Goal: Task Accomplishment & Management: Complete application form

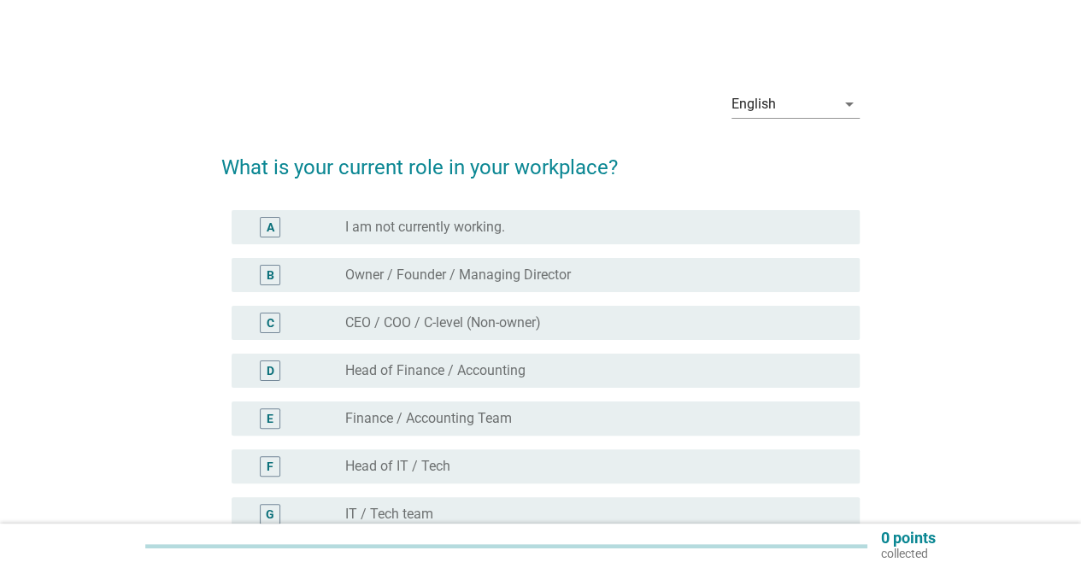
click at [620, 275] on div "radio_button_unchecked Owner / Founder / Managing Director" at bounding box center [588, 275] width 487 height 17
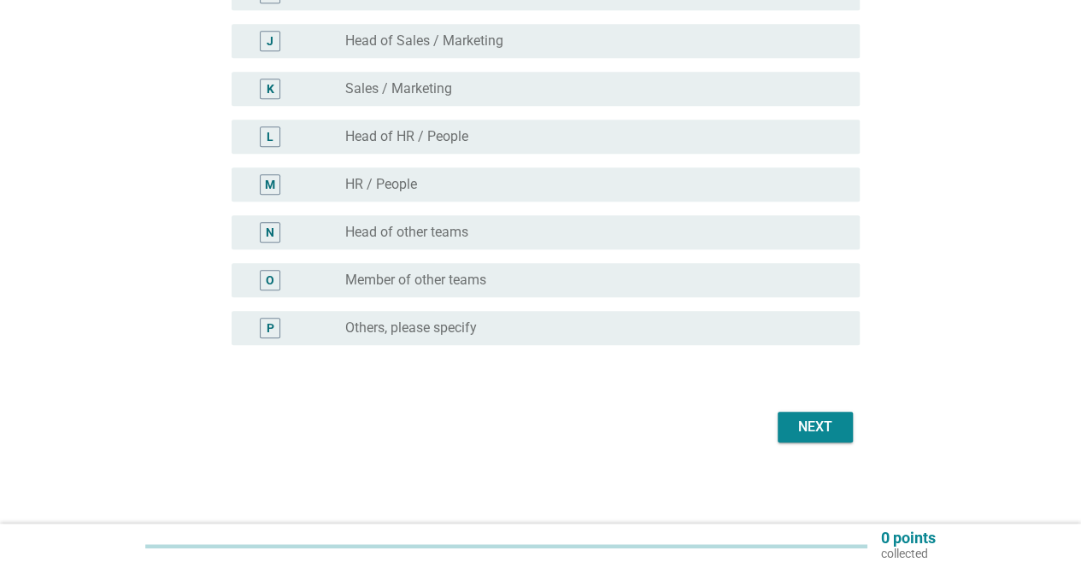
scroll to position [617, 0]
click at [815, 426] on div "Next" at bounding box center [815, 427] width 48 height 21
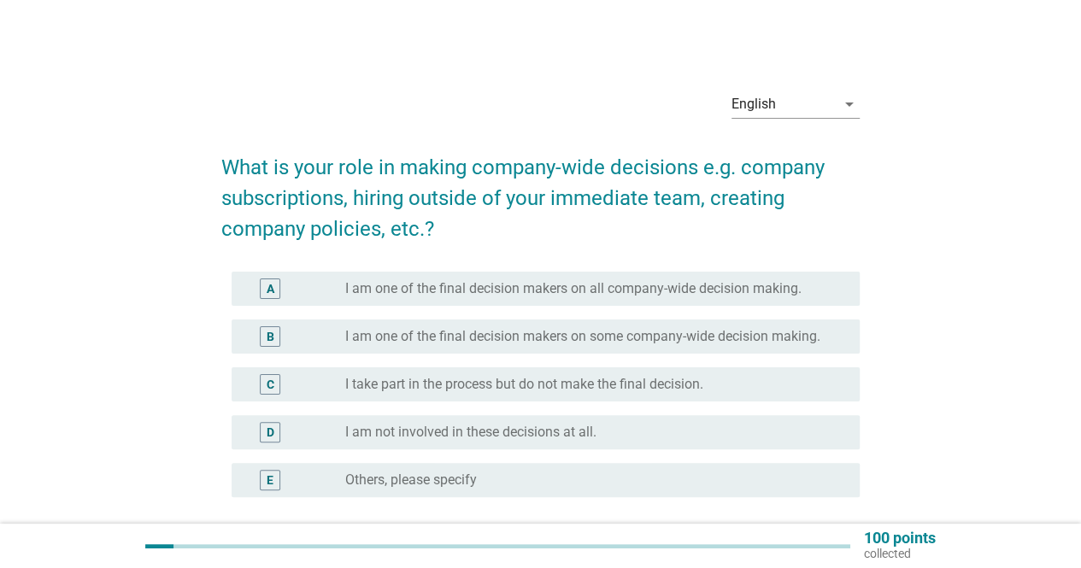
scroll to position [85, 0]
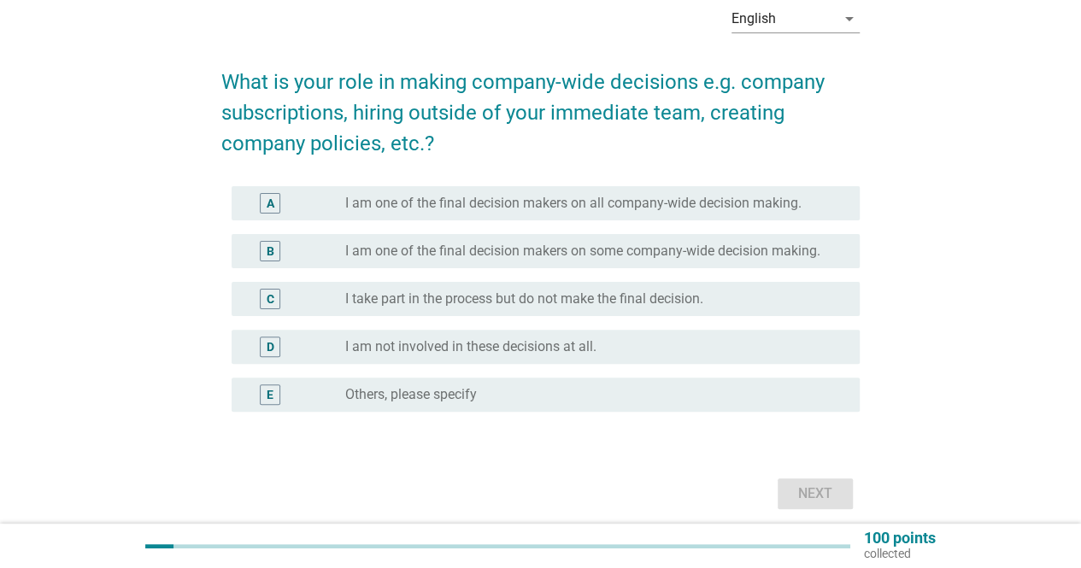
click at [812, 214] on div "A radio_button_unchecked I am one of the final decision makers on all company-w…" at bounding box center [546, 203] width 628 height 34
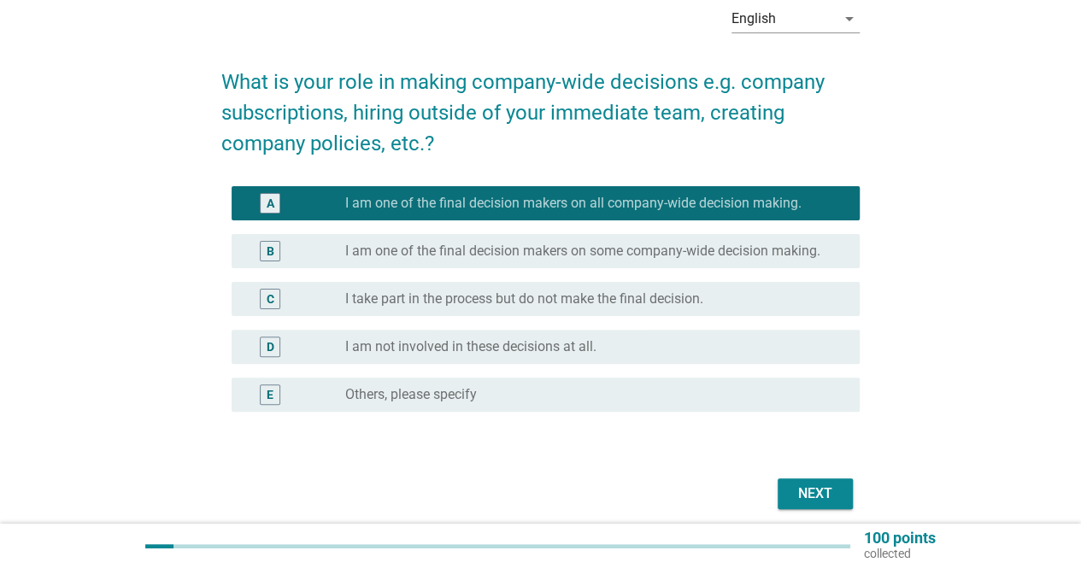
click at [815, 495] on div "Next" at bounding box center [815, 494] width 48 height 21
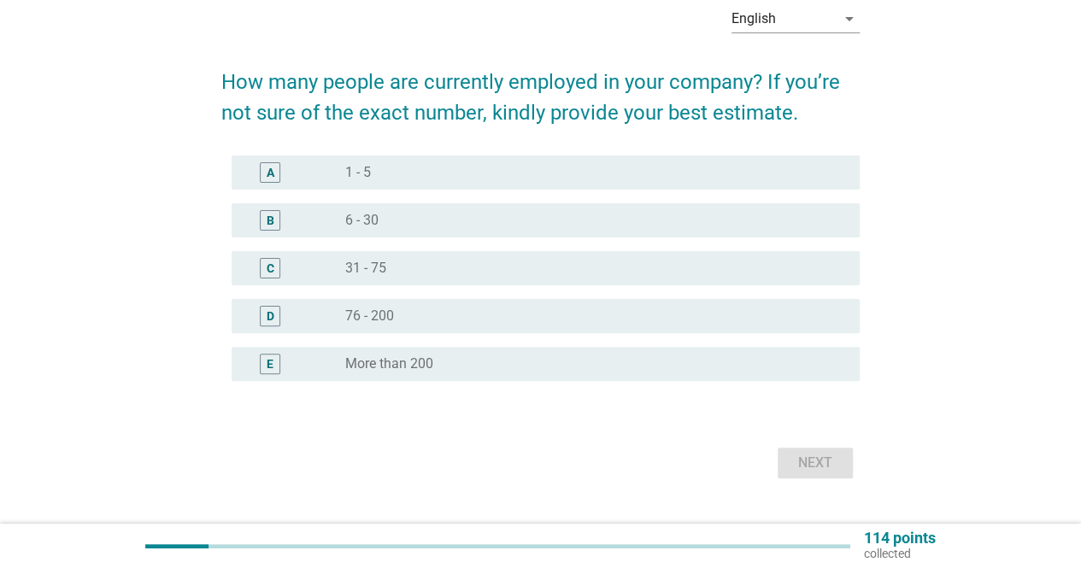
scroll to position [0, 0]
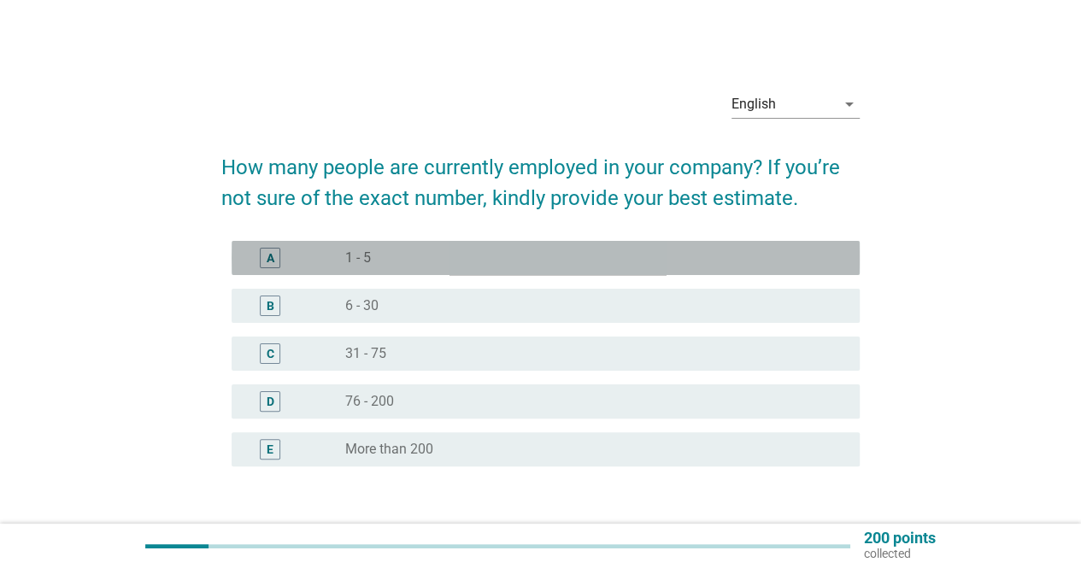
click at [789, 246] on div "A radio_button_unchecked 1 - 5" at bounding box center [546, 258] width 628 height 34
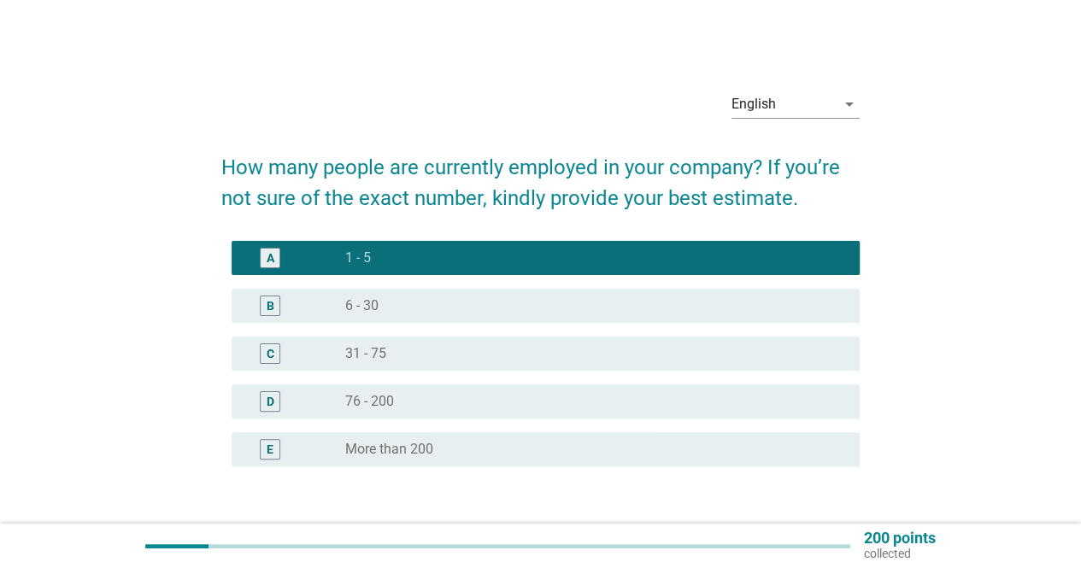
scroll to position [121, 0]
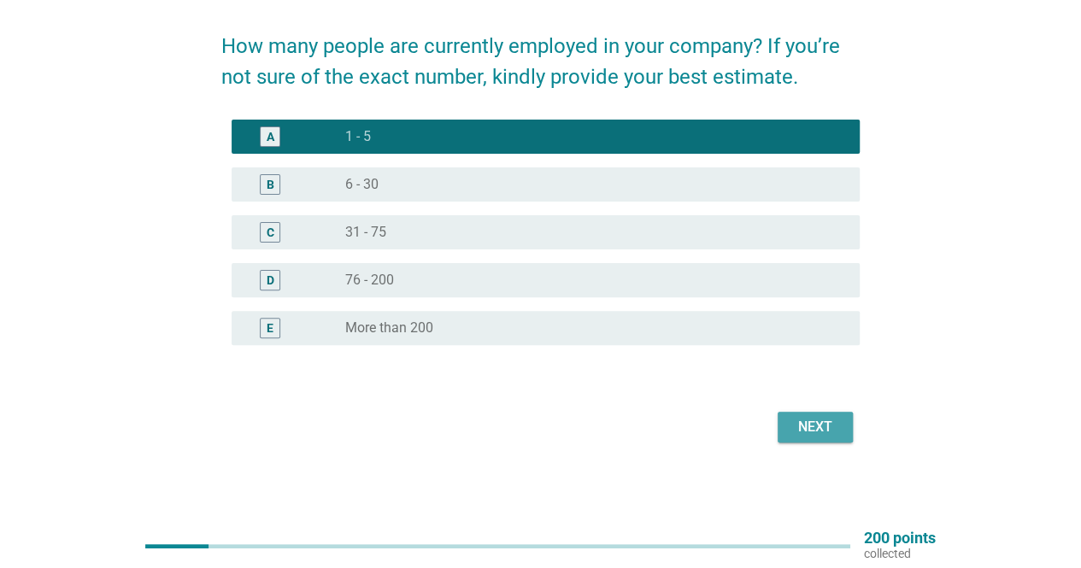
click at [810, 429] on div "Next" at bounding box center [815, 427] width 48 height 21
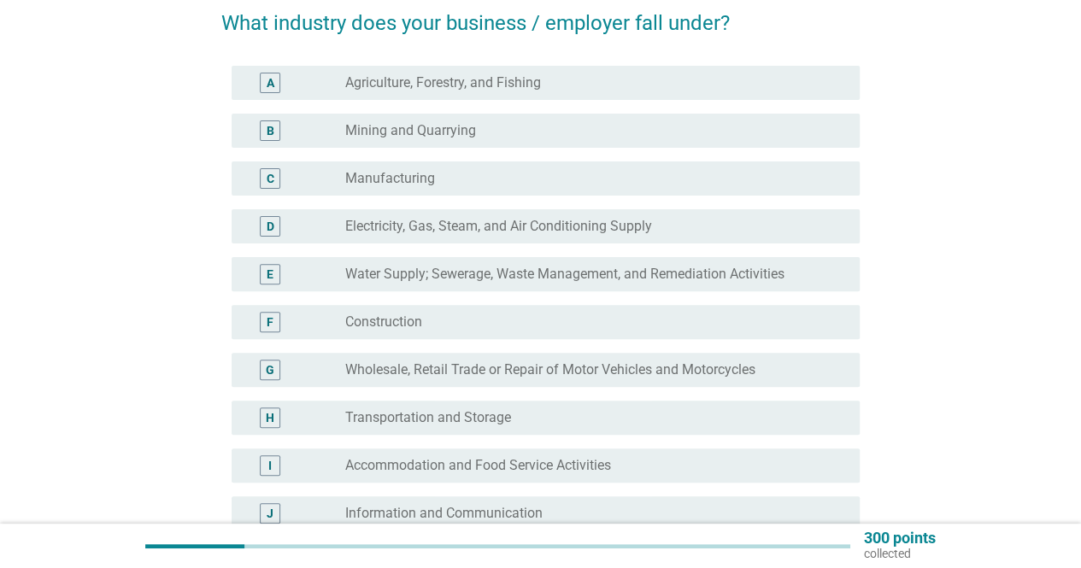
scroll to position [171, 0]
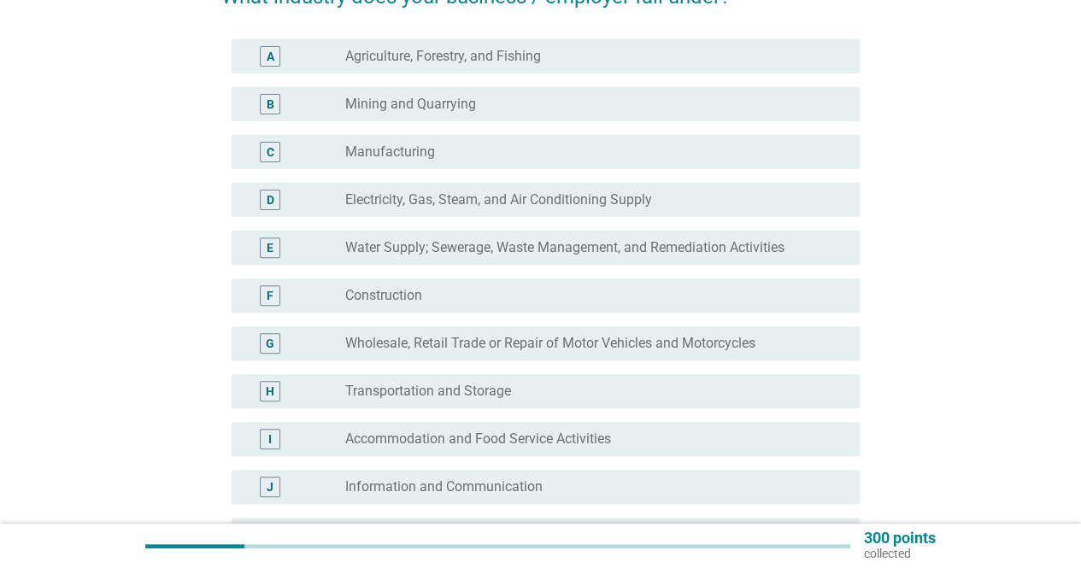
click at [745, 292] on div "radio_button_unchecked Construction" at bounding box center [588, 295] width 487 height 17
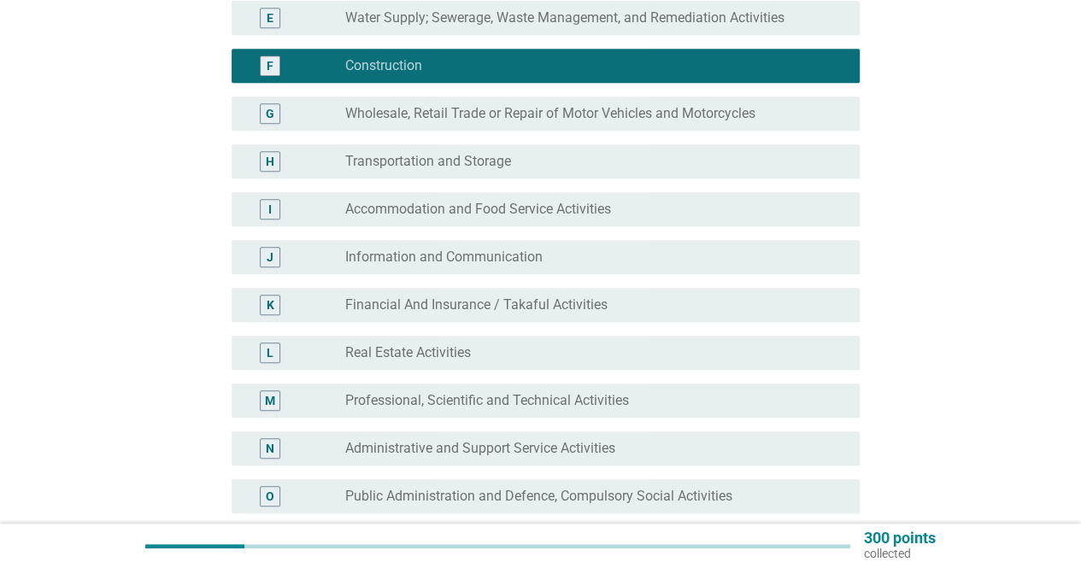
scroll to position [427, 0]
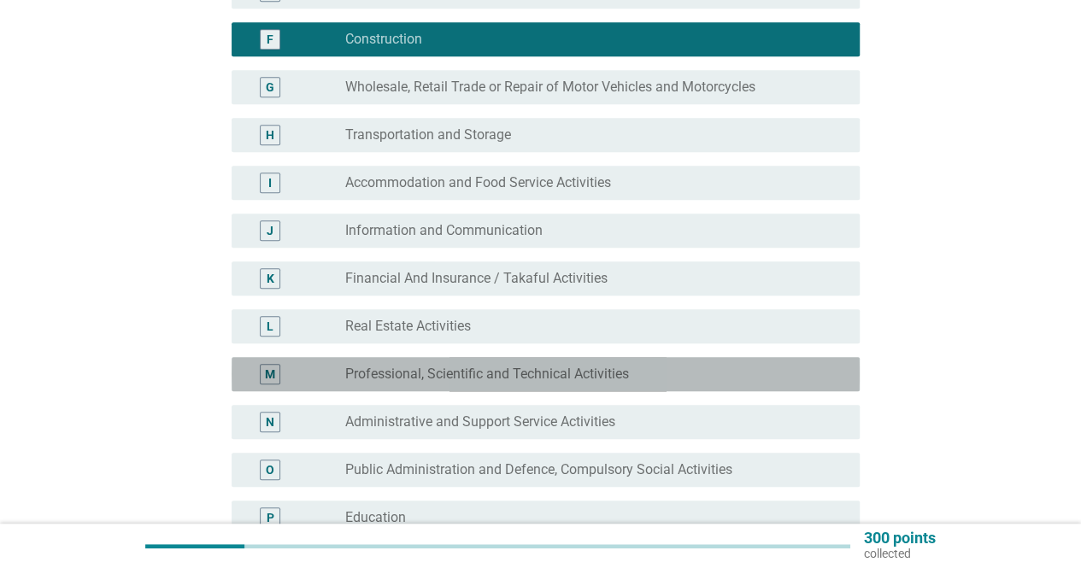
click at [704, 370] on div "radio_button_unchecked Professional, Scientific and Technical Activities" at bounding box center [588, 374] width 487 height 17
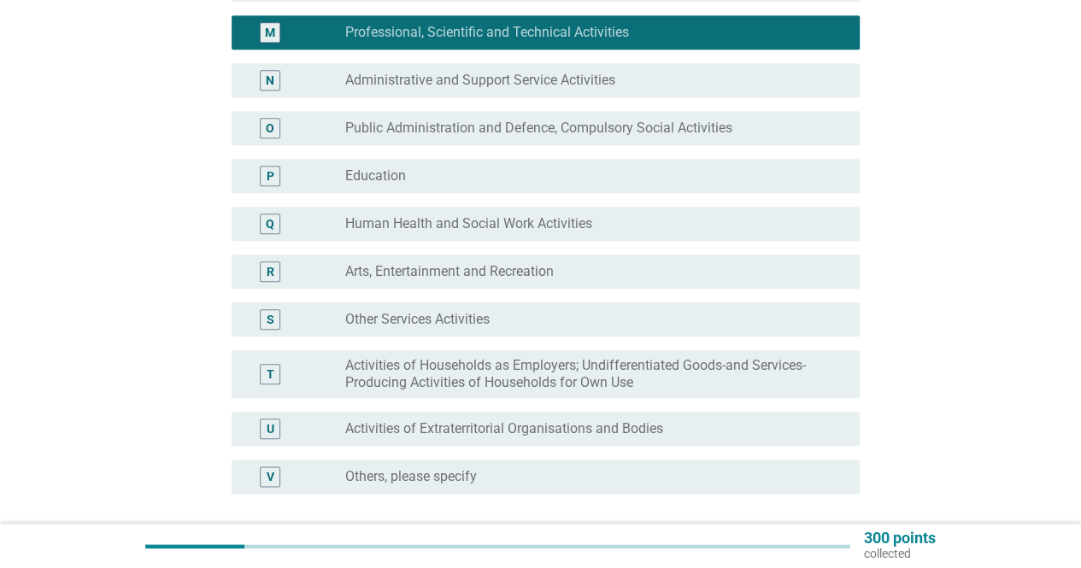
scroll to position [855, 0]
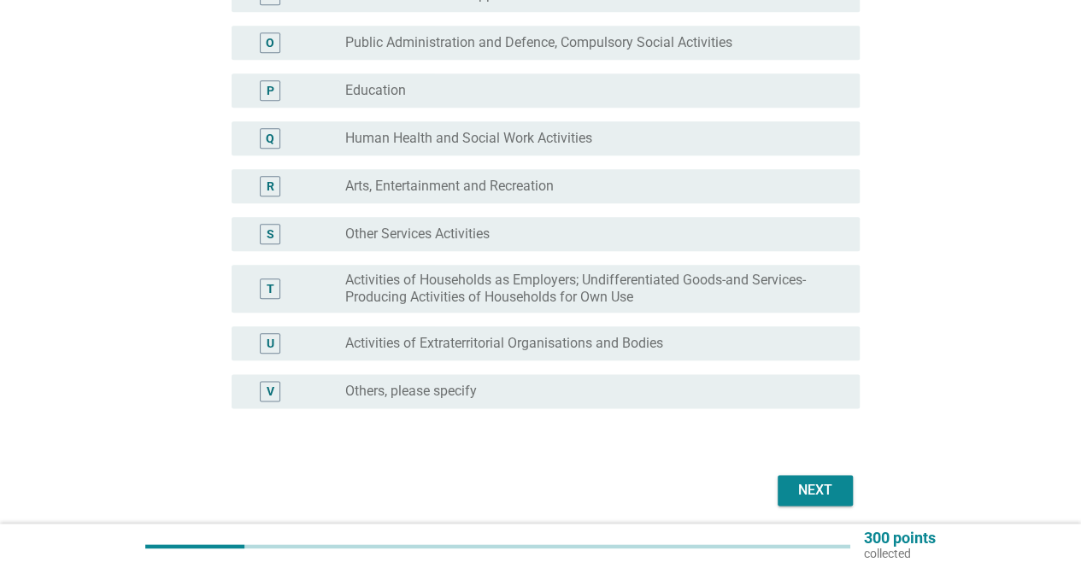
click at [824, 488] on div "Next" at bounding box center [815, 490] width 48 height 21
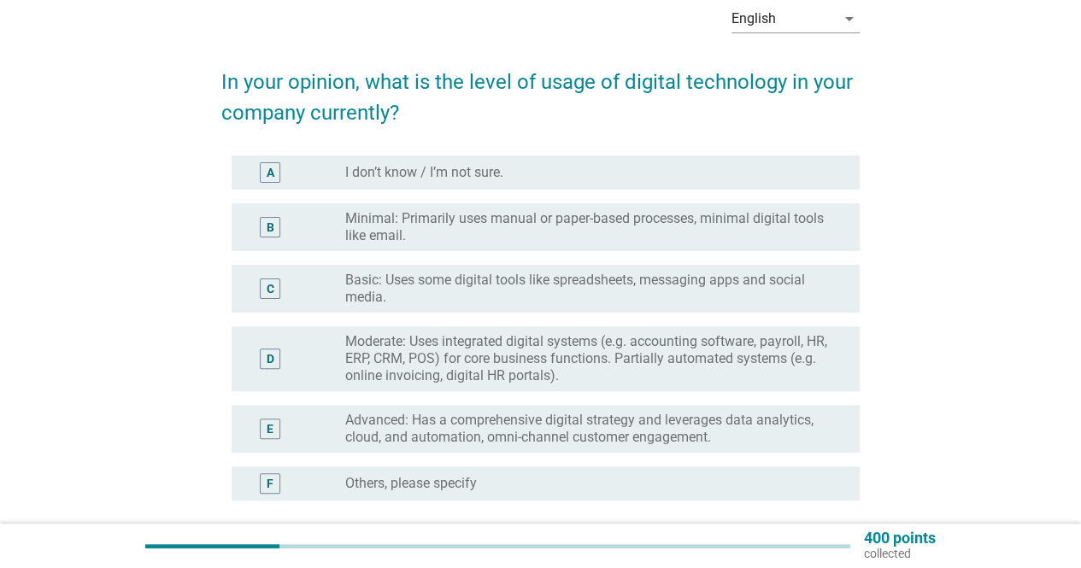
scroll to position [171, 0]
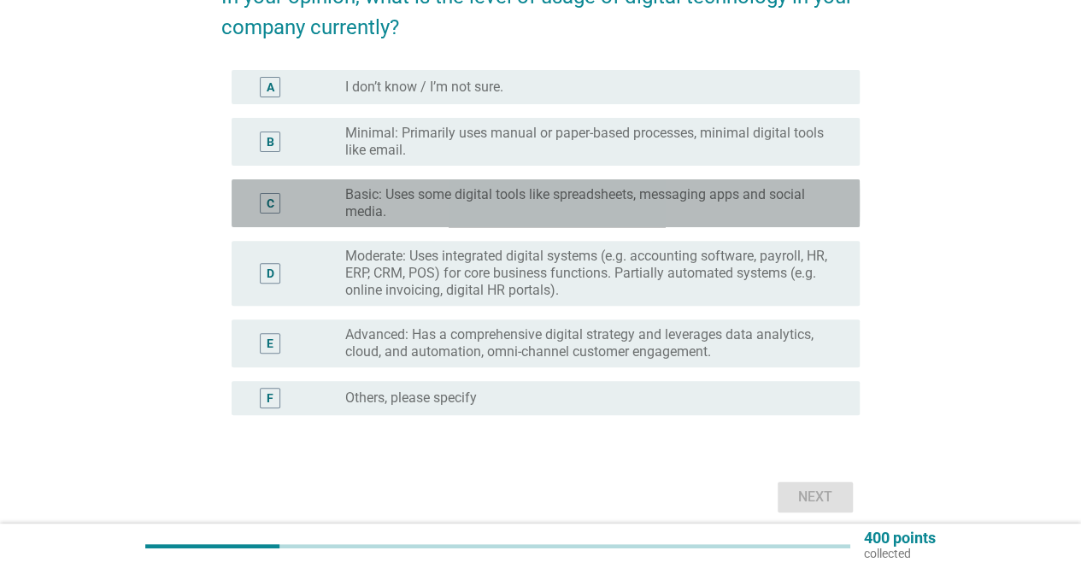
click at [598, 209] on label "Basic: Uses some digital tools like spreadsheets, messaging apps and social med…" at bounding box center [588, 203] width 487 height 34
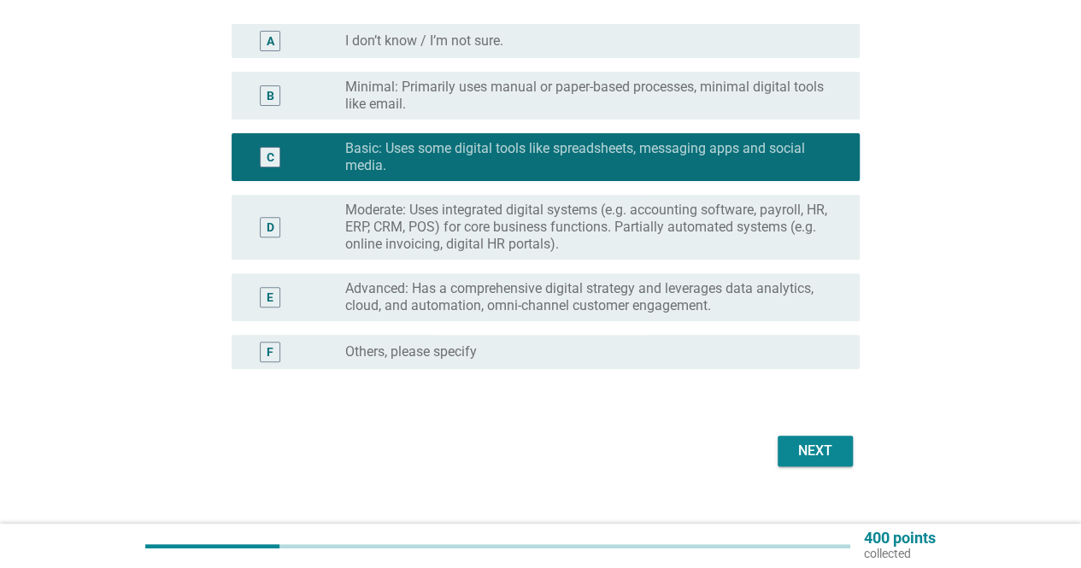
scroll to position [241, 0]
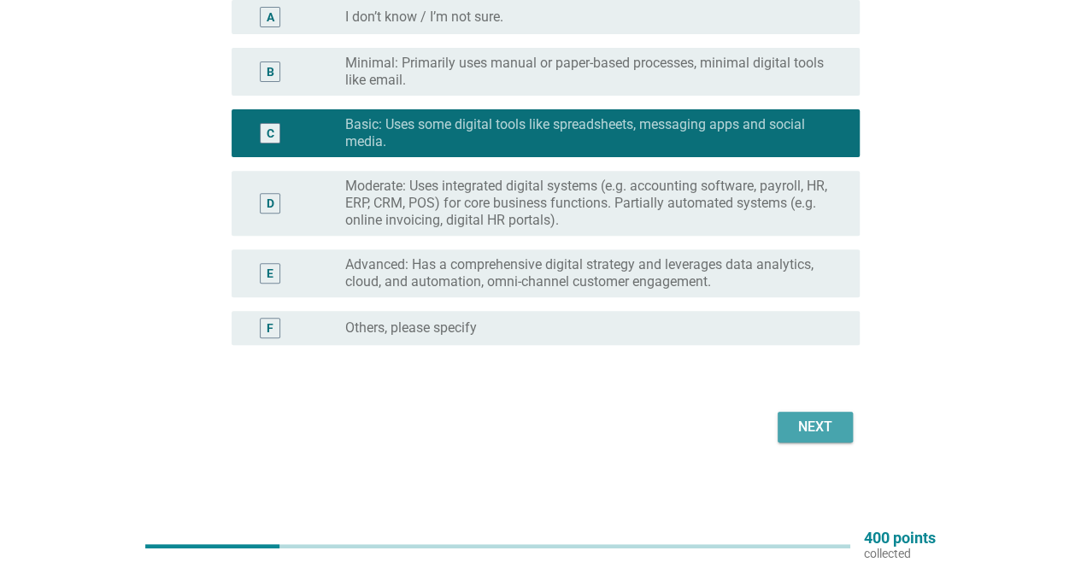
click at [819, 426] on div "Next" at bounding box center [815, 427] width 48 height 21
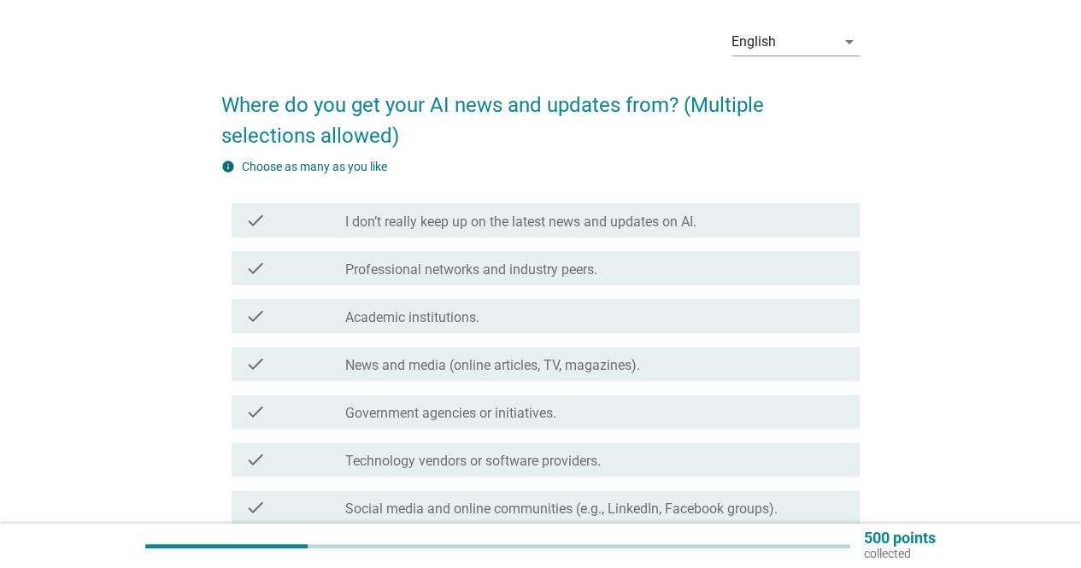
scroll to position [85, 0]
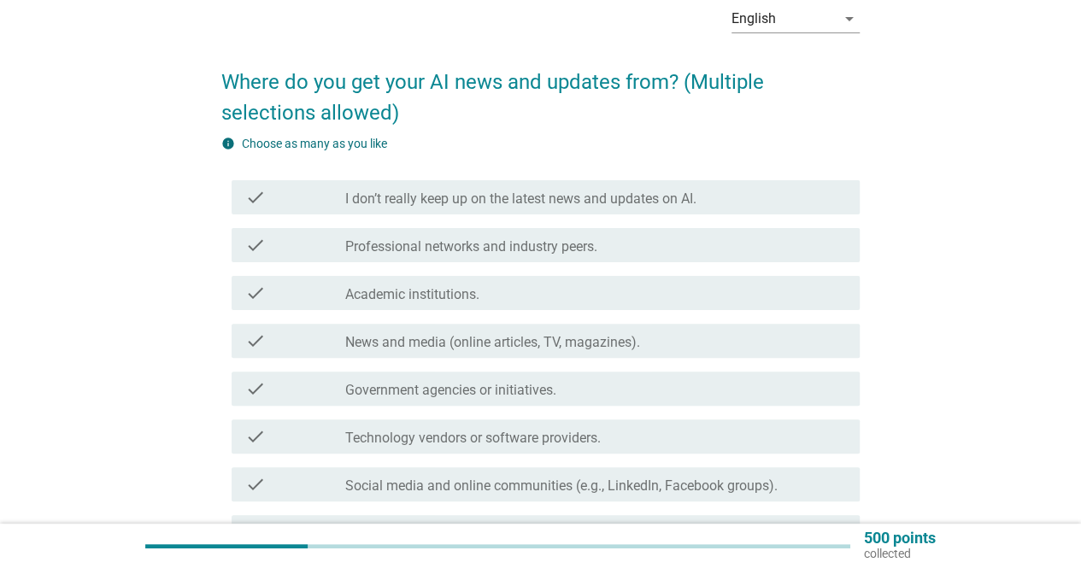
click at [658, 249] on div "check_box_outline_blank Professional networks and industry peers." at bounding box center [595, 245] width 501 height 21
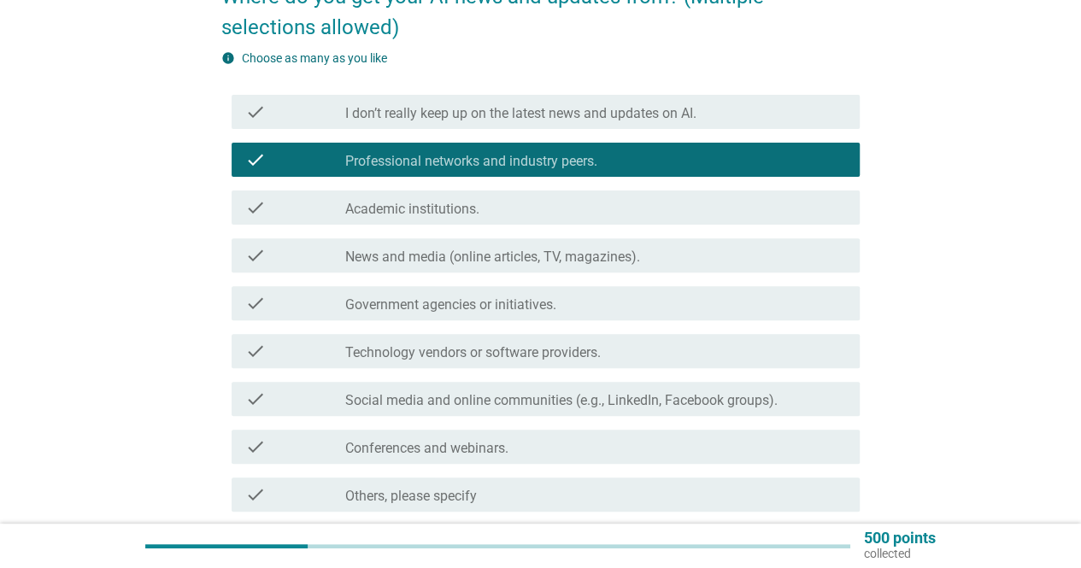
scroll to position [256, 0]
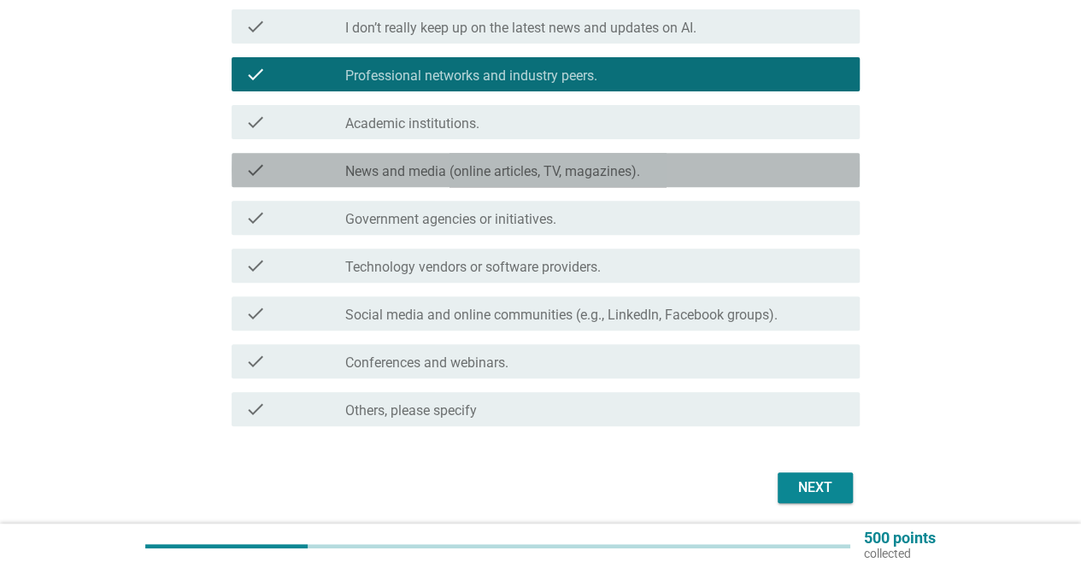
click at [706, 183] on div "check check_box_outline_blank News and media (online articles, TV, magazines)." at bounding box center [546, 170] width 628 height 34
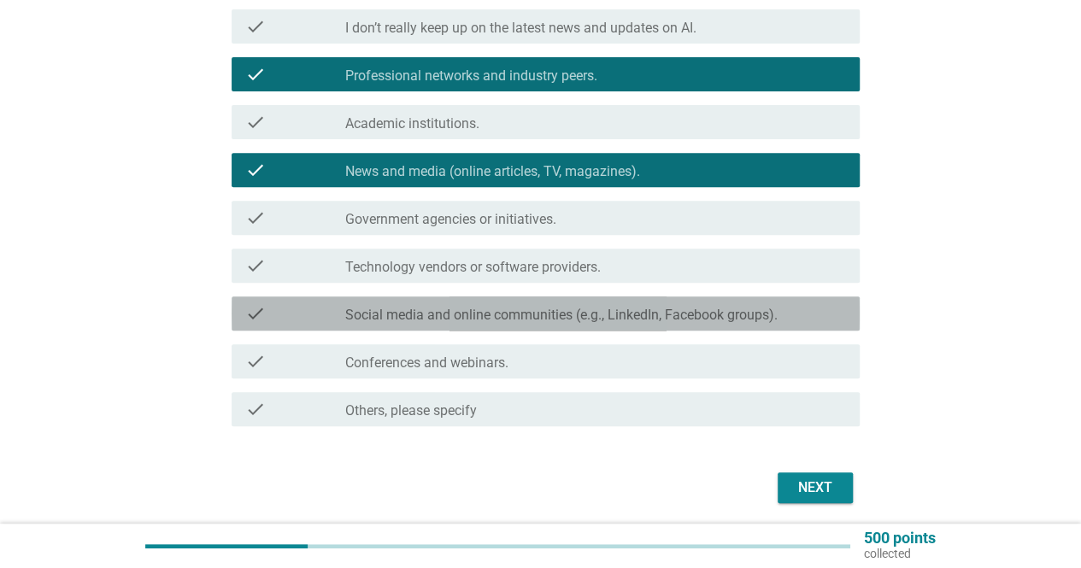
click at [636, 322] on label "Social media and online communities (e.g., LinkedIn, Facebook groups)." at bounding box center [561, 315] width 432 height 17
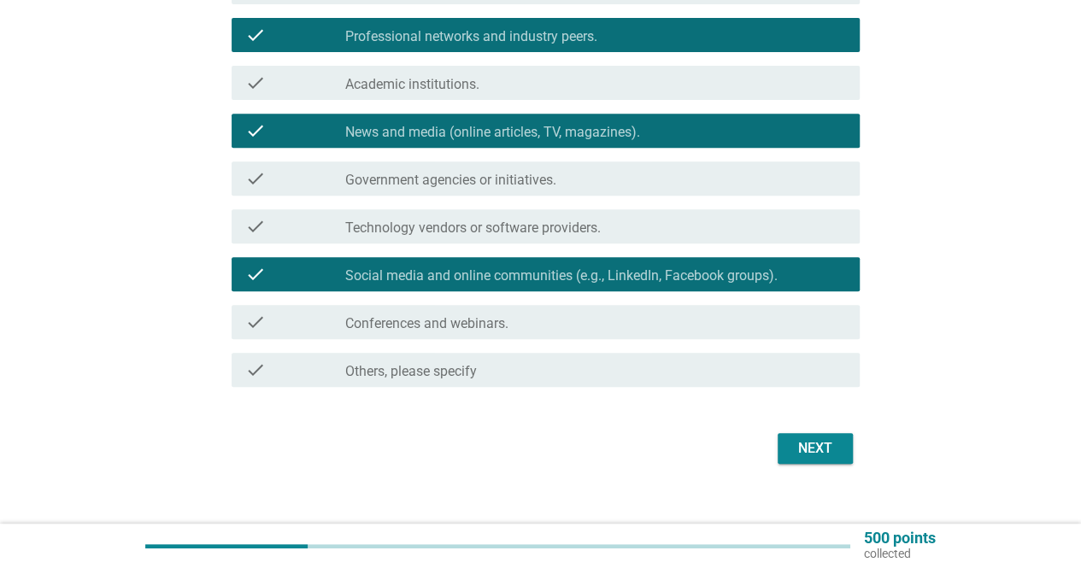
scroll to position [318, 0]
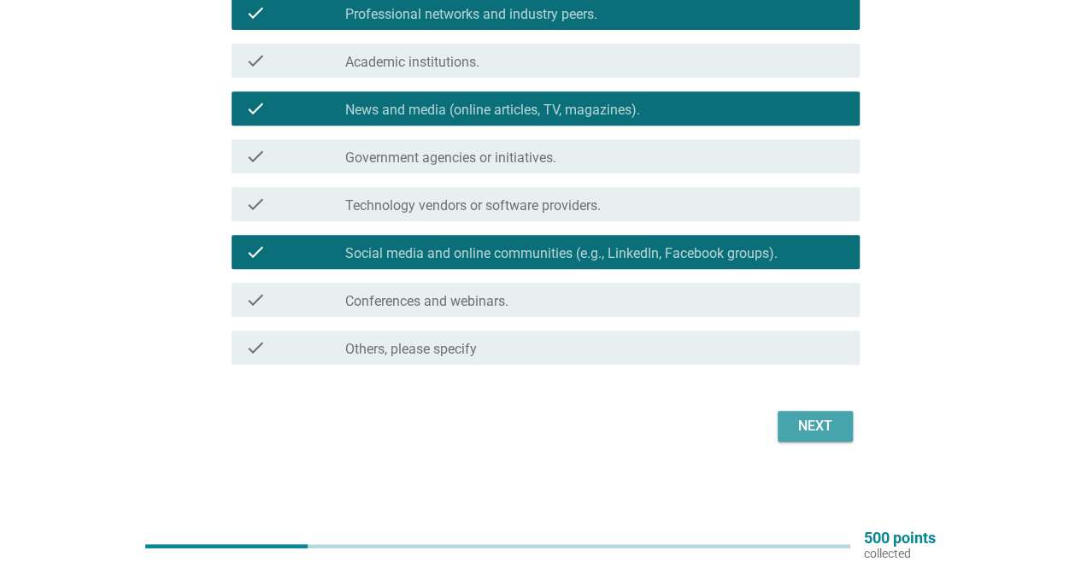
click at [793, 421] on div "Next" at bounding box center [815, 426] width 48 height 21
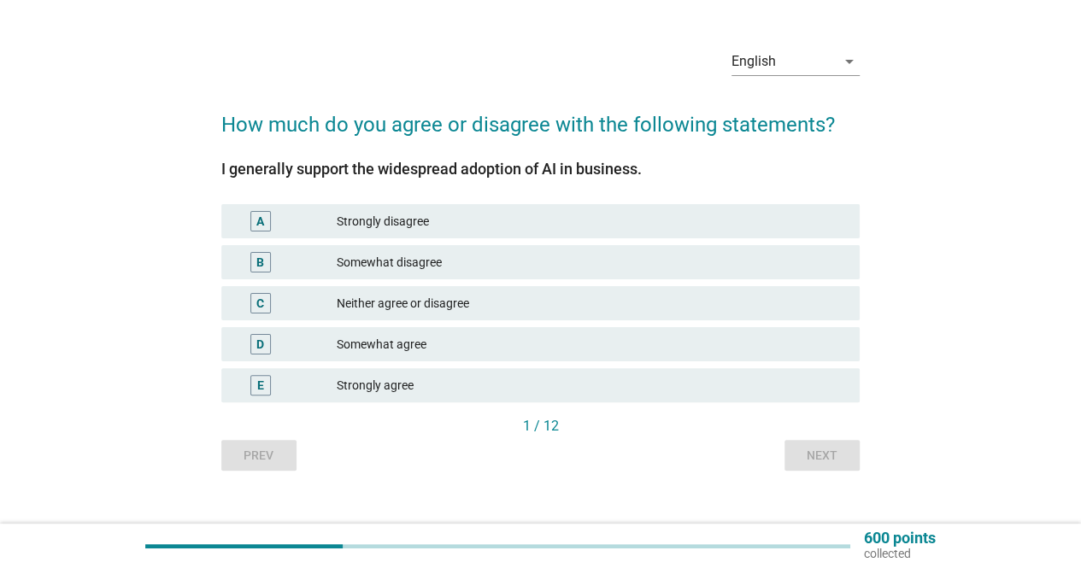
scroll to position [67, 0]
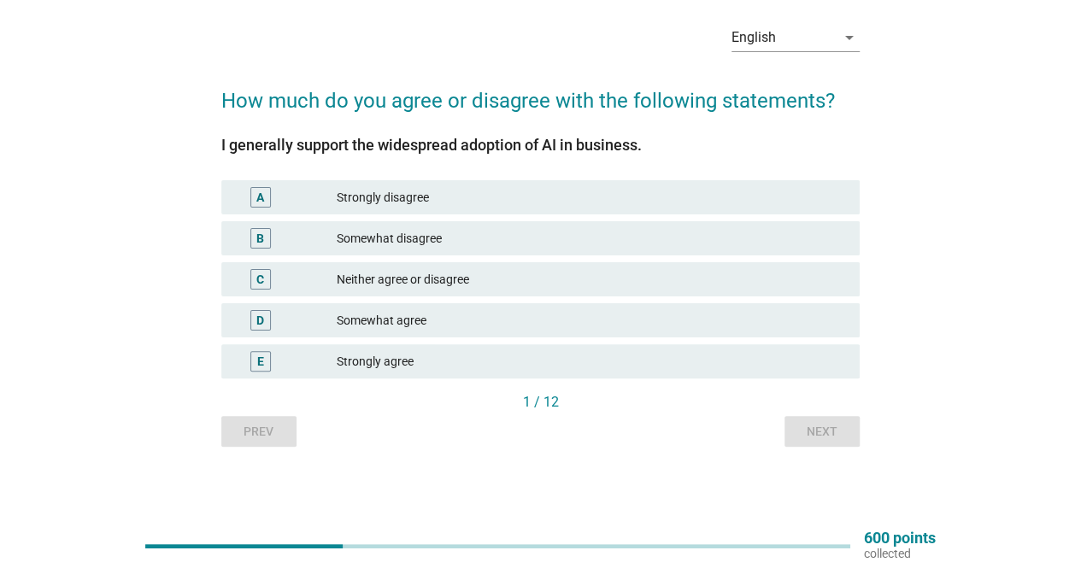
click at [615, 280] on div "Neither agree or disagree" at bounding box center [591, 279] width 509 height 21
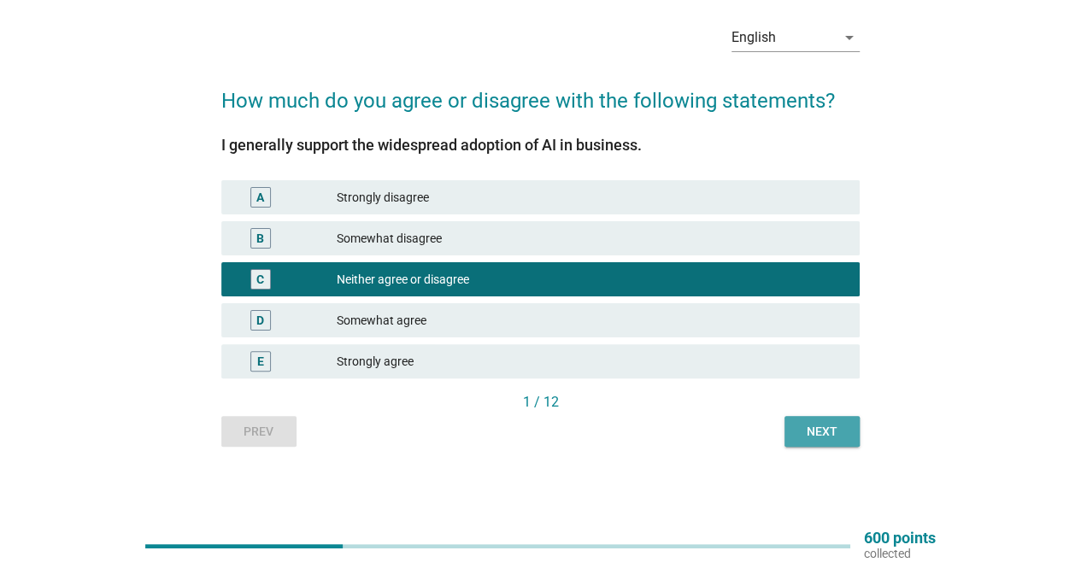
click at [847, 420] on button "Next" at bounding box center [822, 431] width 75 height 31
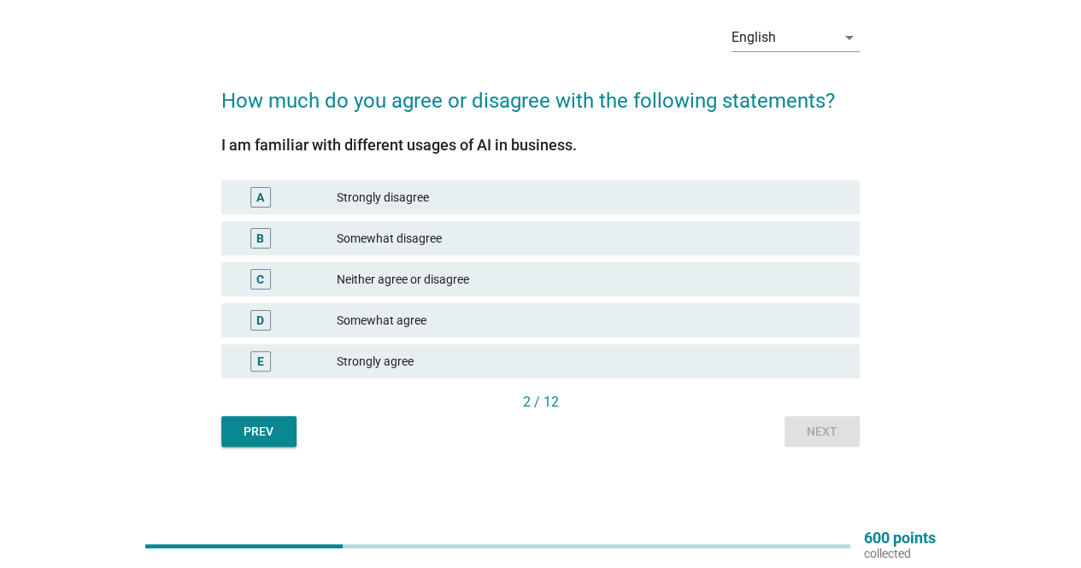
click at [591, 279] on div "Neither agree or disagree" at bounding box center [591, 279] width 509 height 21
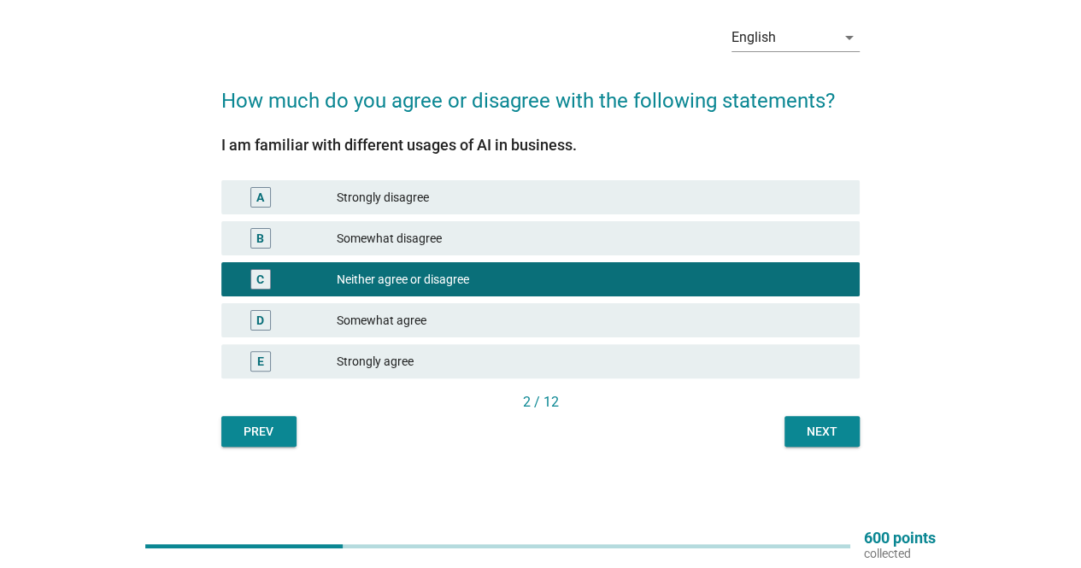
click at [806, 437] on div "Next" at bounding box center [822, 432] width 48 height 18
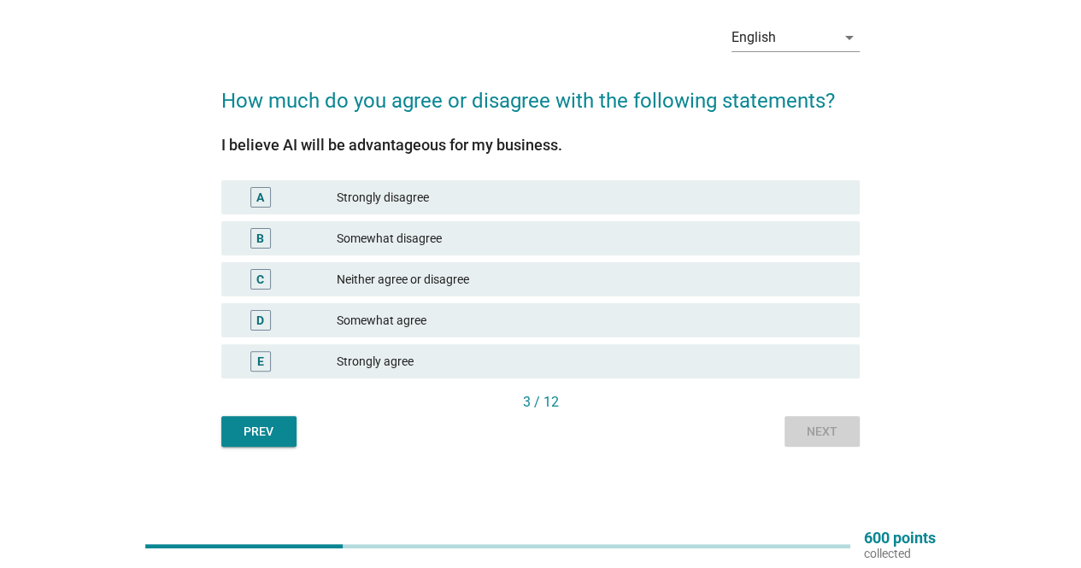
scroll to position [0, 0]
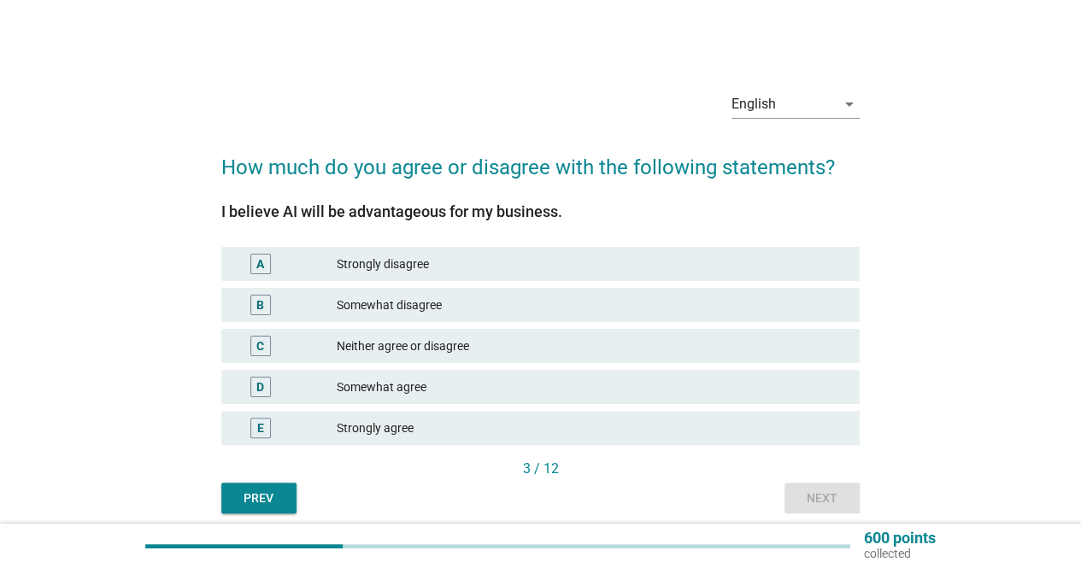
click at [532, 390] on div "Somewhat agree" at bounding box center [591, 387] width 509 height 21
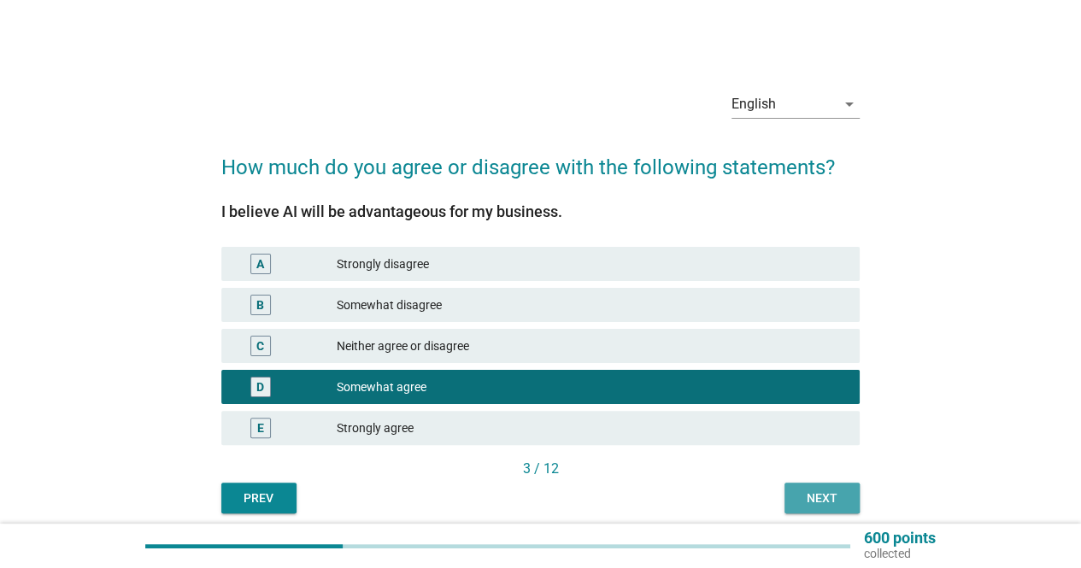
click at [819, 494] on div "Next" at bounding box center [822, 499] width 48 height 18
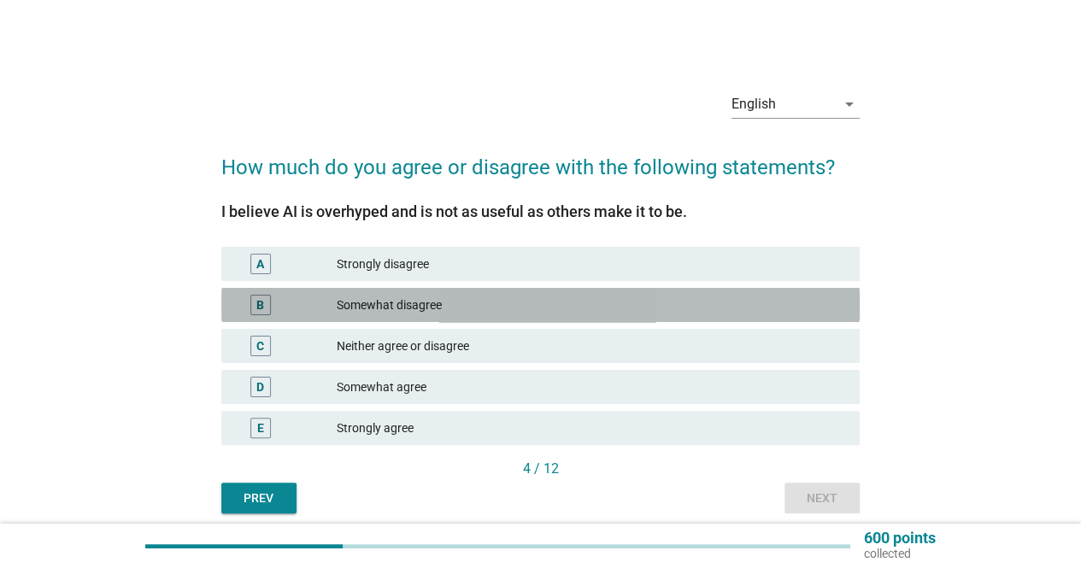
click at [566, 304] on div "Somewhat disagree" at bounding box center [591, 305] width 509 height 21
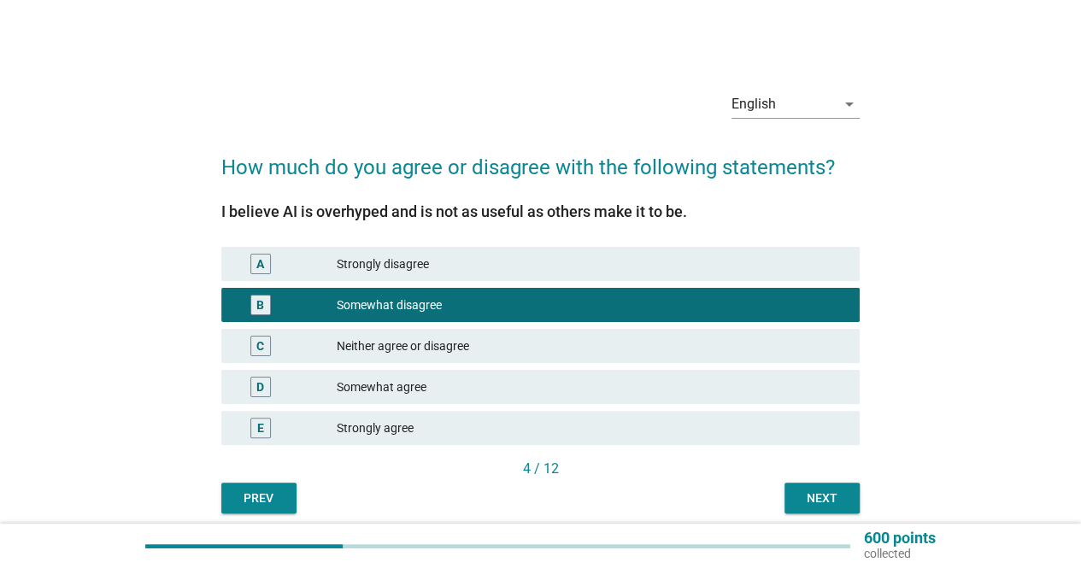
click at [816, 494] on div "Next" at bounding box center [822, 499] width 48 height 18
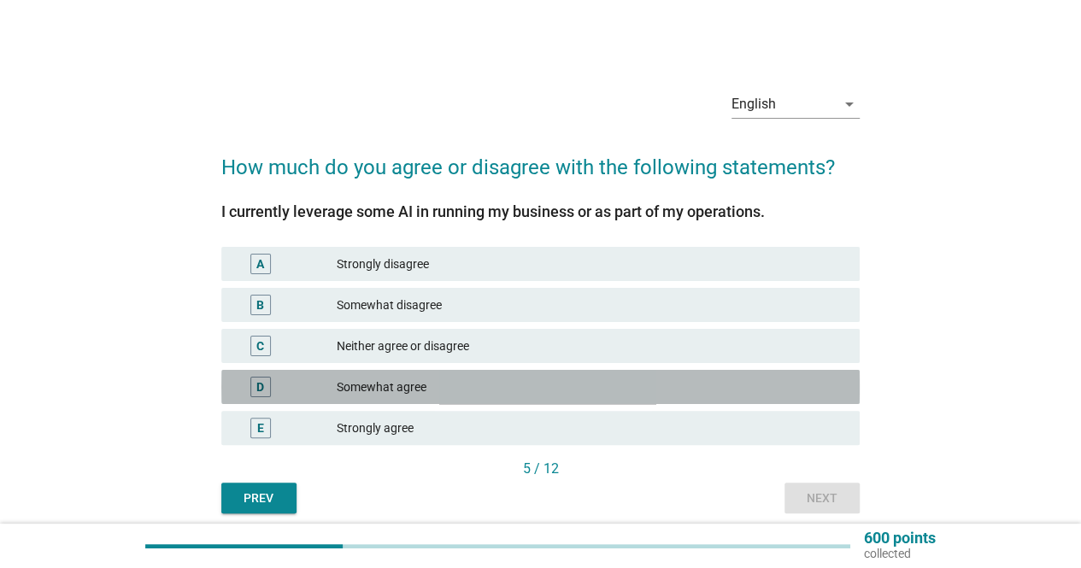
click at [590, 391] on div "Somewhat agree" at bounding box center [591, 387] width 509 height 21
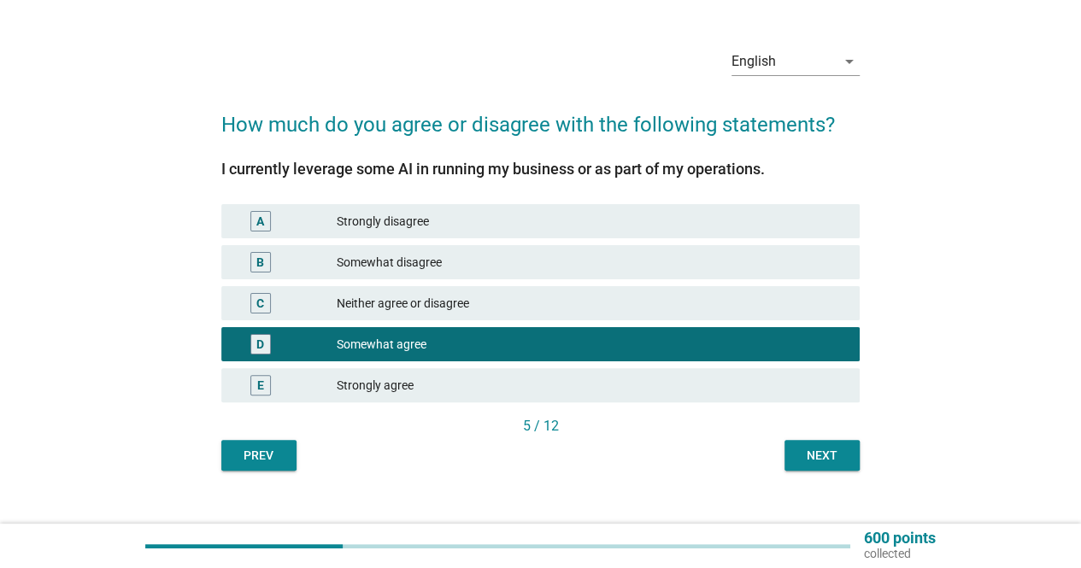
scroll to position [67, 0]
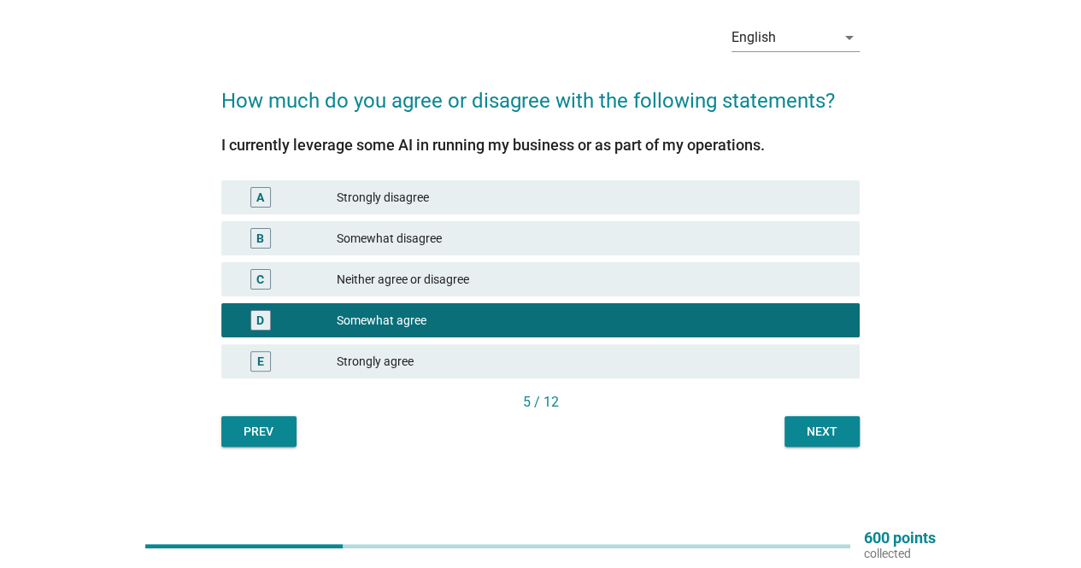
click at [827, 421] on button "Next" at bounding box center [822, 431] width 75 height 31
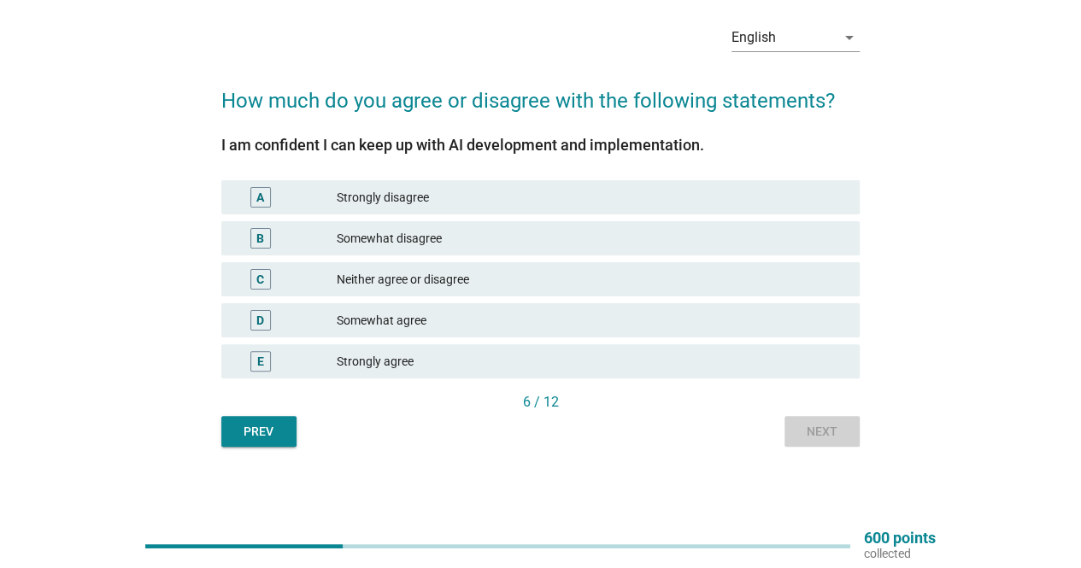
scroll to position [0, 0]
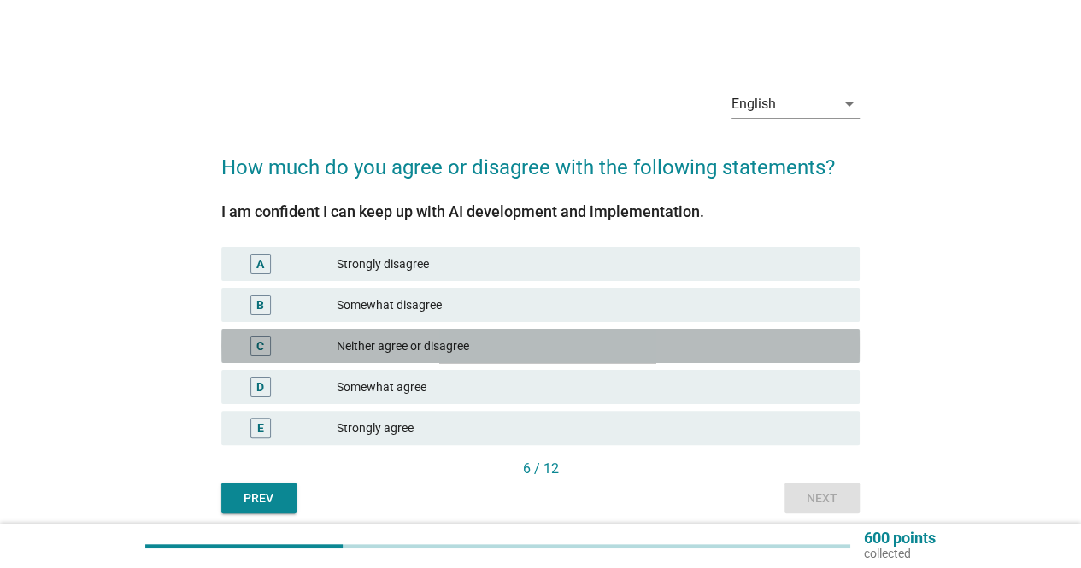
click at [720, 346] on div "Neither agree or disagree" at bounding box center [591, 346] width 509 height 21
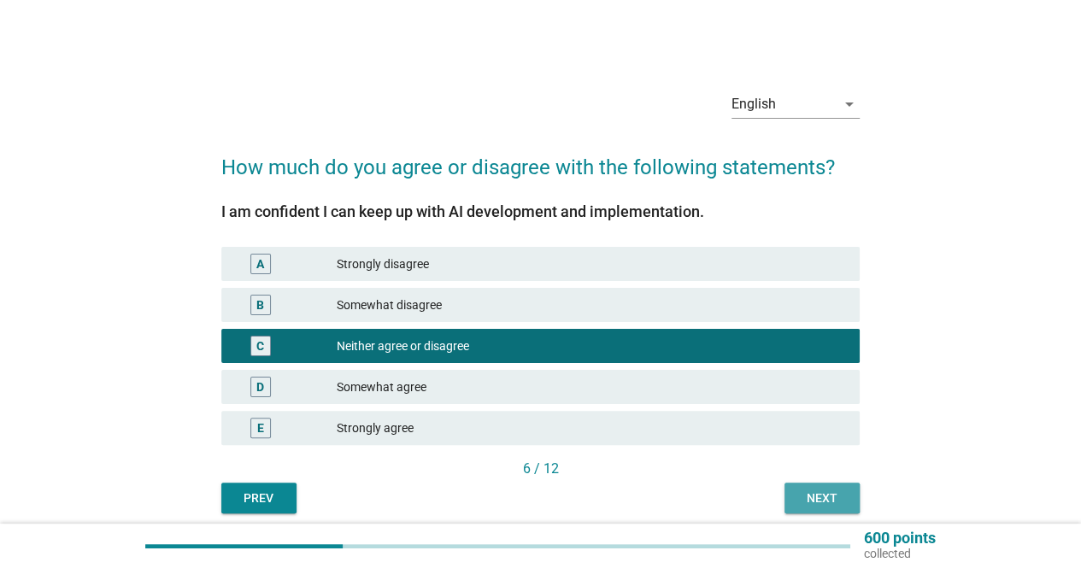
click at [833, 505] on div "Next" at bounding box center [822, 499] width 48 height 18
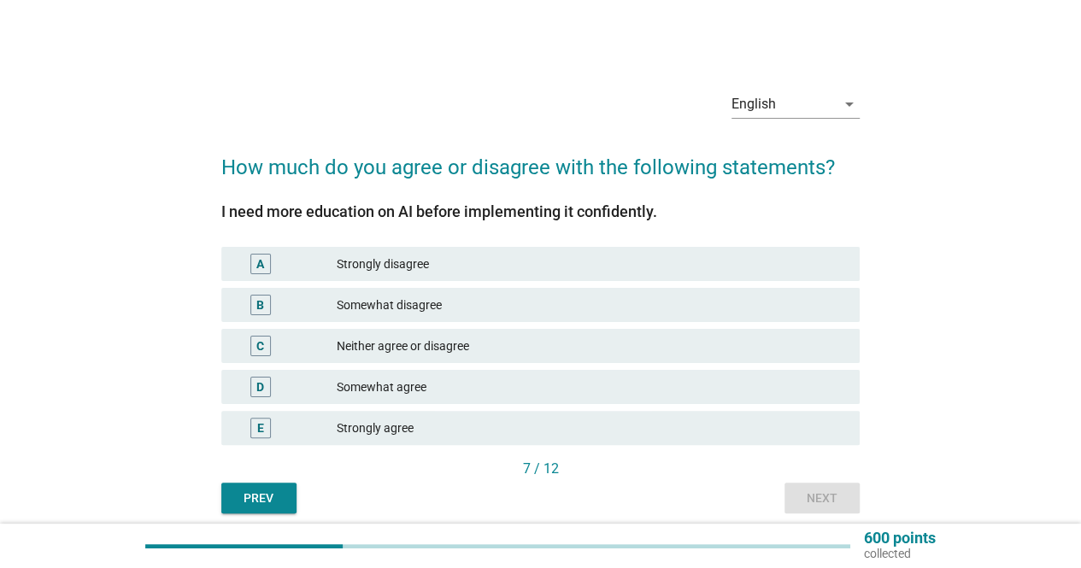
click at [616, 394] on div "Somewhat agree" at bounding box center [591, 387] width 509 height 21
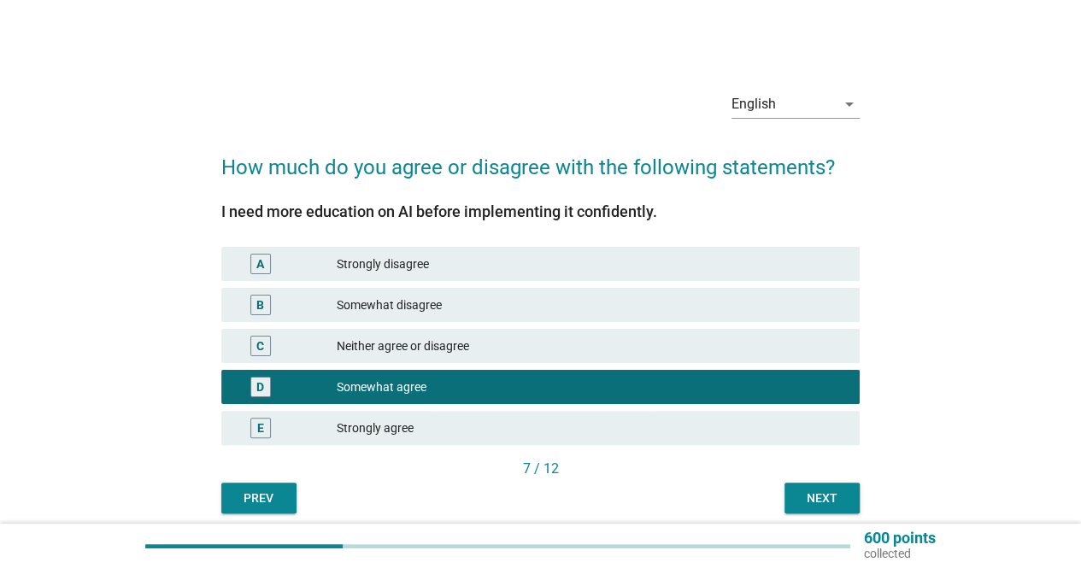
click at [831, 502] on div "Next" at bounding box center [822, 499] width 48 height 18
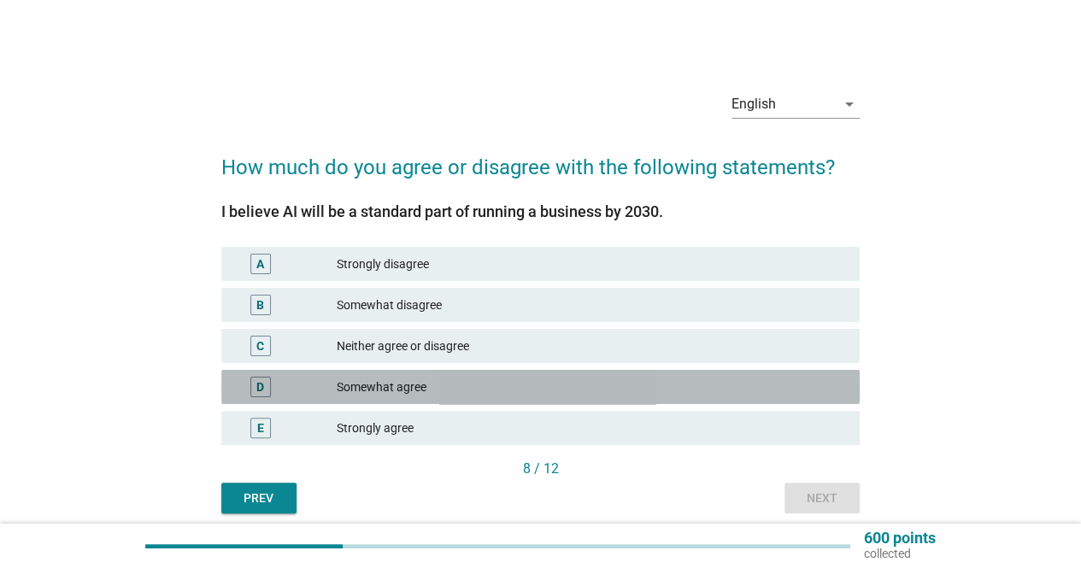
click at [582, 387] on div "Somewhat agree" at bounding box center [591, 387] width 509 height 21
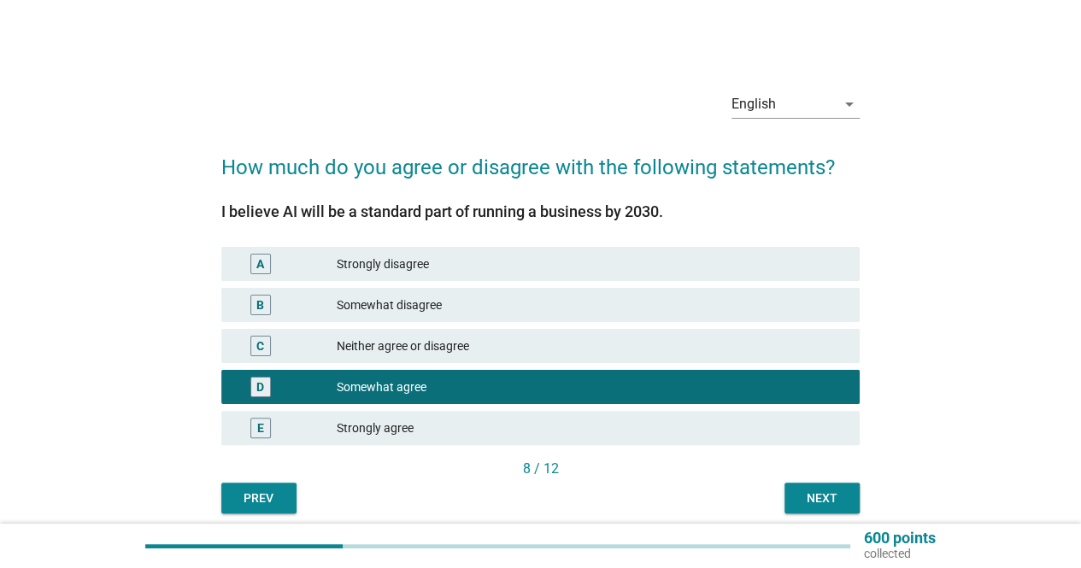
click at [800, 495] on div "Next" at bounding box center [822, 499] width 48 height 18
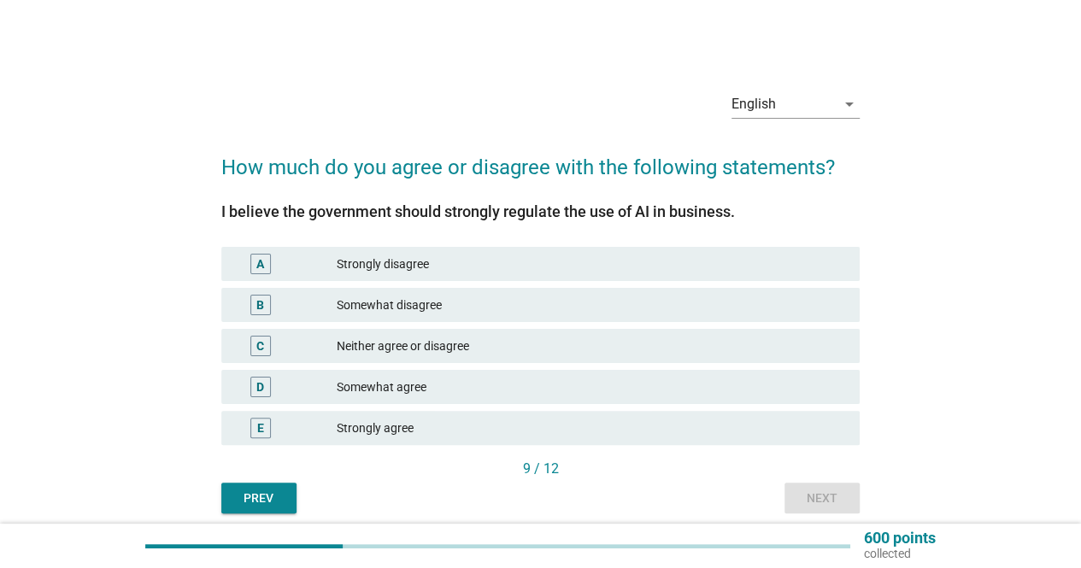
click at [740, 400] on div "D Somewhat agree" at bounding box center [540, 387] width 638 height 34
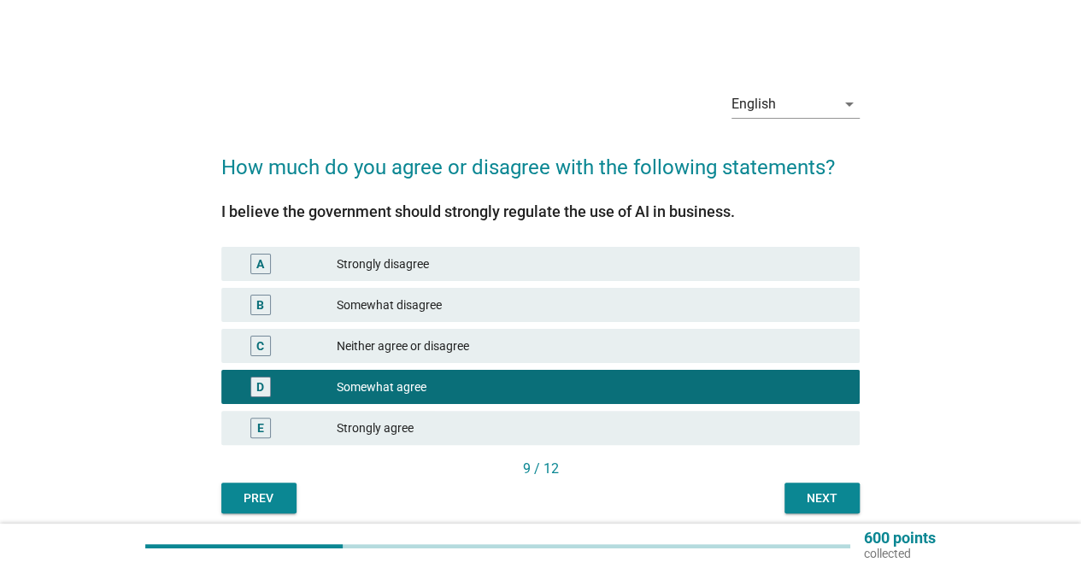
click at [826, 493] on div "Next" at bounding box center [822, 499] width 48 height 18
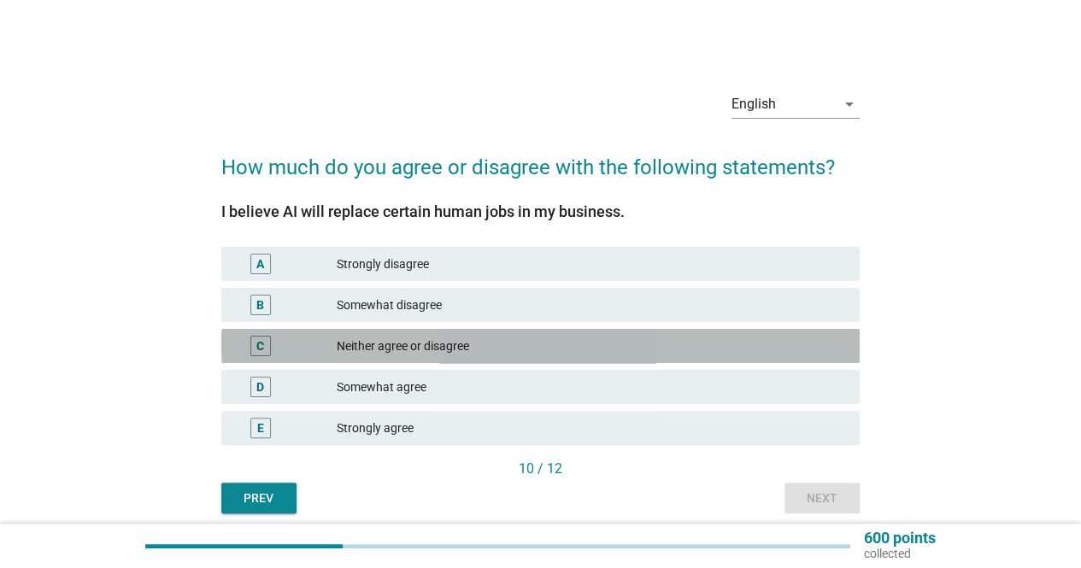
click at [567, 346] on div "Neither agree or disagree" at bounding box center [591, 346] width 509 height 21
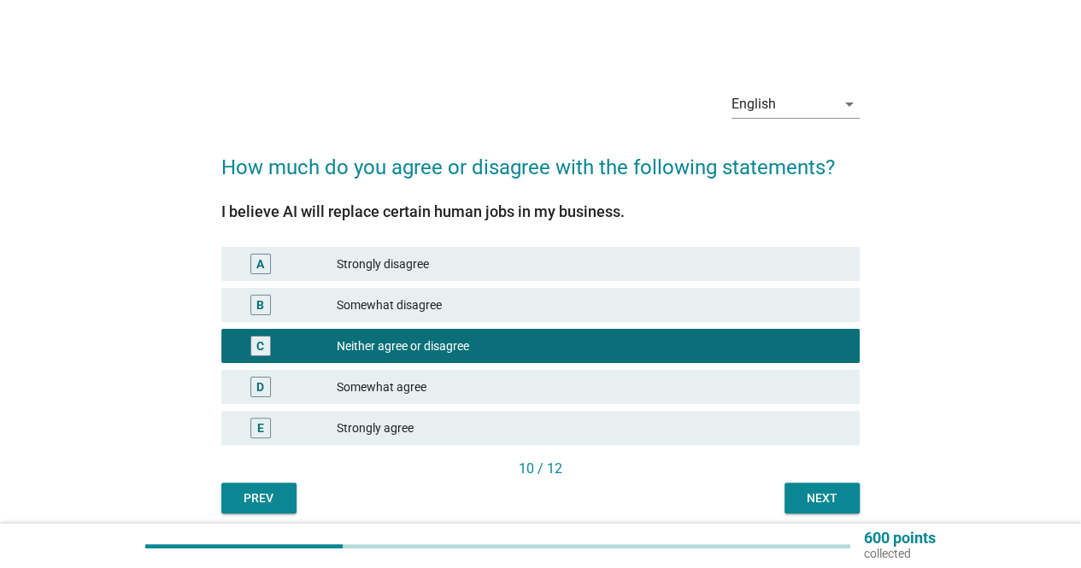
click at [813, 491] on div "Next" at bounding box center [822, 499] width 48 height 18
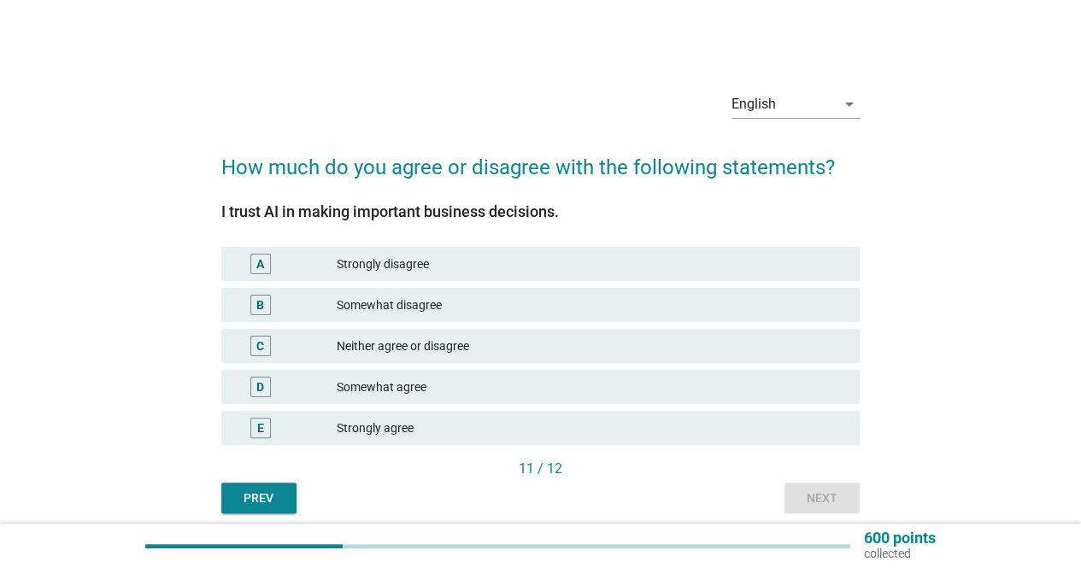
click at [438, 316] on div "B Somewhat disagree" at bounding box center [540, 305] width 638 height 34
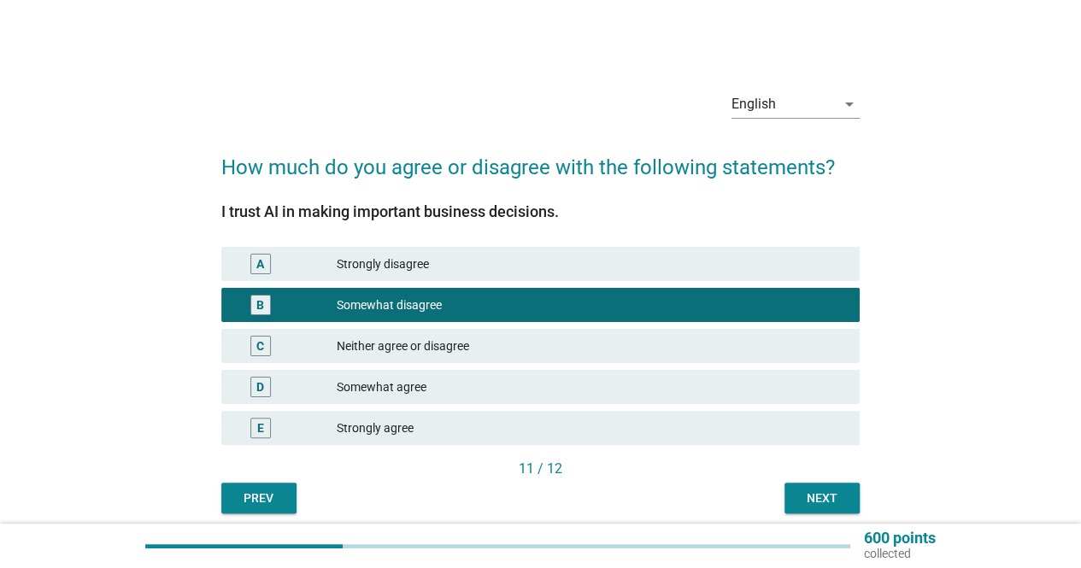
click at [821, 501] on div "Next" at bounding box center [822, 499] width 48 height 18
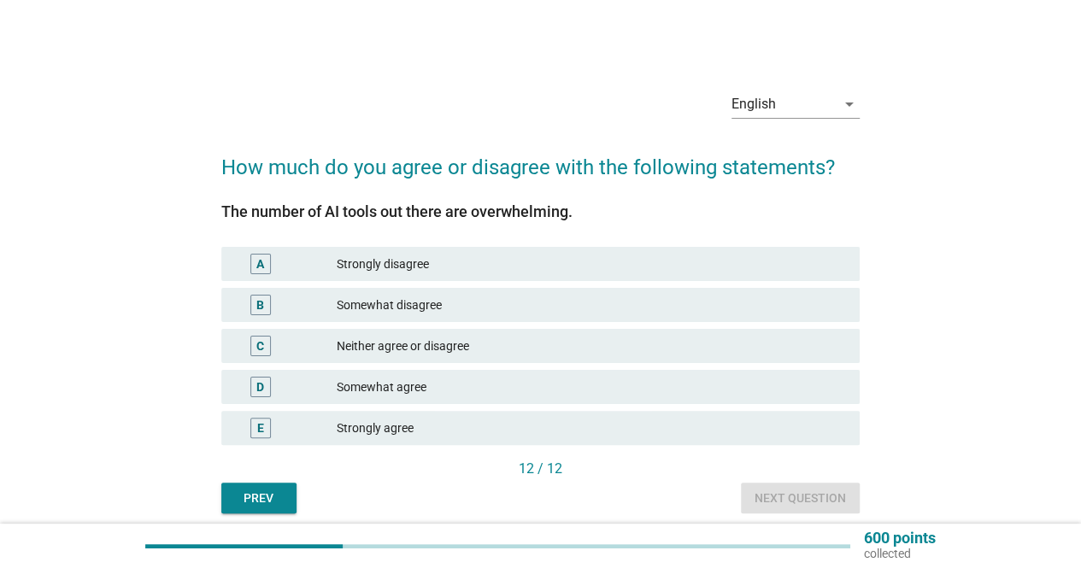
click at [594, 297] on div "Somewhat disagree" at bounding box center [591, 305] width 509 height 21
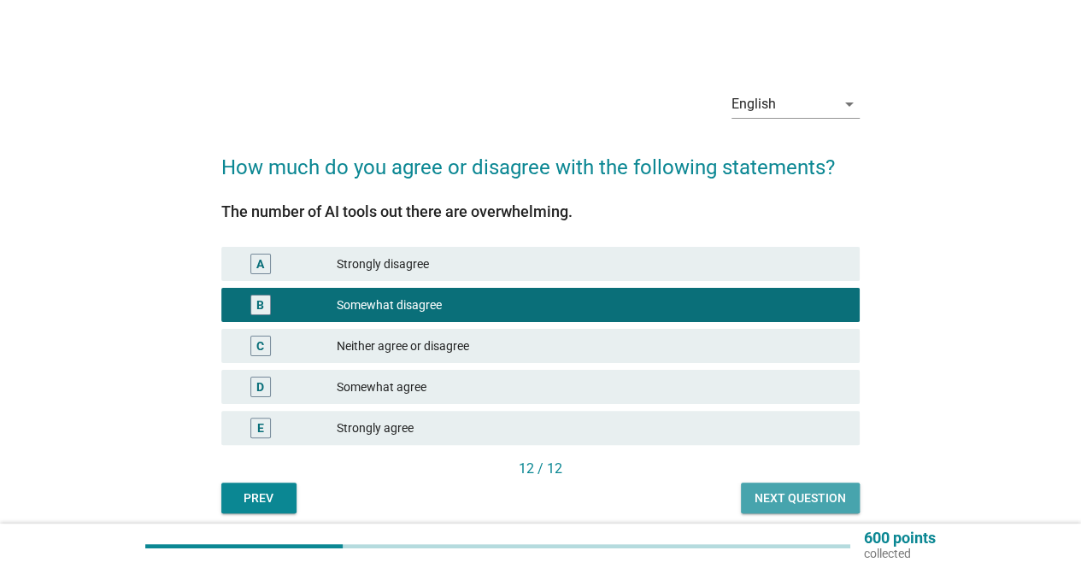
click at [774, 496] on div "Next question" at bounding box center [800, 499] width 91 height 18
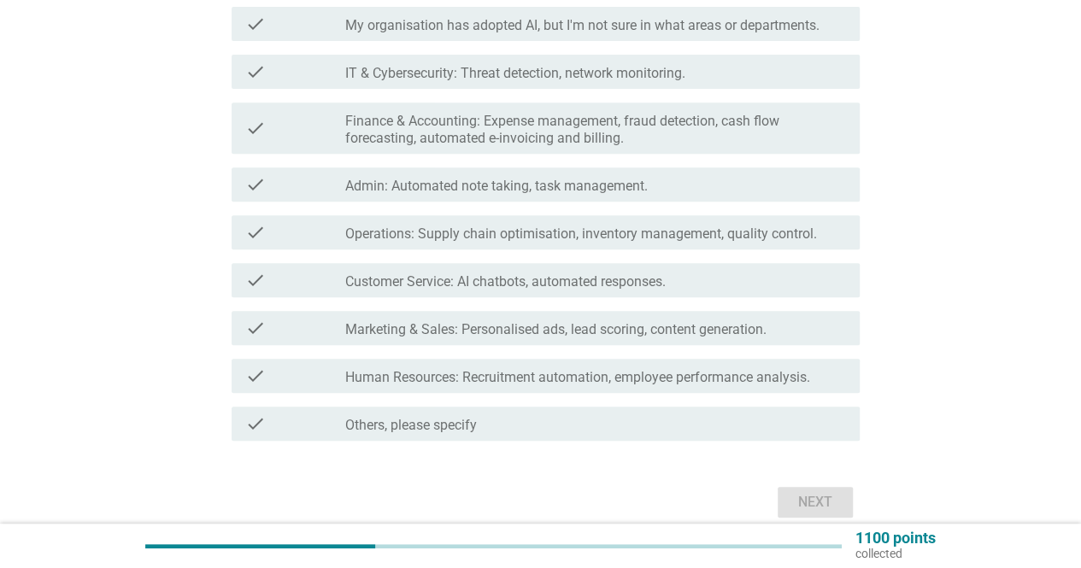
scroll to position [342, 0]
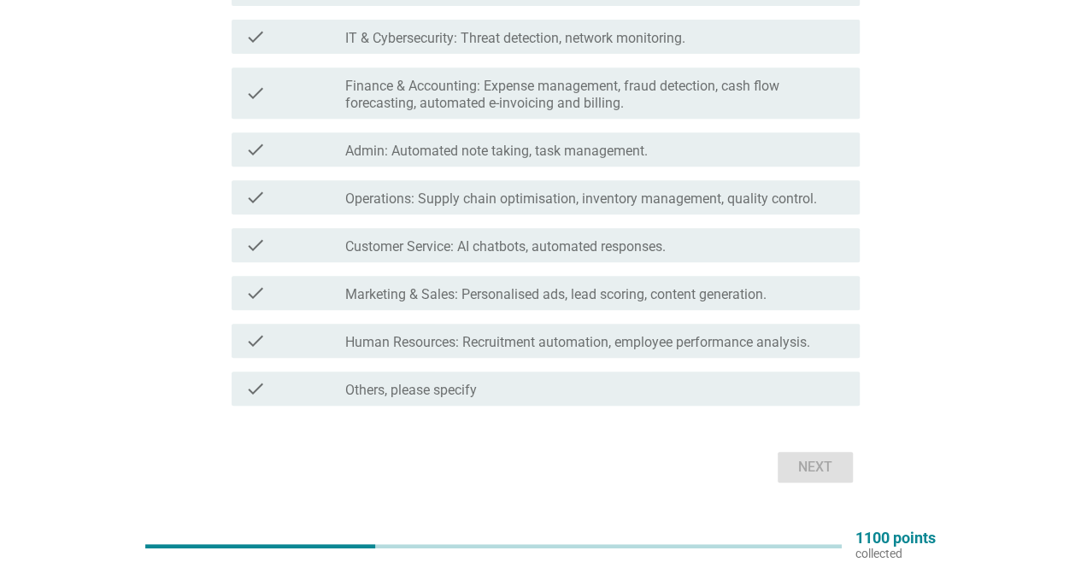
click at [809, 196] on label "Operations: Supply chain optimisation, inventory management, quality control." at bounding box center [581, 199] width 472 height 17
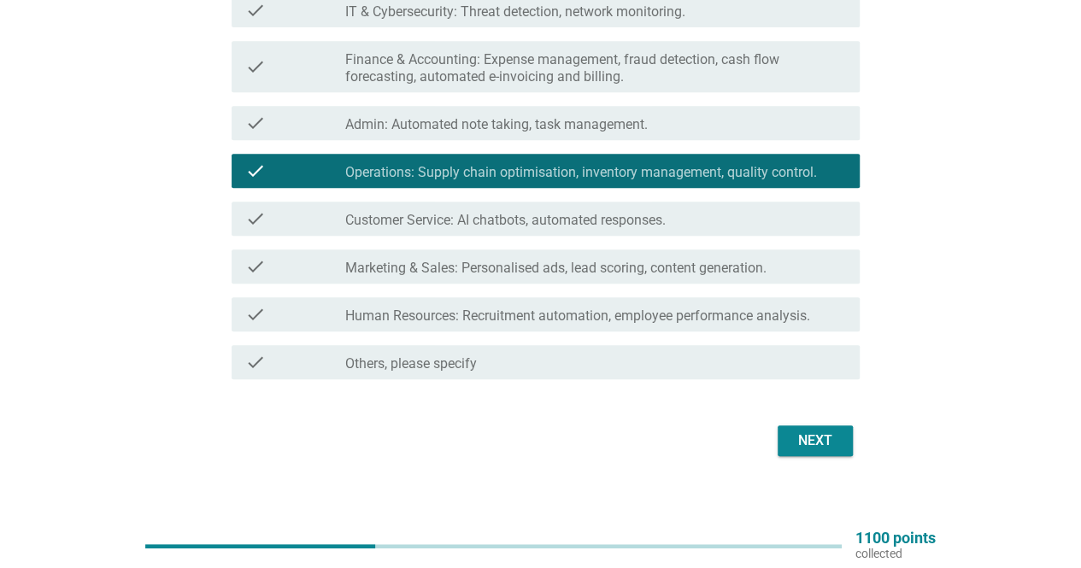
scroll to position [383, 0]
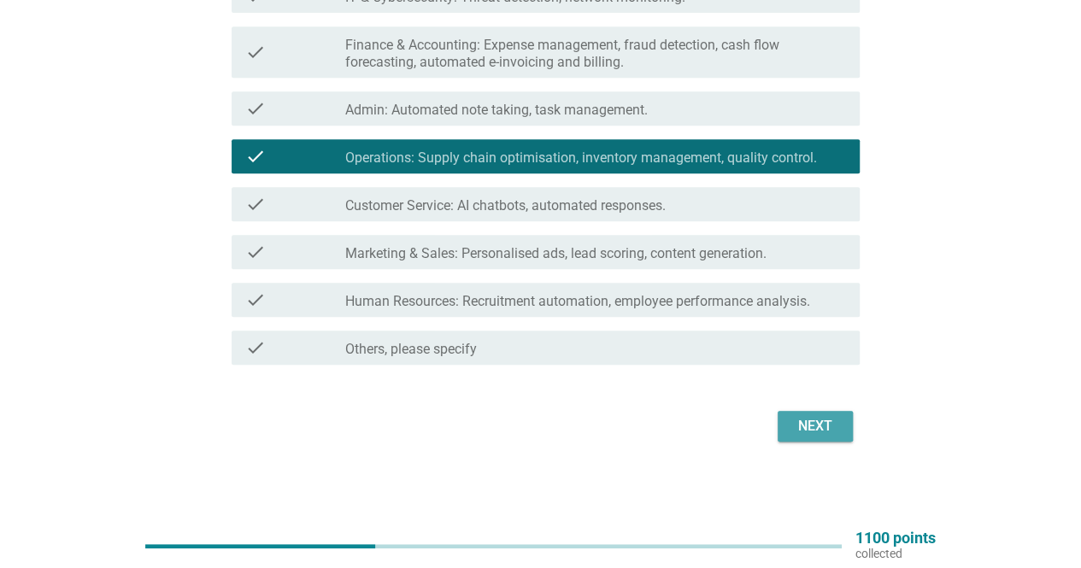
click at [808, 430] on div "Next" at bounding box center [815, 426] width 48 height 21
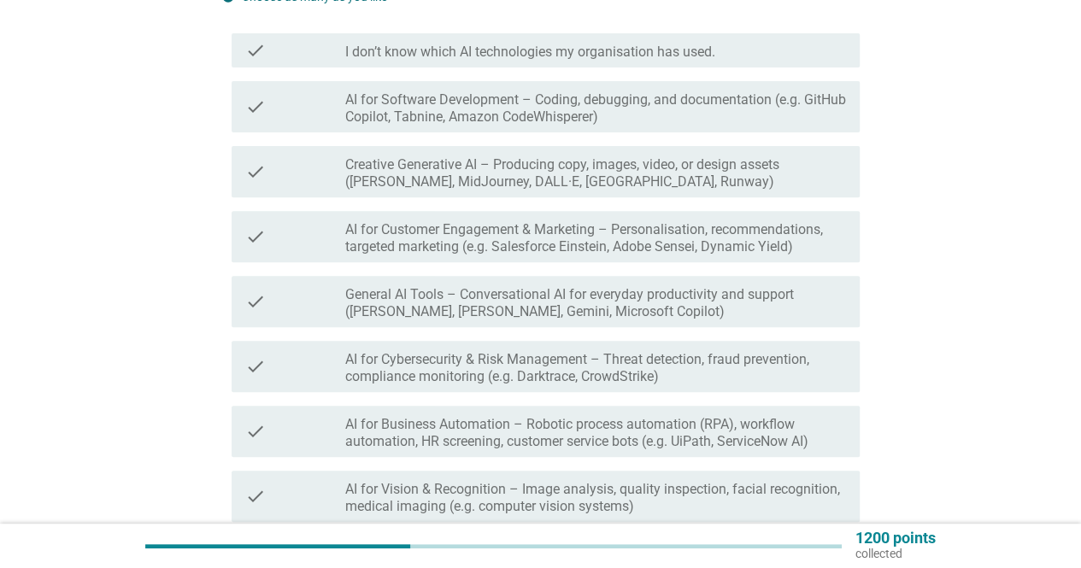
scroll to position [256, 0]
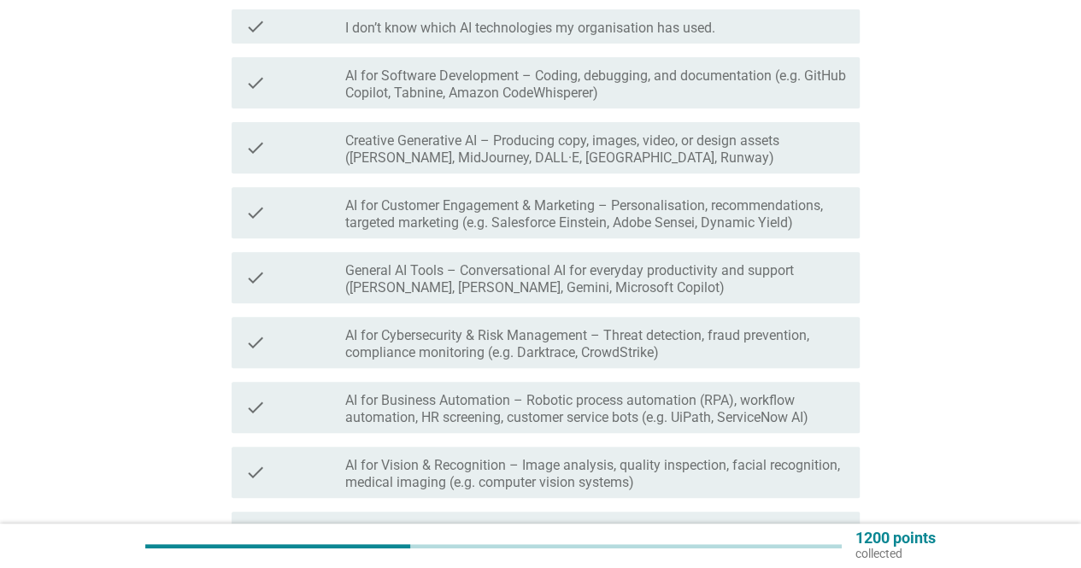
click at [581, 140] on label "Creative Generative AI – Producing copy, images, video, or design assets ([PERS…" at bounding box center [595, 149] width 501 height 34
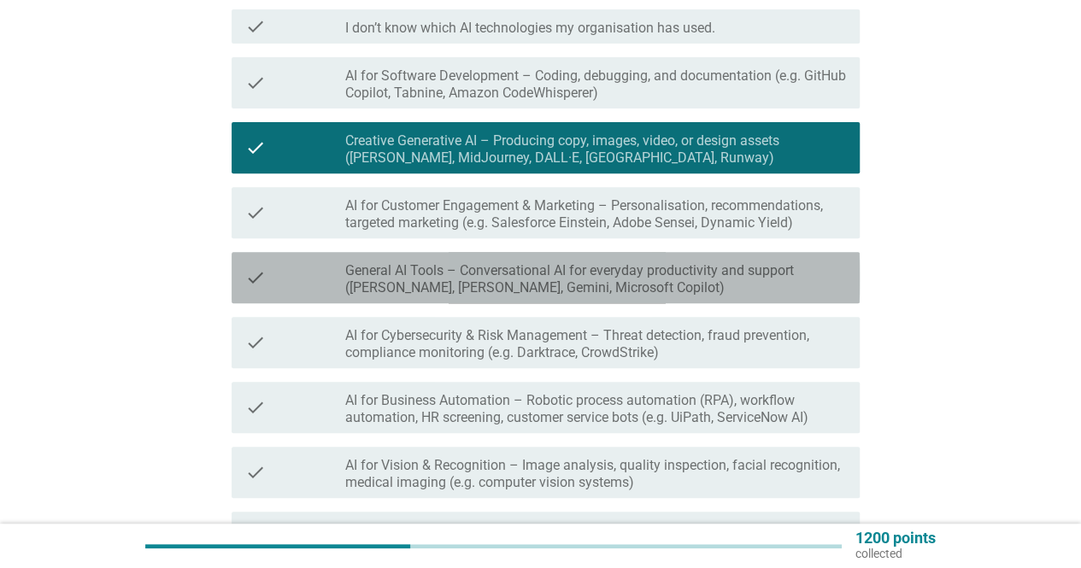
click at [640, 275] on label "General AI Tools – Conversational AI for everyday productivity and support ([PE…" at bounding box center [595, 279] width 501 height 34
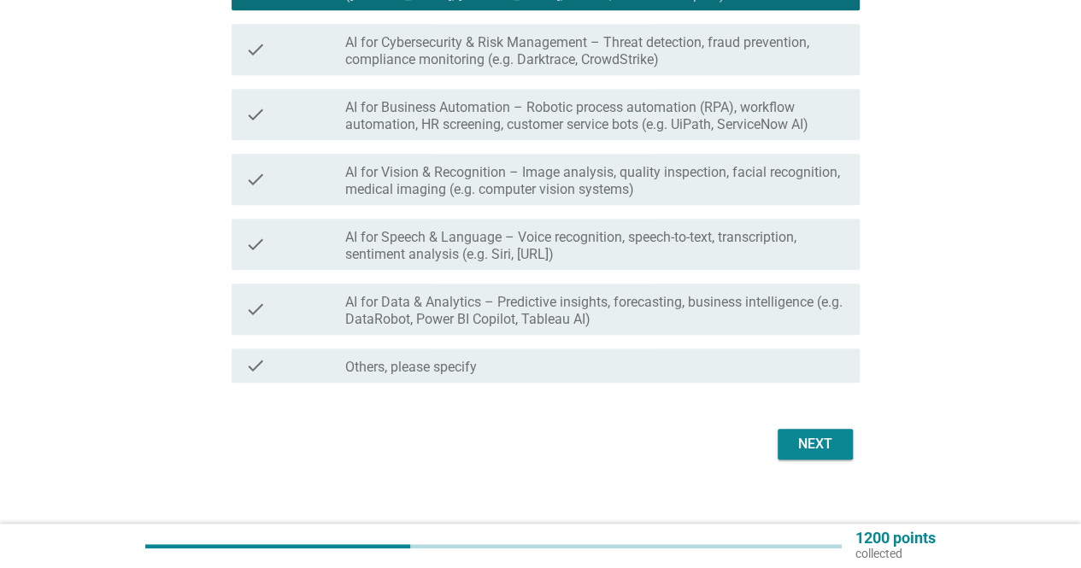
scroll to position [567, 0]
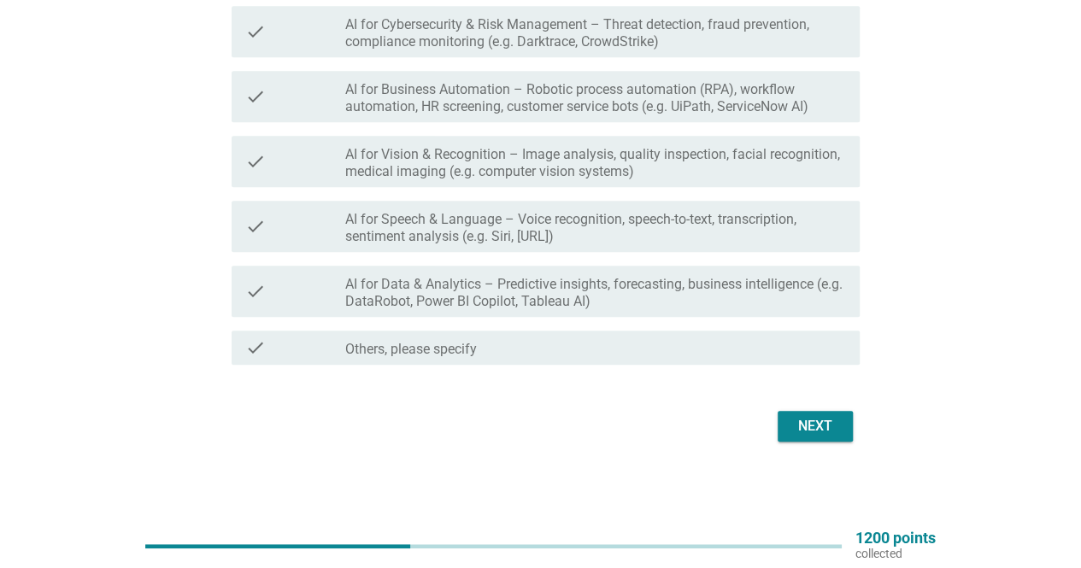
click at [825, 428] on div "Next" at bounding box center [815, 426] width 48 height 21
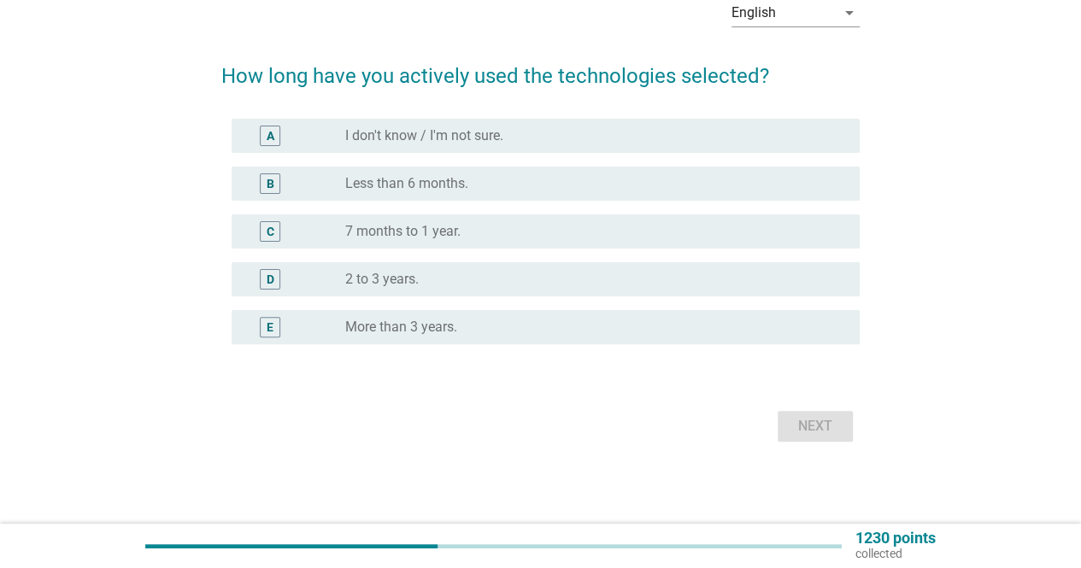
scroll to position [0, 0]
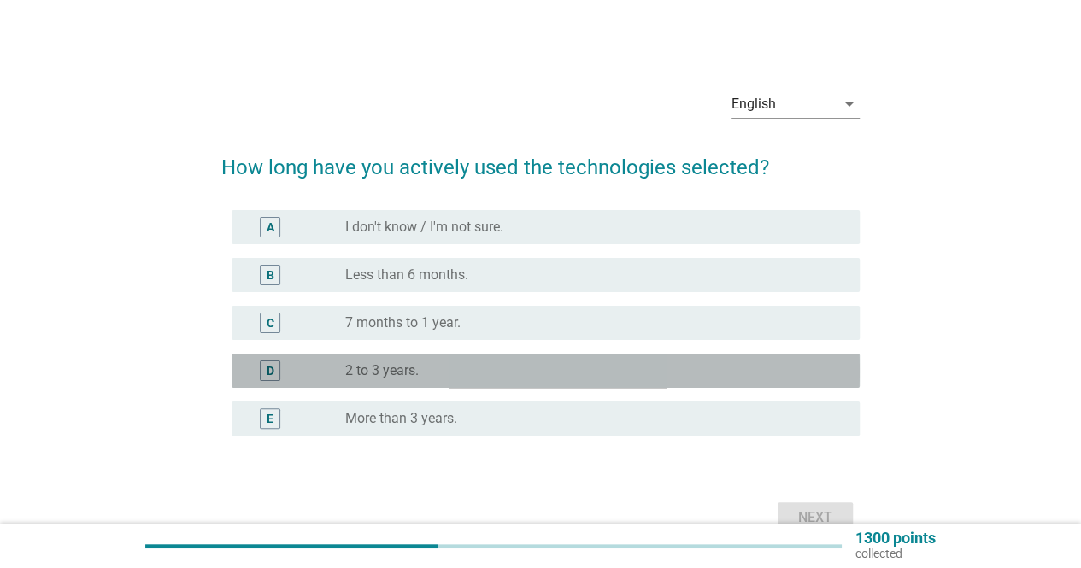
click at [451, 373] on div "radio_button_unchecked 2 to 3 years." at bounding box center [588, 370] width 487 height 17
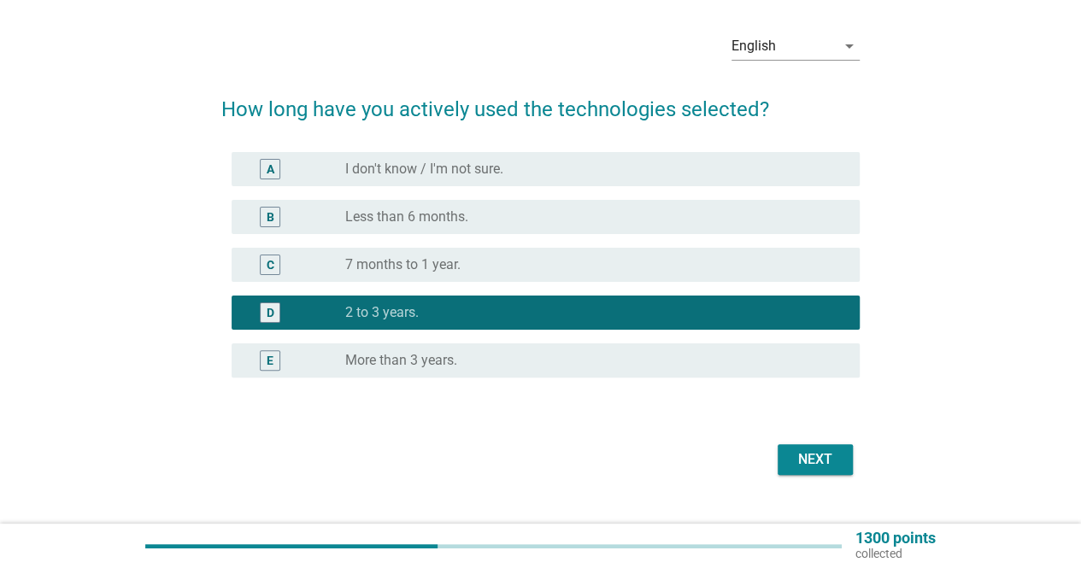
scroll to position [85, 0]
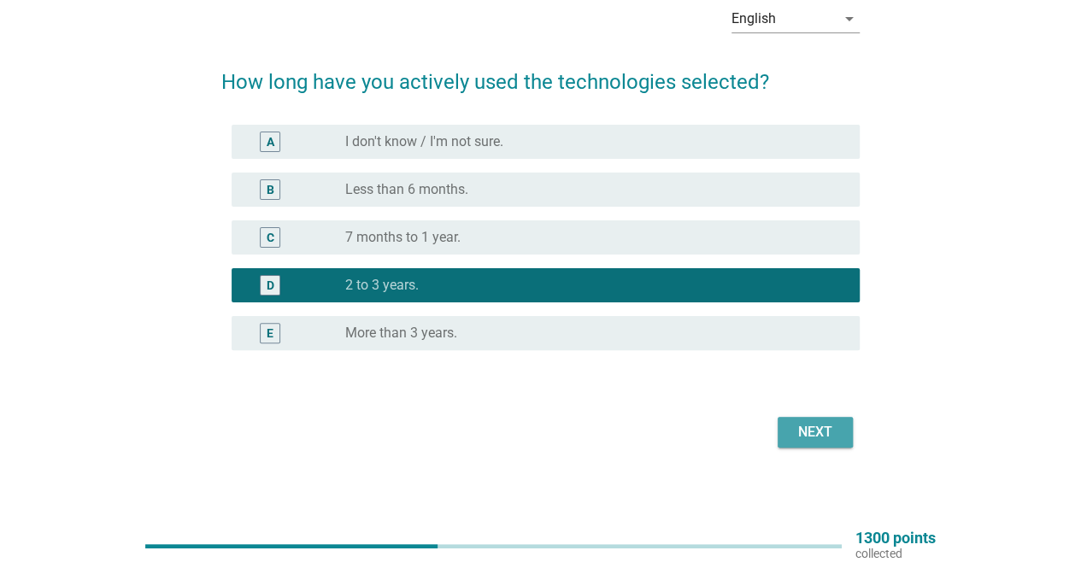
click at [805, 428] on div "Next" at bounding box center [815, 432] width 48 height 21
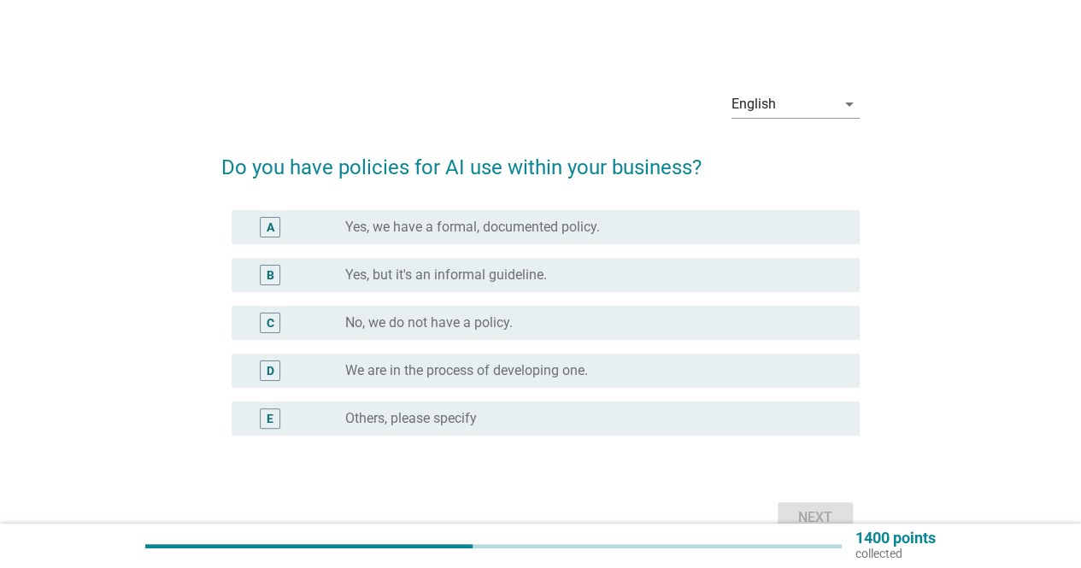
click at [540, 324] on div "radio_button_unchecked No, we do not have a policy." at bounding box center [588, 323] width 487 height 17
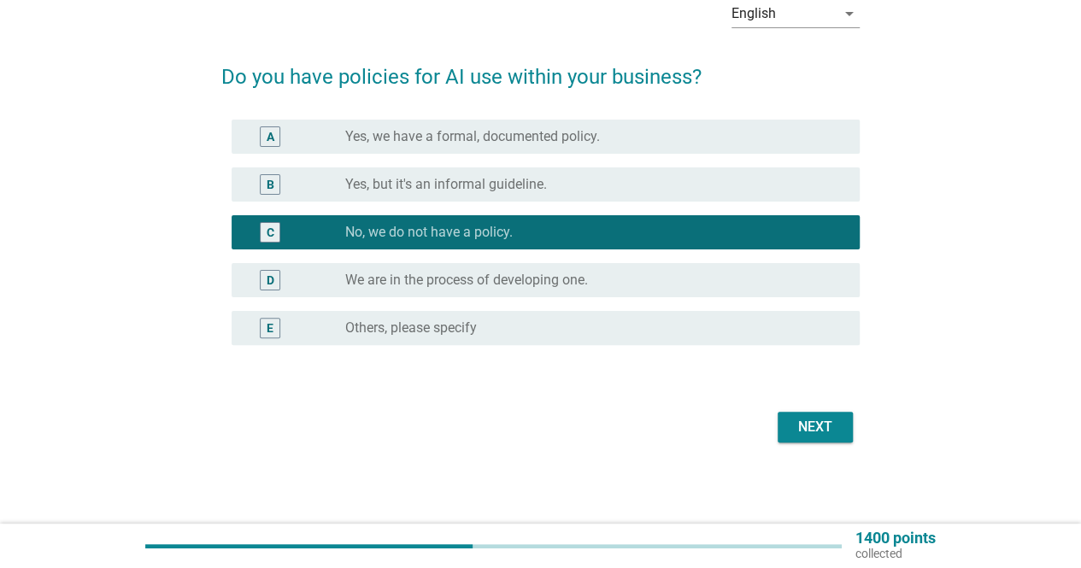
scroll to position [91, 0]
click at [833, 420] on div "Next" at bounding box center [815, 427] width 48 height 21
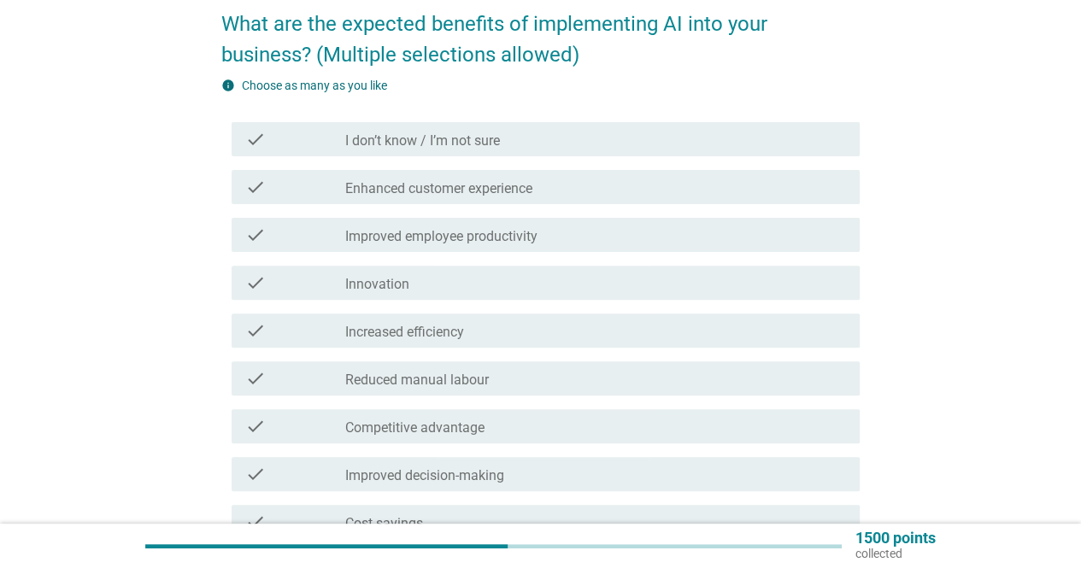
scroll to position [171, 0]
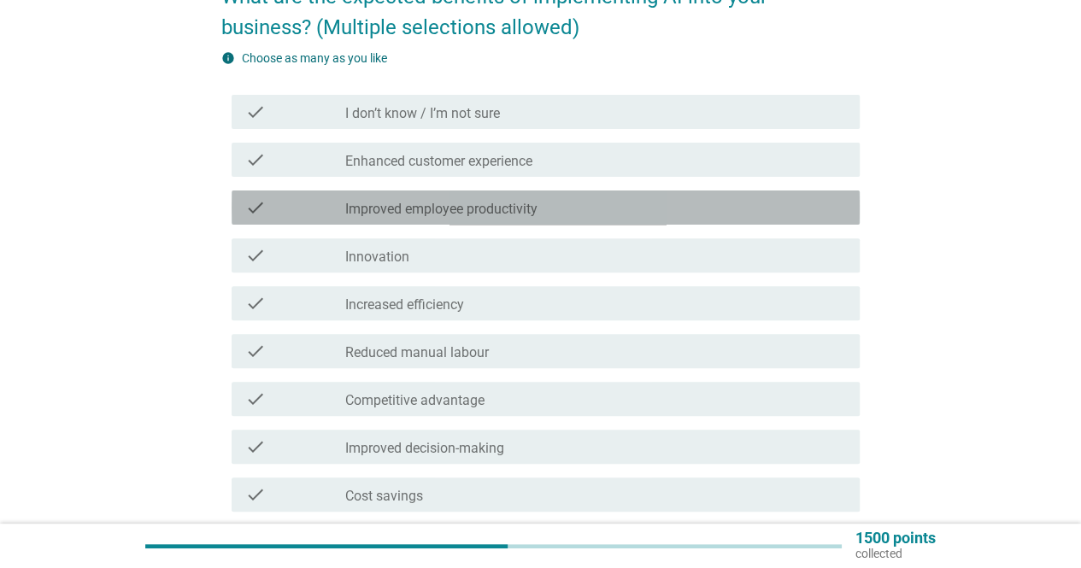
click at [583, 194] on div "check check_box_outline_blank Improved employee productivity" at bounding box center [546, 208] width 628 height 34
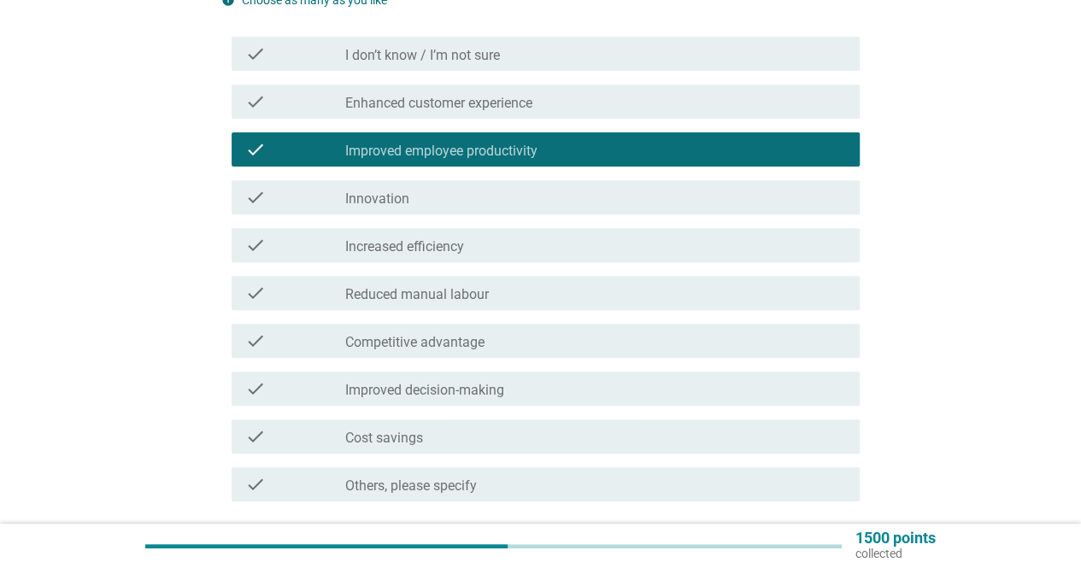
scroll to position [256, 0]
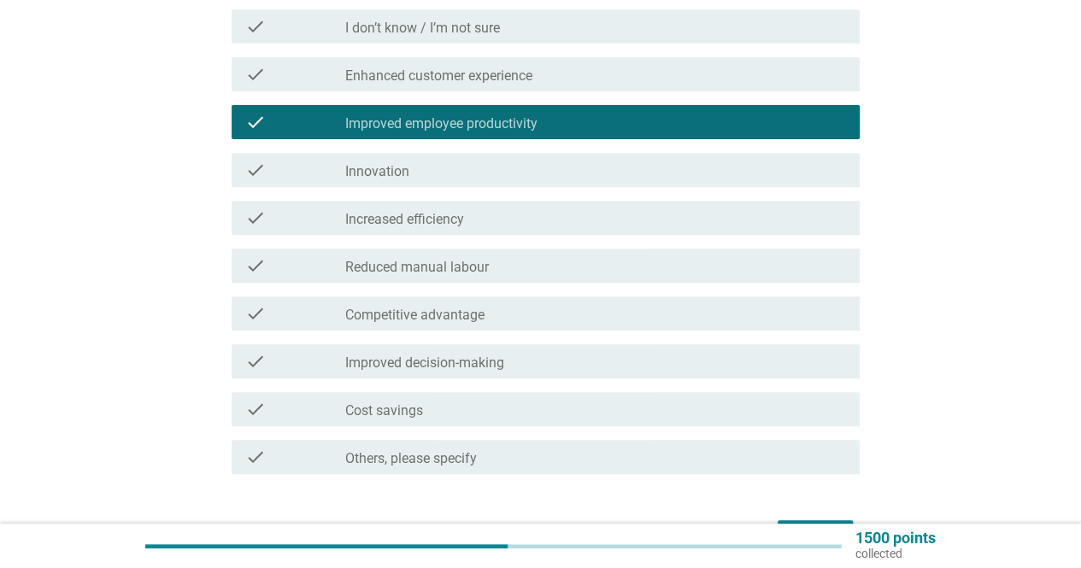
click at [560, 212] on div "check_box_outline_blank Increased efficiency" at bounding box center [595, 218] width 501 height 21
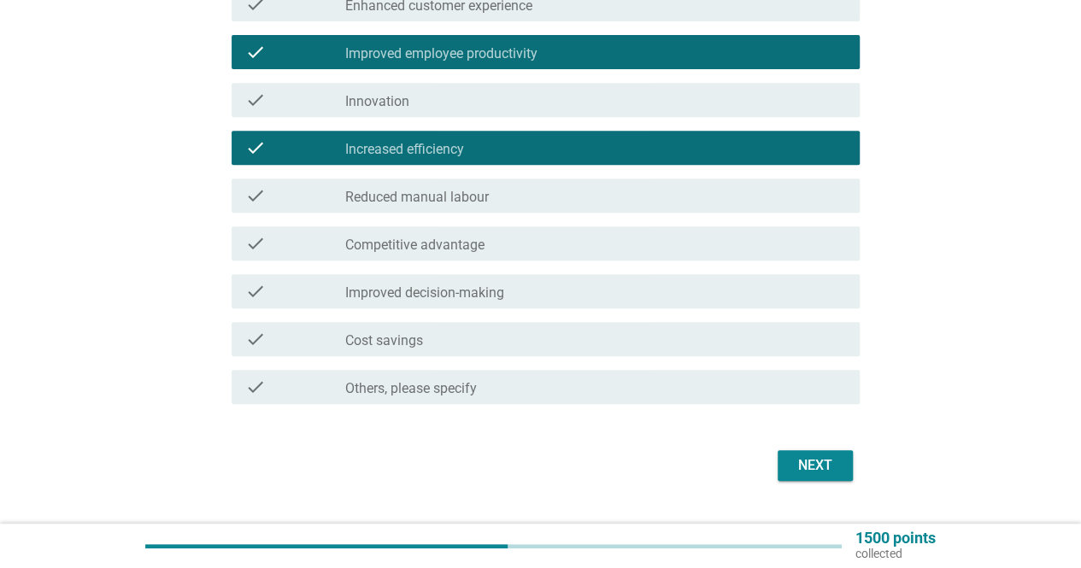
scroll to position [342, 0]
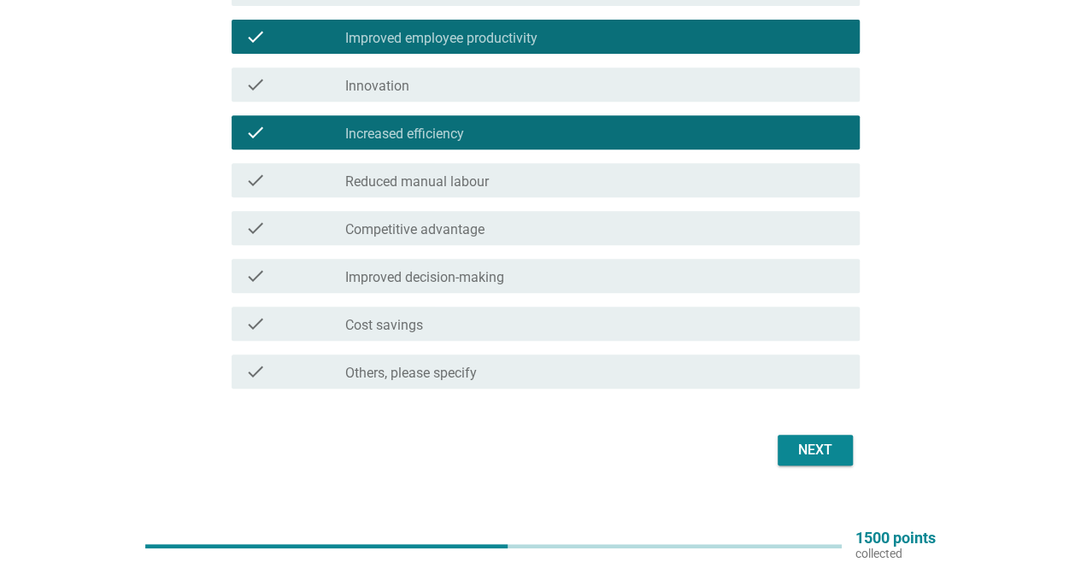
click at [500, 322] on div "check_box_outline_blank Cost savings" at bounding box center [595, 324] width 501 height 21
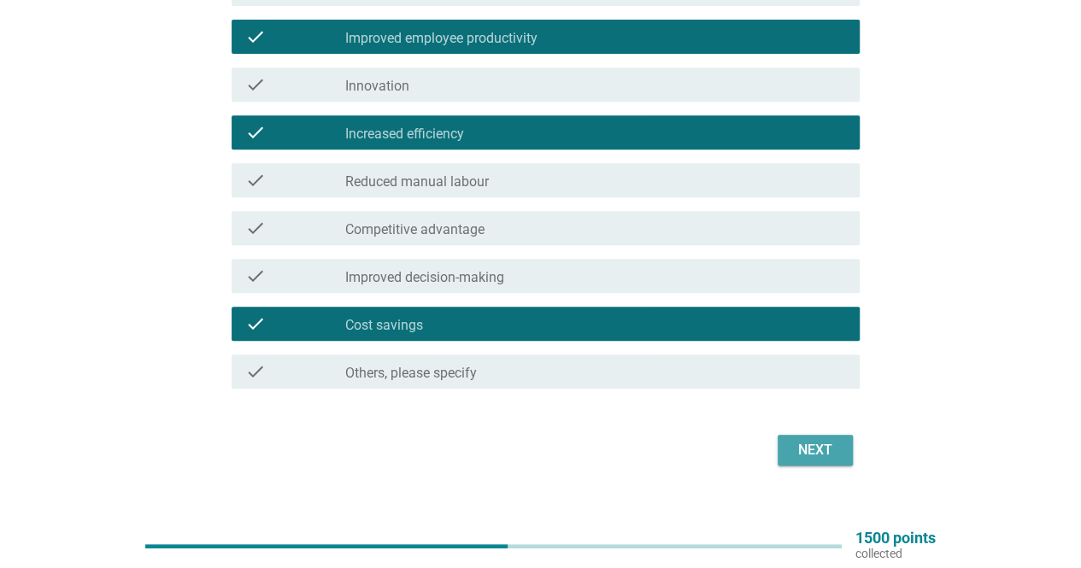
click at [814, 440] on div "Next" at bounding box center [815, 450] width 48 height 21
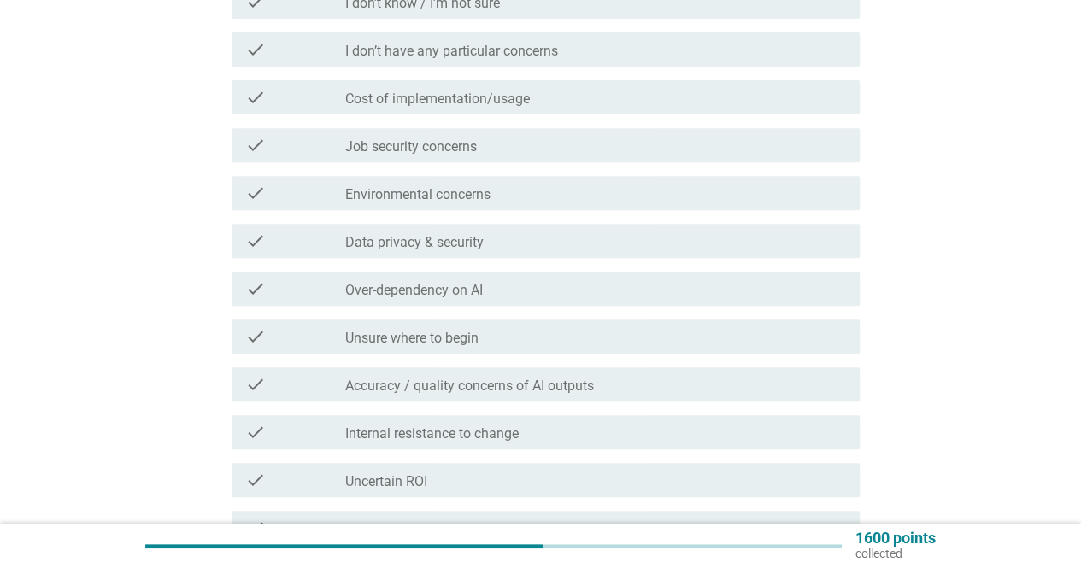
scroll to position [256, 0]
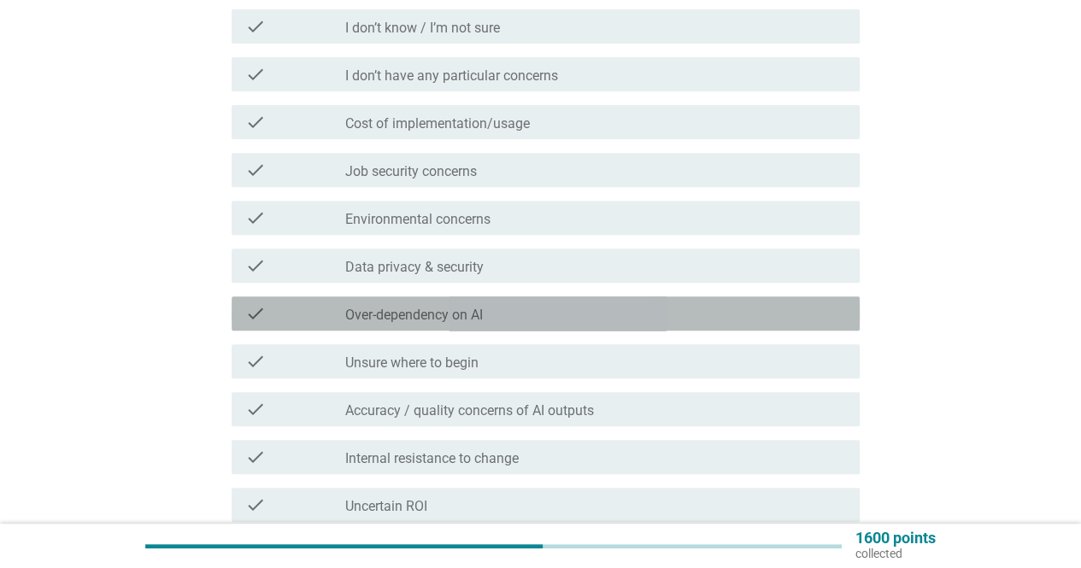
click at [689, 317] on div "check_box_outline_blank Over-dependency on AI" at bounding box center [595, 313] width 501 height 21
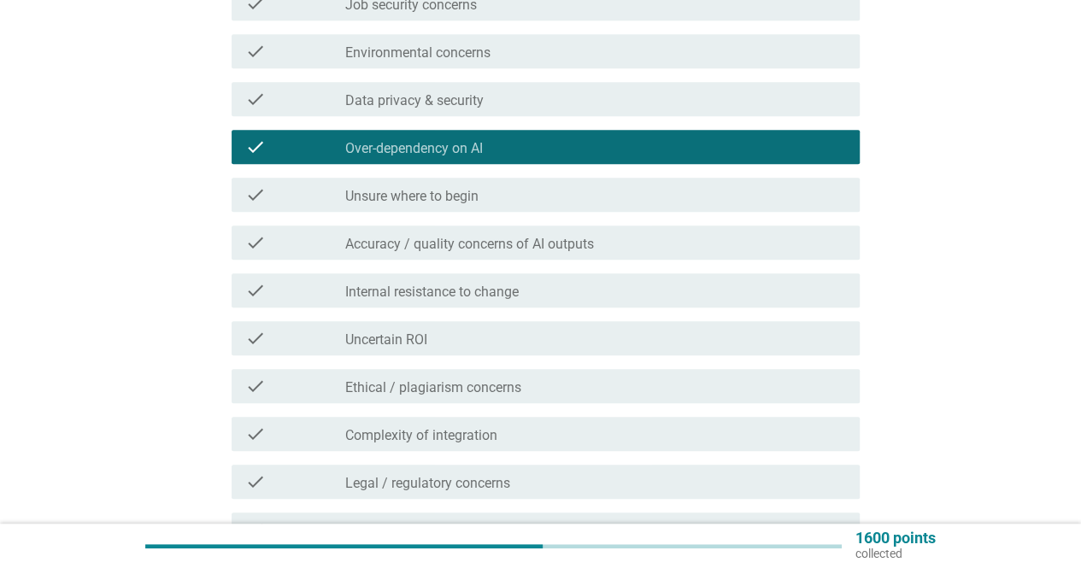
scroll to position [427, 0]
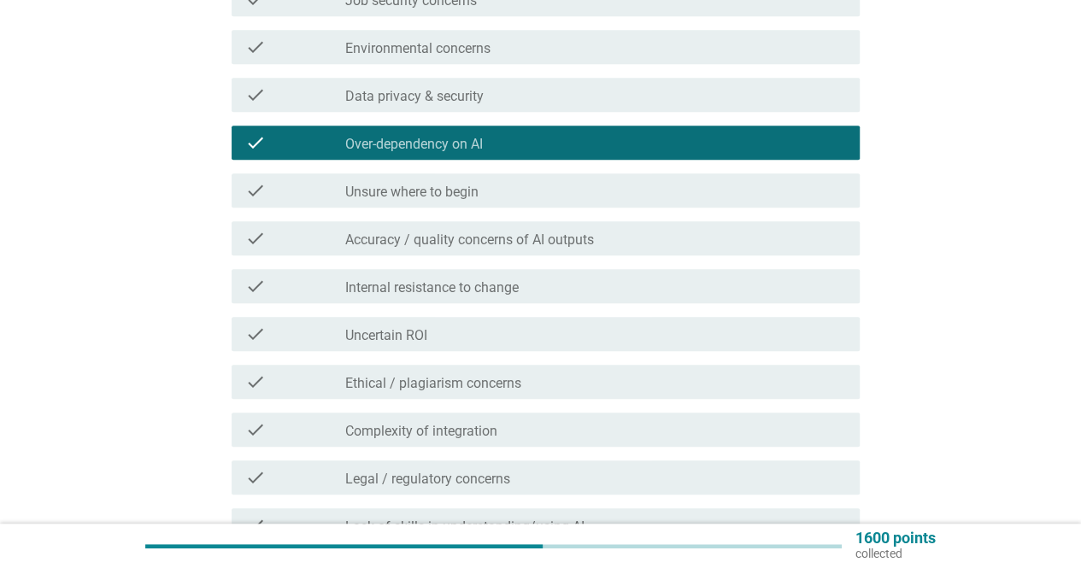
click at [720, 249] on div "check check_box_outline_blank Accuracy / quality concerns of AI outputs" at bounding box center [546, 238] width 628 height 34
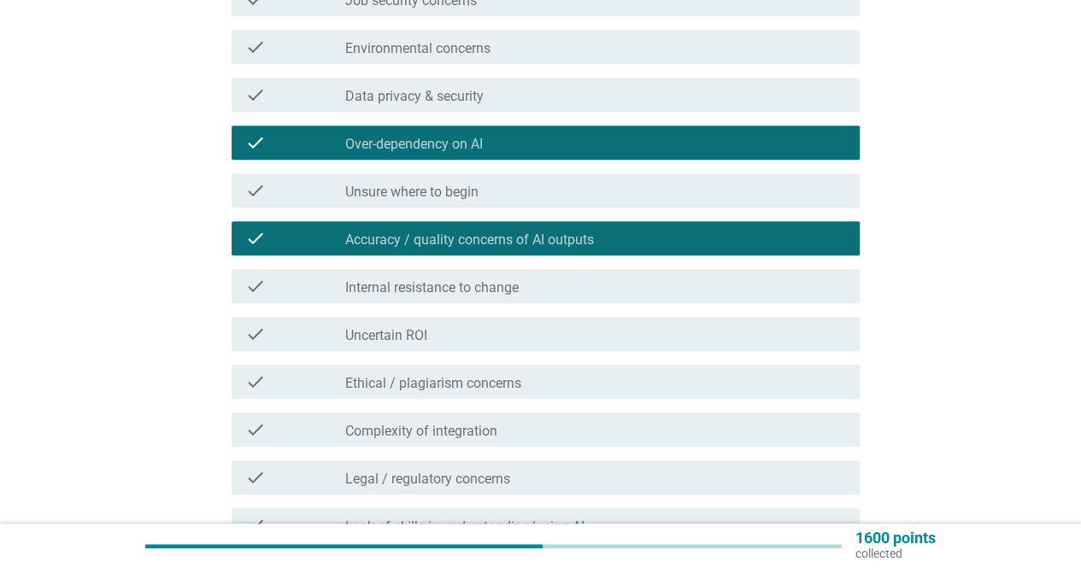
scroll to position [513, 0]
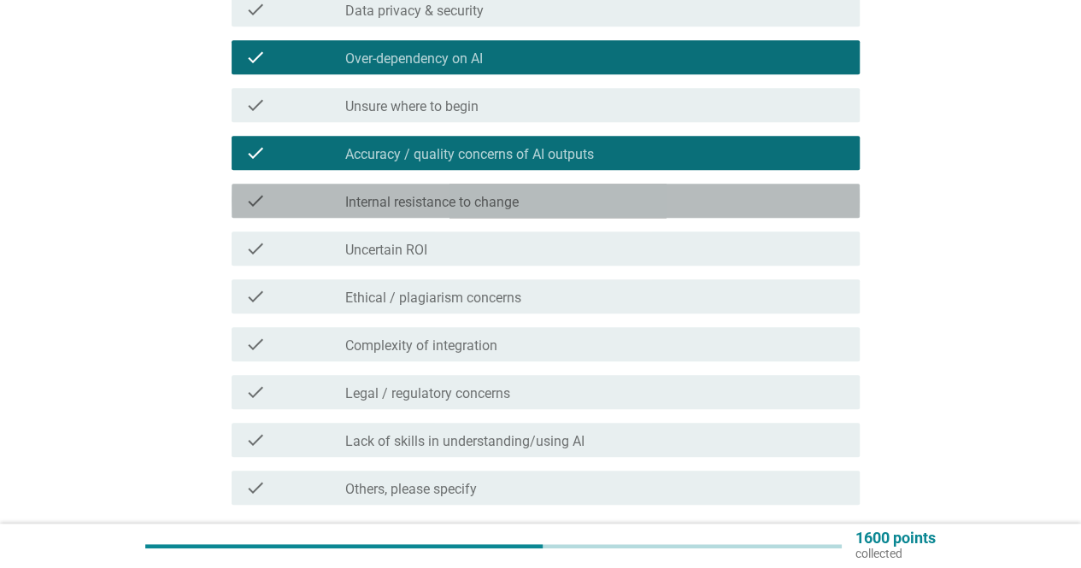
click at [735, 201] on div "check_box_outline_blank Internal resistance to change" at bounding box center [595, 201] width 501 height 21
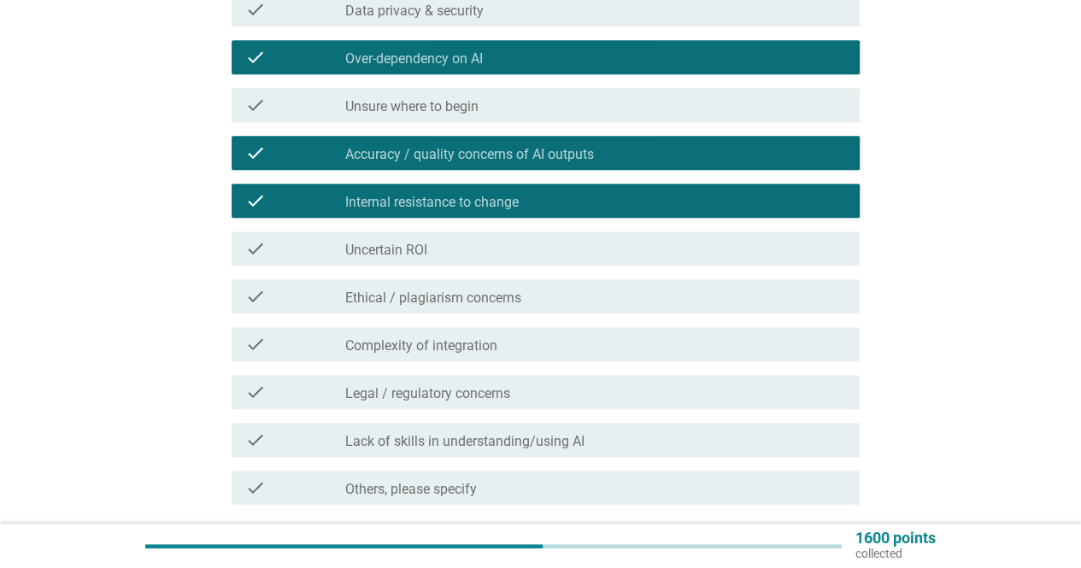
click at [626, 344] on div "check_box_outline_blank Complexity of integration" at bounding box center [595, 344] width 501 height 21
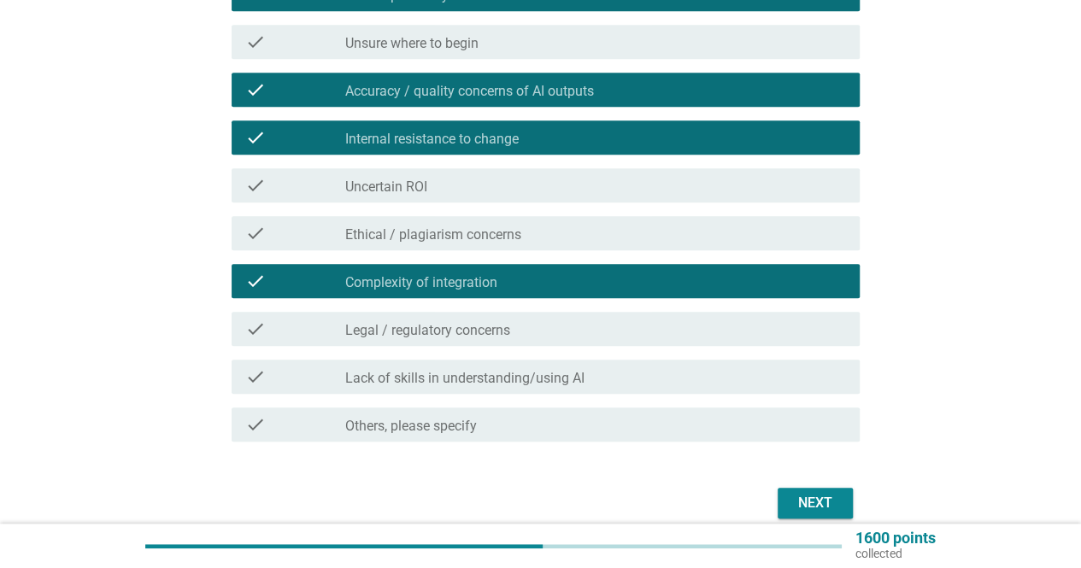
scroll to position [598, 0]
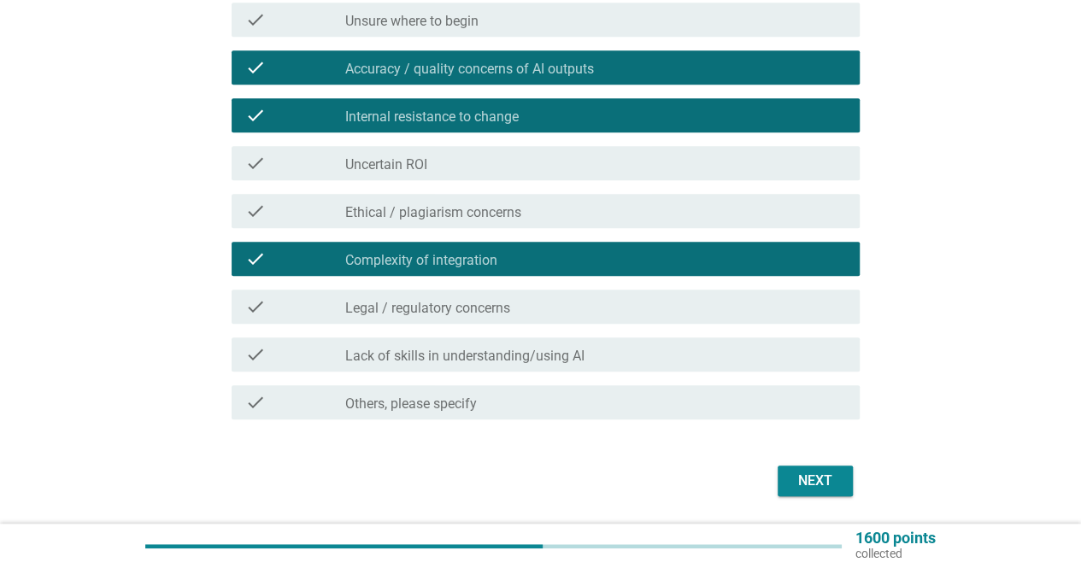
click at [626, 344] on div "check_box_outline_blank Lack of skills in understanding/using AI" at bounding box center [595, 354] width 501 height 21
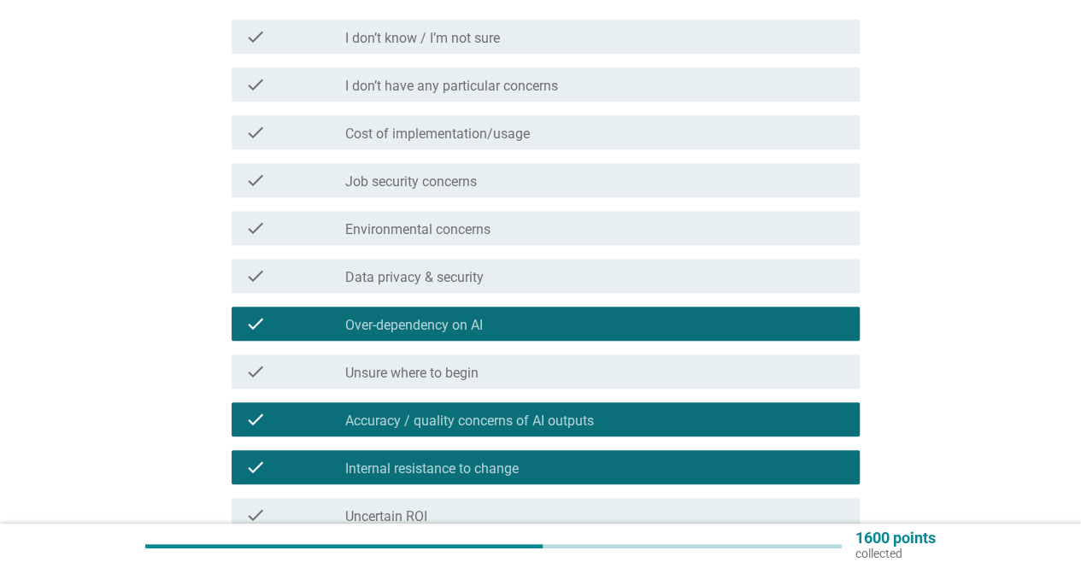
scroll to position [171, 0]
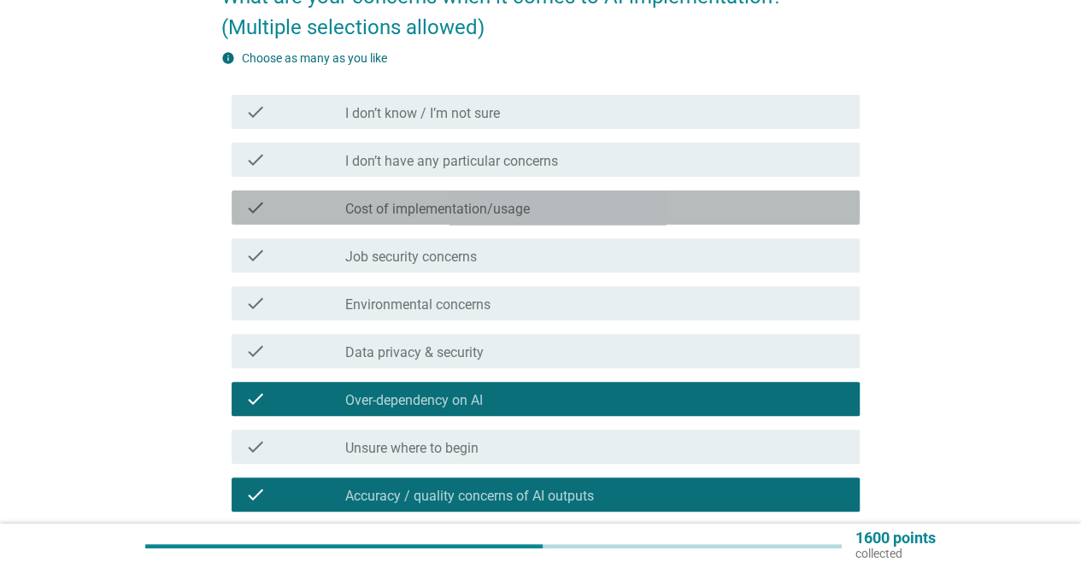
click at [660, 211] on div "check_box_outline_blank Cost of implementation/usage" at bounding box center [595, 207] width 501 height 21
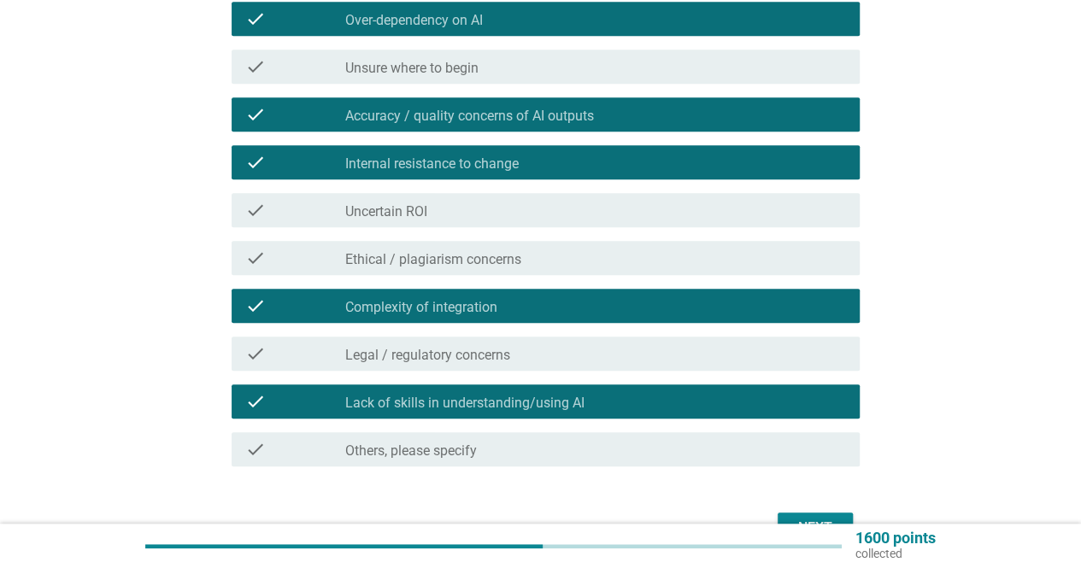
scroll to position [653, 0]
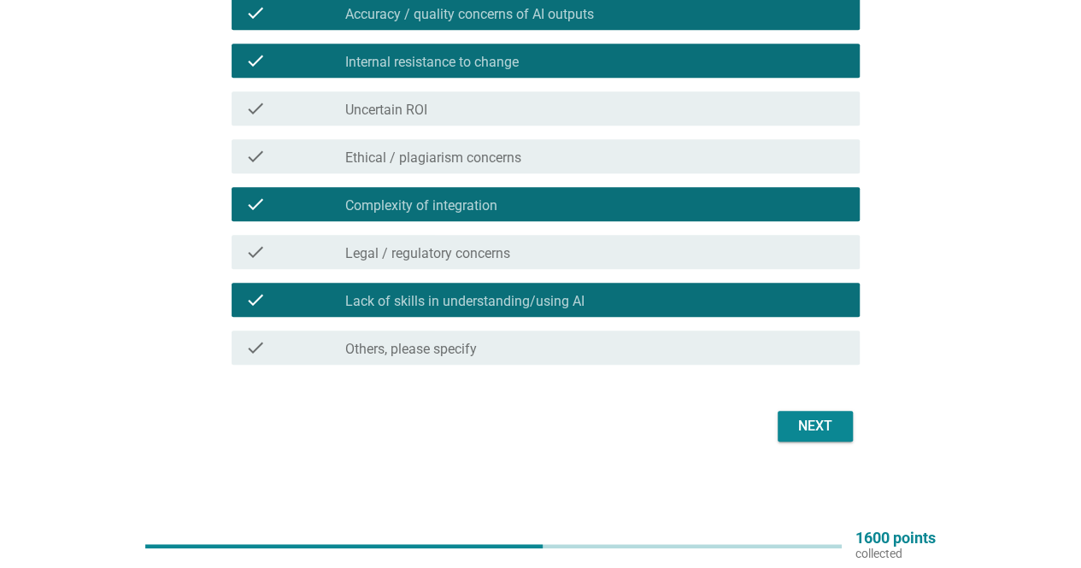
click at [808, 423] on div "Next" at bounding box center [815, 426] width 48 height 21
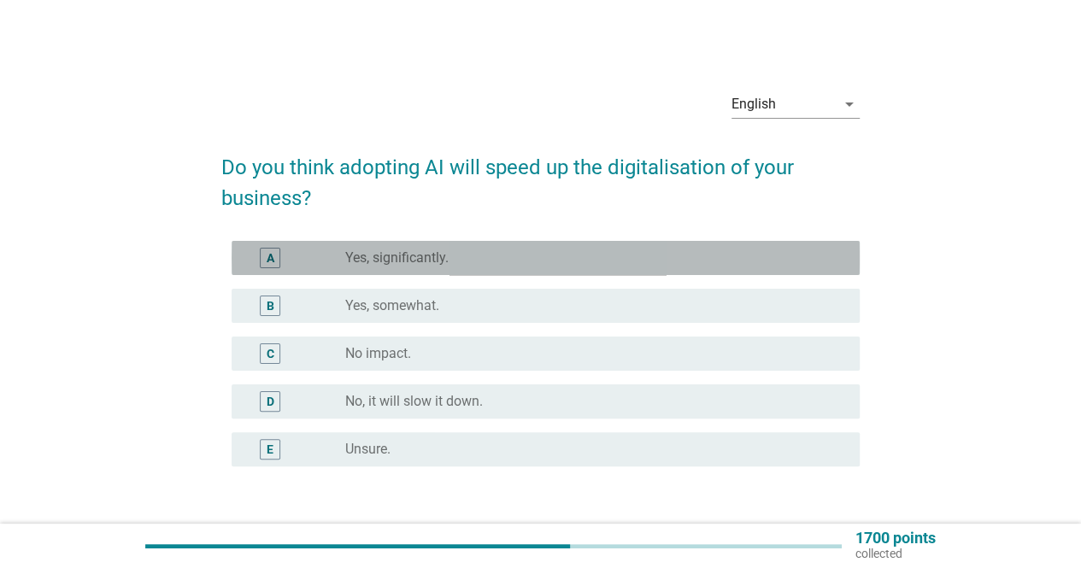
click at [515, 259] on div "radio_button_unchecked Yes, significantly." at bounding box center [588, 258] width 487 height 17
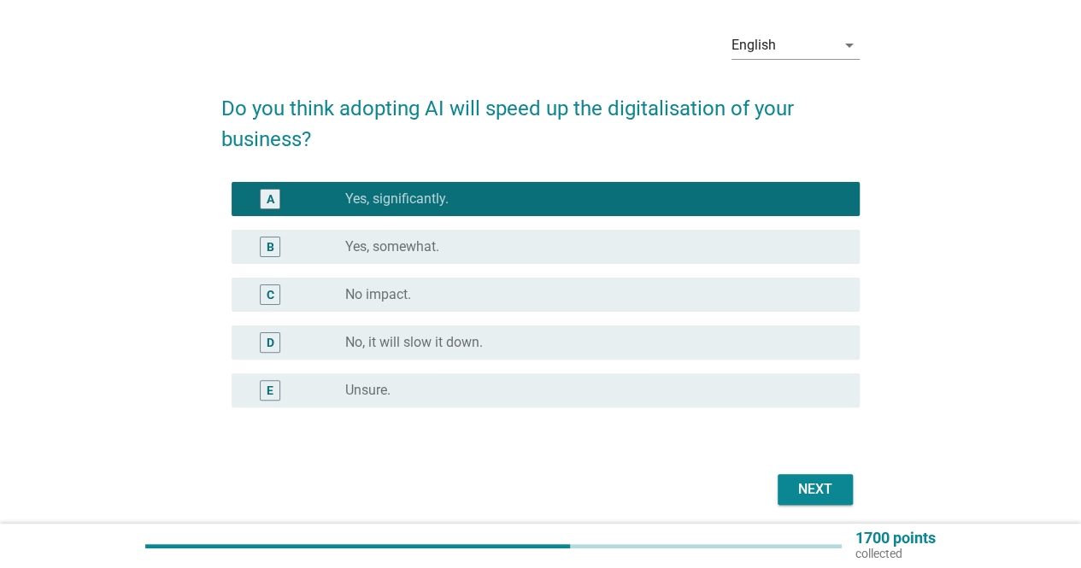
scroll to position [85, 0]
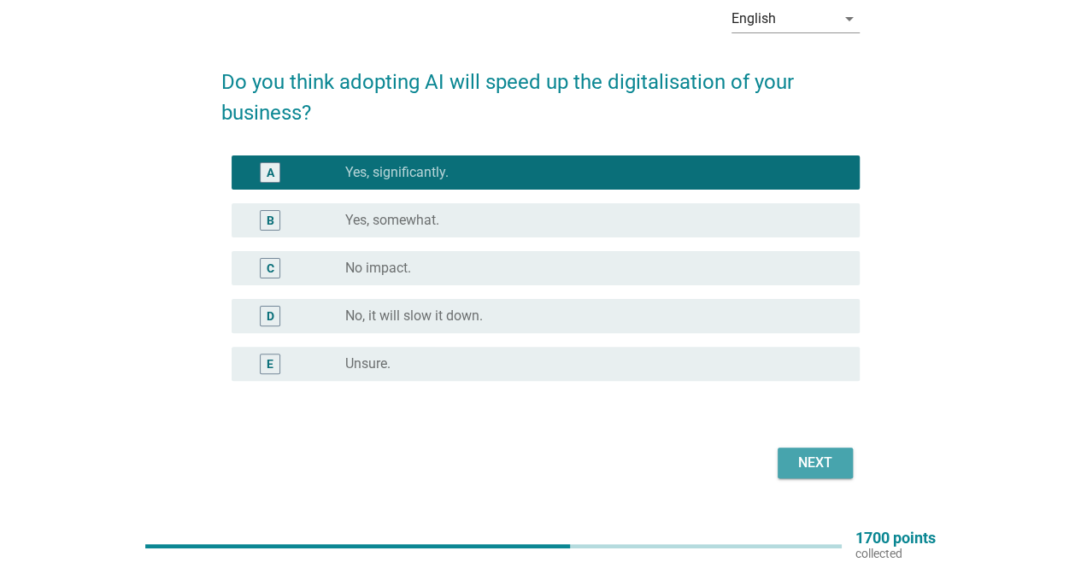
click at [843, 467] on button "Next" at bounding box center [815, 463] width 75 height 31
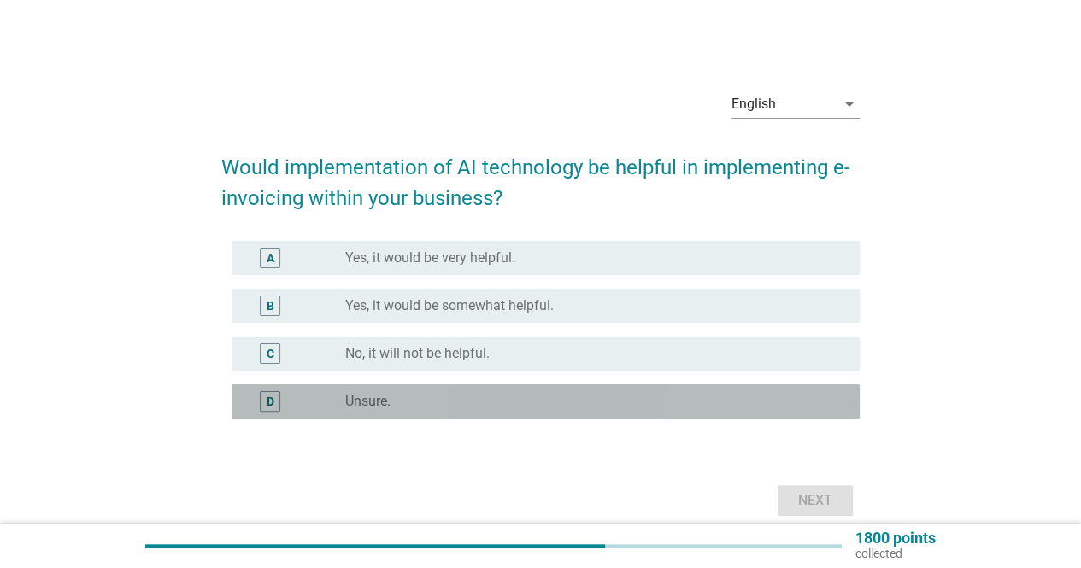
click at [803, 401] on div "radio_button_unchecked Unsure." at bounding box center [588, 401] width 487 height 17
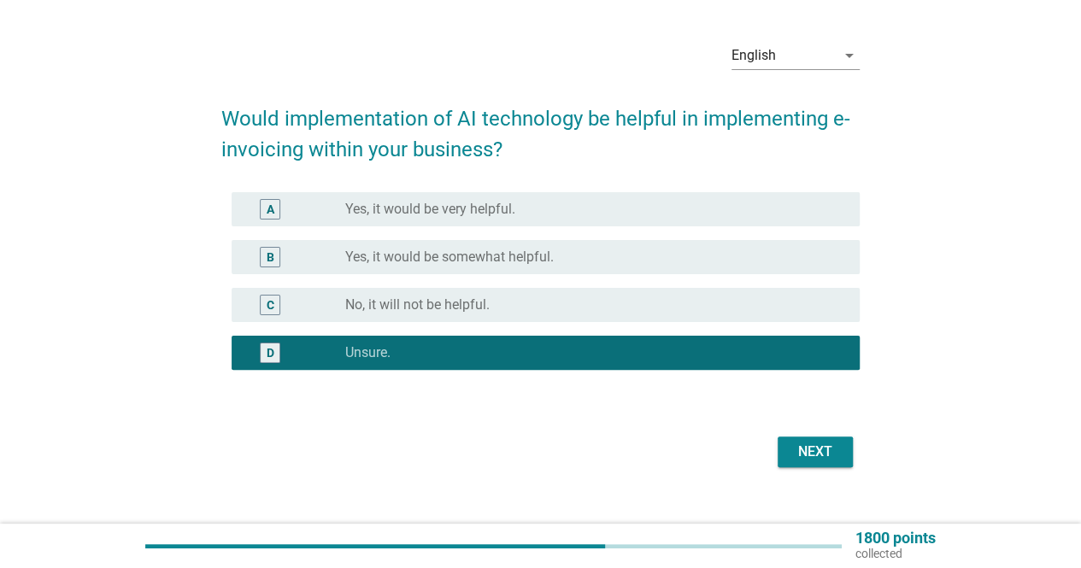
scroll to position [73, 0]
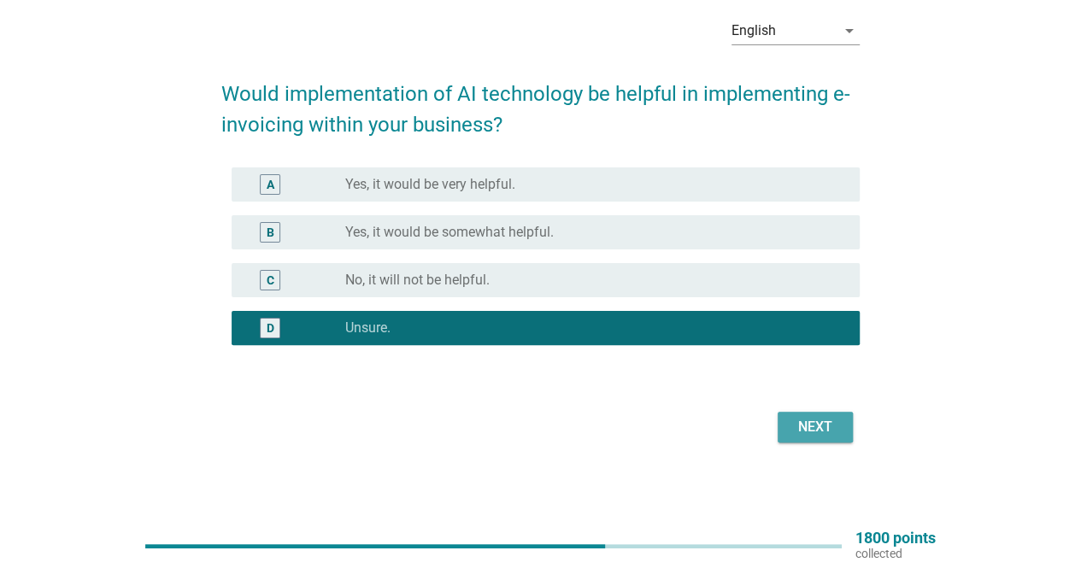
click at [831, 433] on div "Next" at bounding box center [815, 427] width 48 height 21
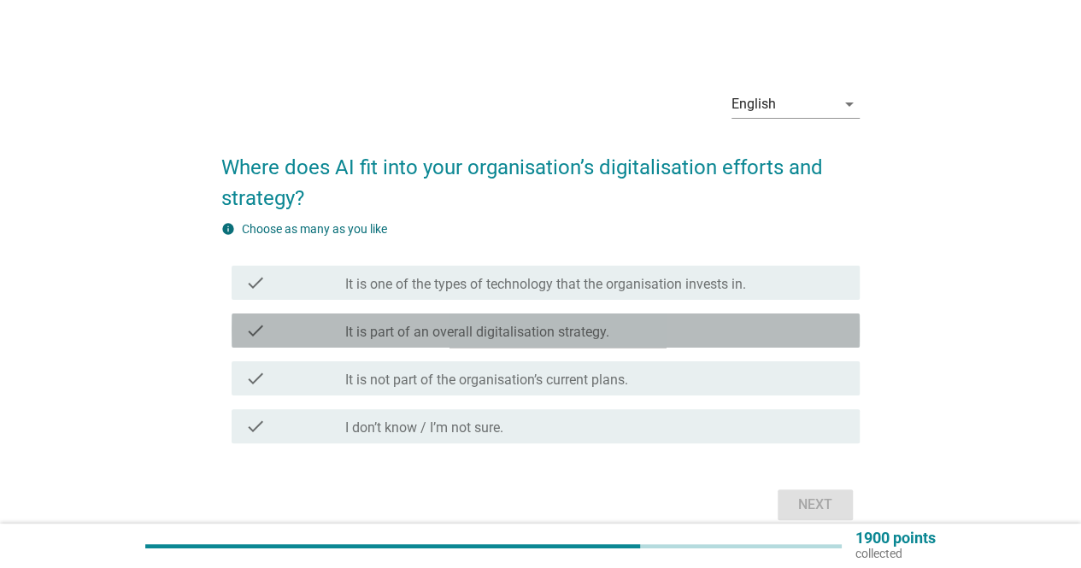
click at [450, 332] on label "It is part of an overall digitalisation strategy." at bounding box center [477, 332] width 264 height 17
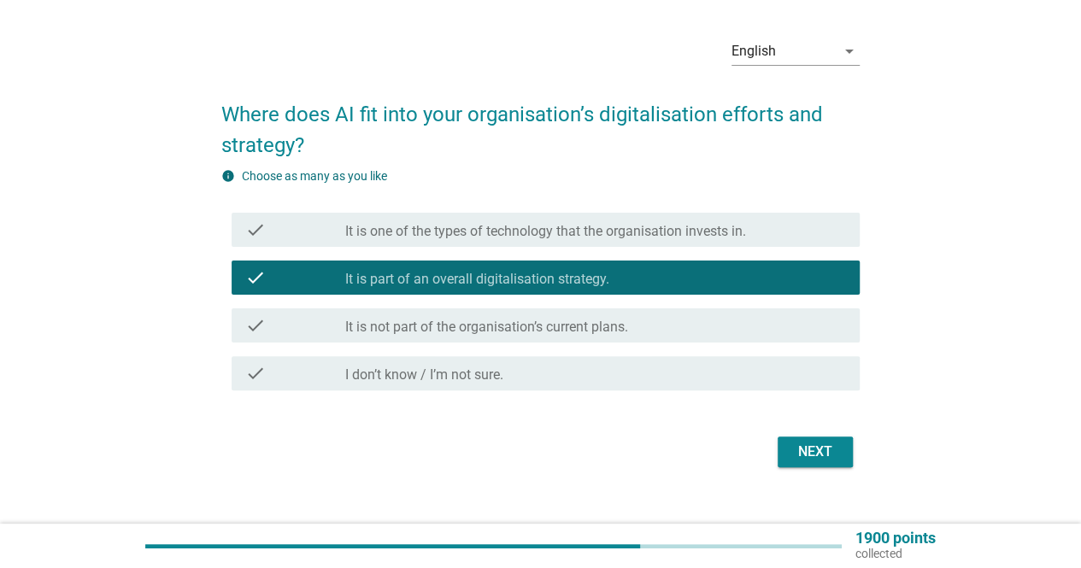
scroll to position [79, 0]
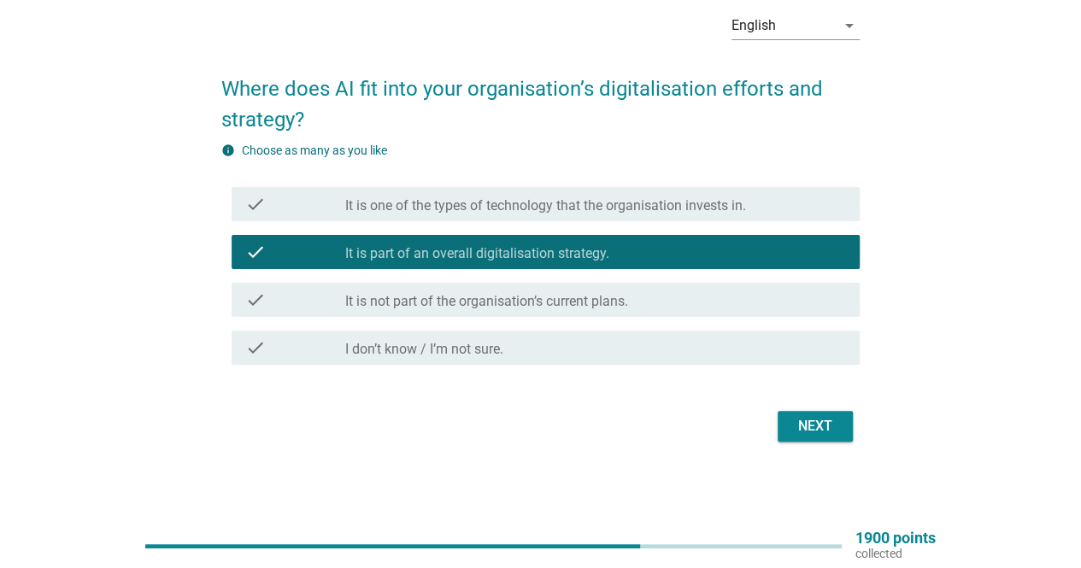
click at [810, 433] on div "Next" at bounding box center [815, 426] width 48 height 21
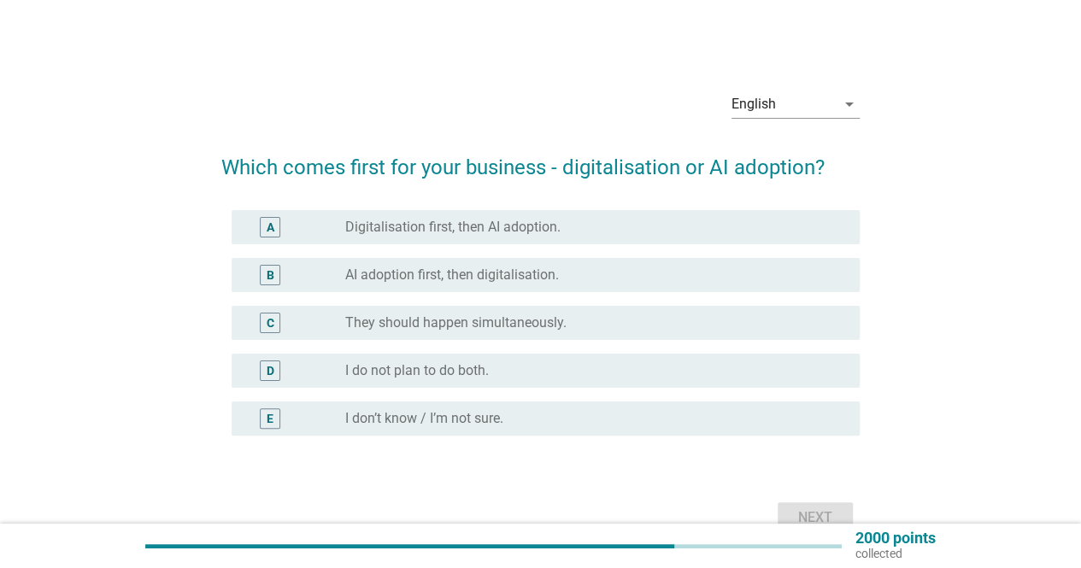
click at [602, 233] on div "radio_button_unchecked Digitalisation first, then AI adoption." at bounding box center [588, 227] width 487 height 17
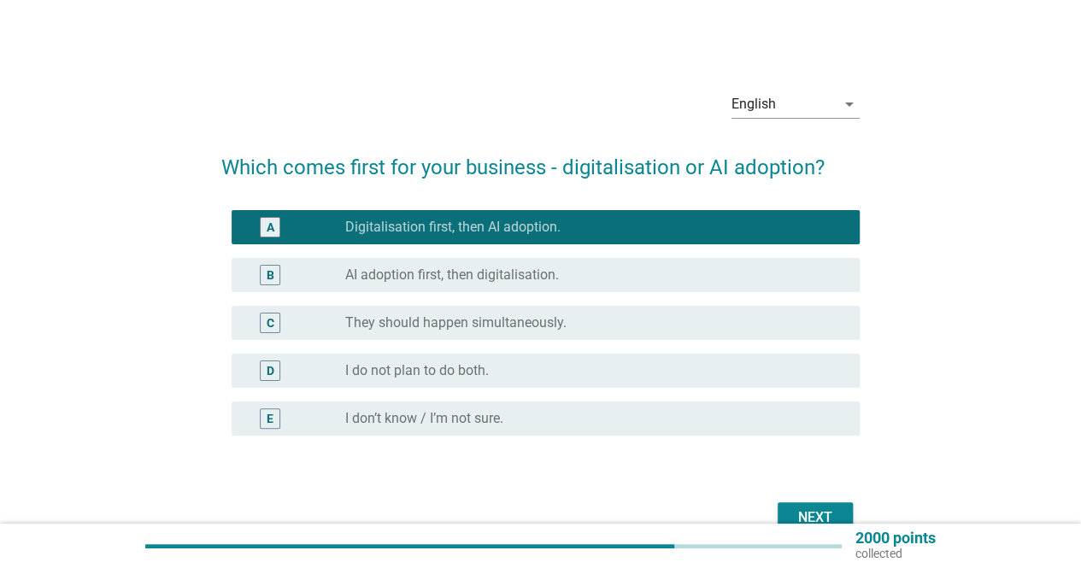
scroll to position [91, 0]
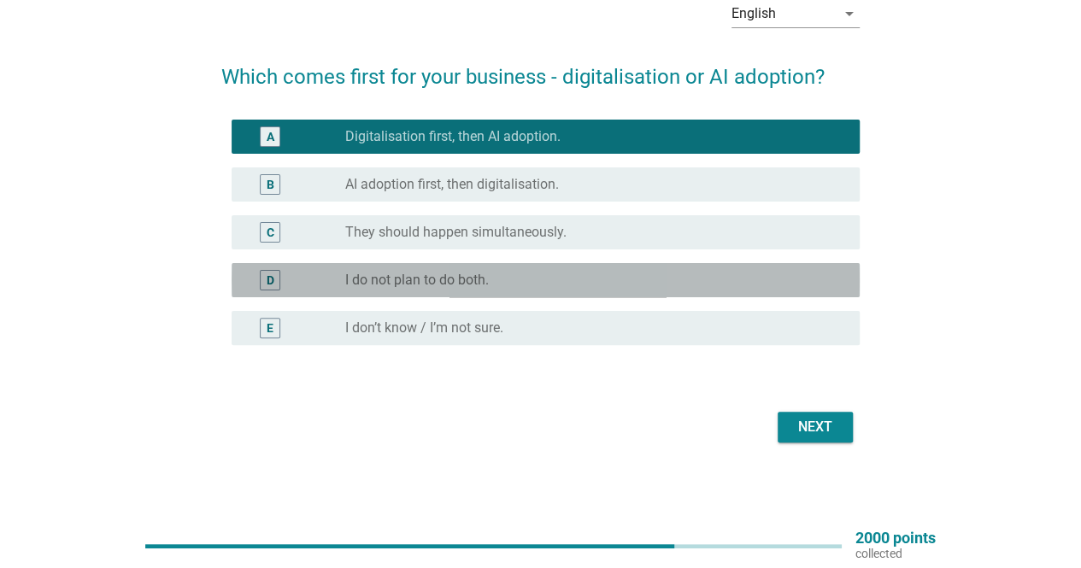
click at [509, 278] on div "radio_button_unchecked I do not plan to do both." at bounding box center [588, 280] width 487 height 17
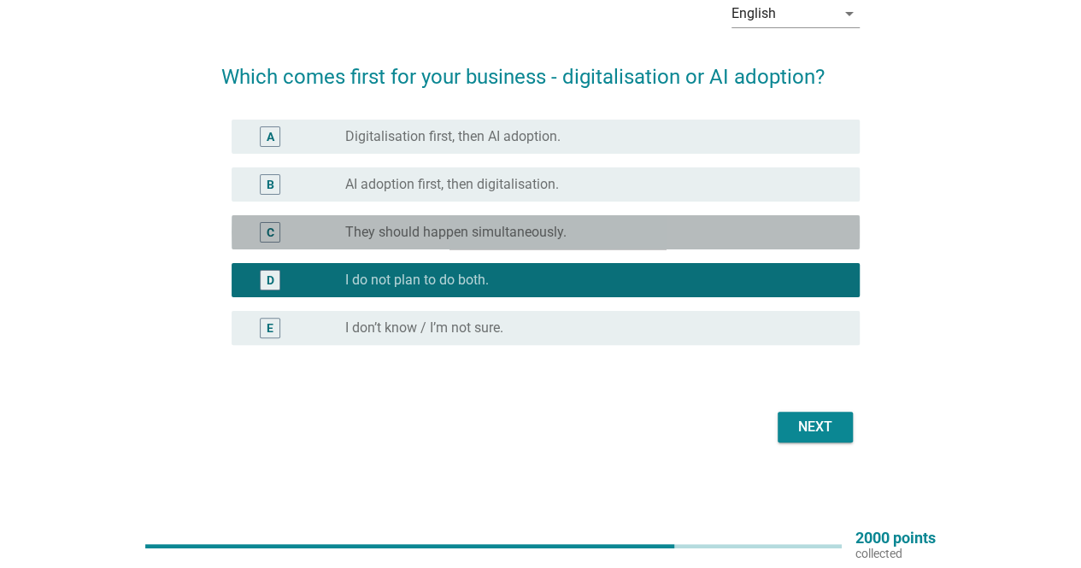
click at [541, 247] on div "C radio_button_unchecked They should happen simultaneously." at bounding box center [546, 232] width 628 height 34
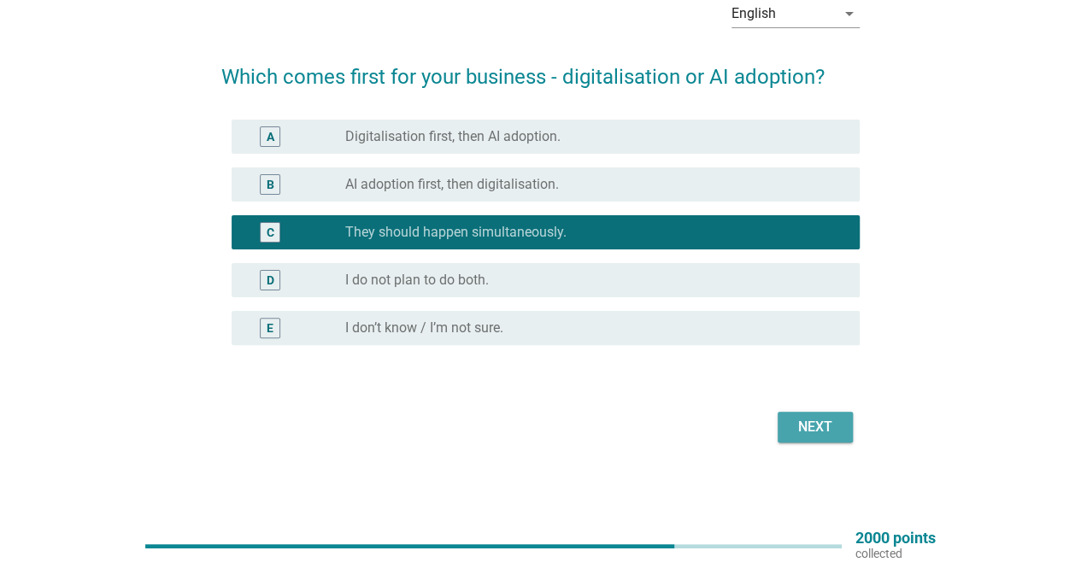
click at [819, 437] on div "Next" at bounding box center [815, 427] width 48 height 21
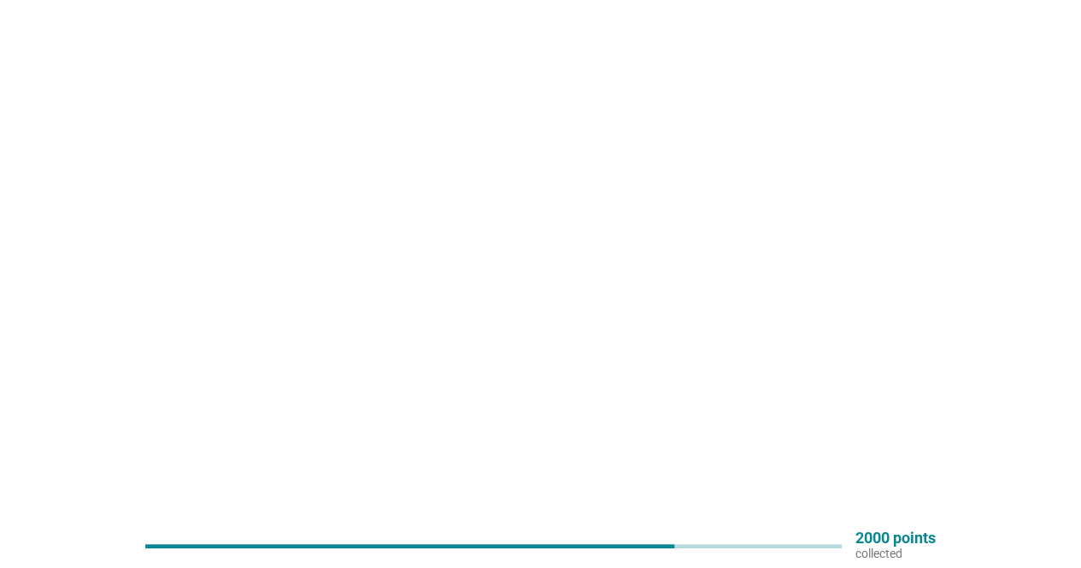
scroll to position [0, 0]
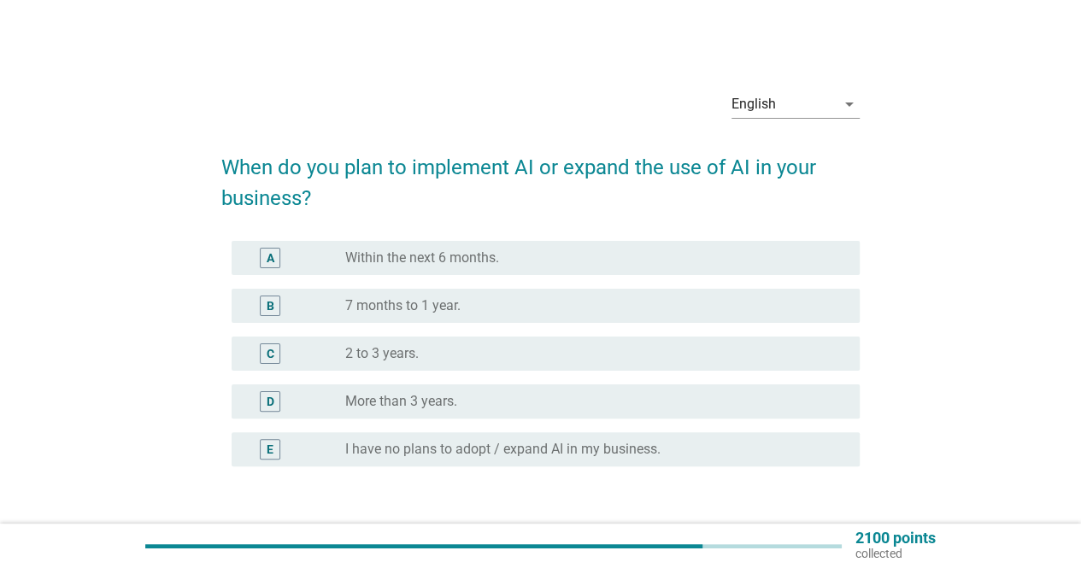
click at [444, 356] on div "radio_button_unchecked 2 to 3 years." at bounding box center [588, 353] width 487 height 17
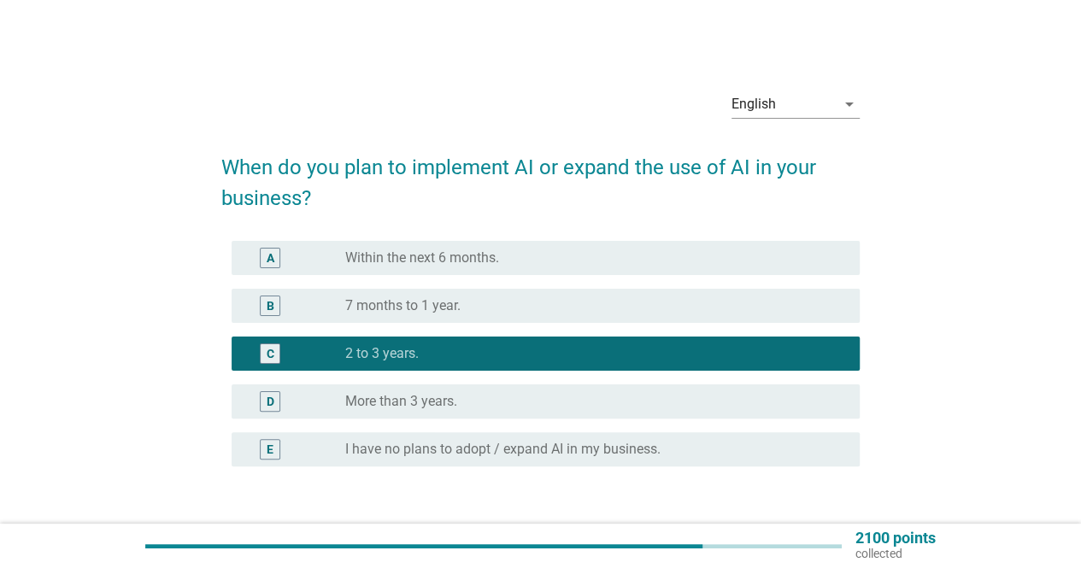
scroll to position [85, 0]
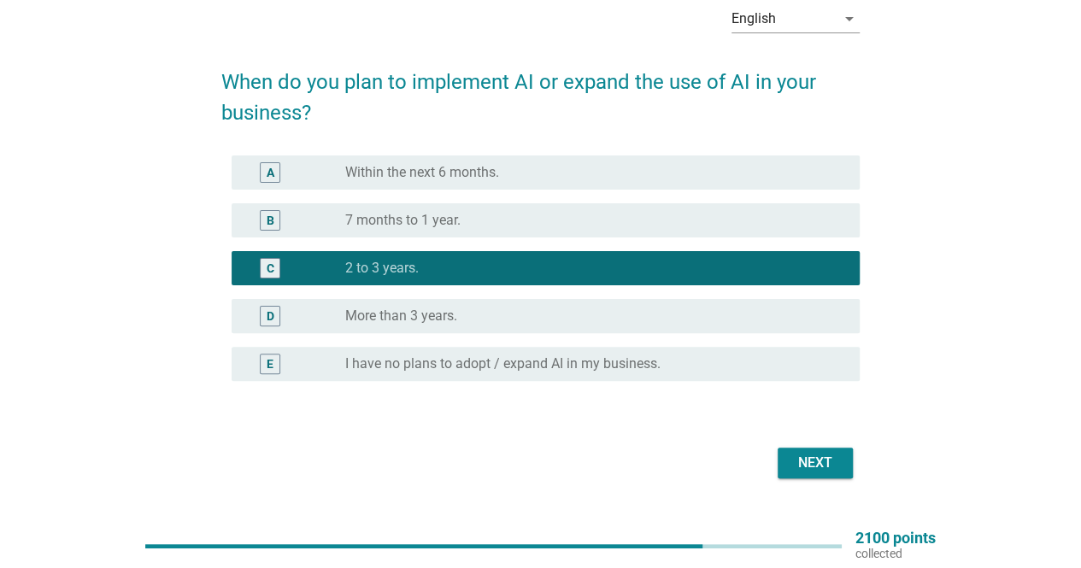
click at [808, 462] on div "Next" at bounding box center [815, 463] width 48 height 21
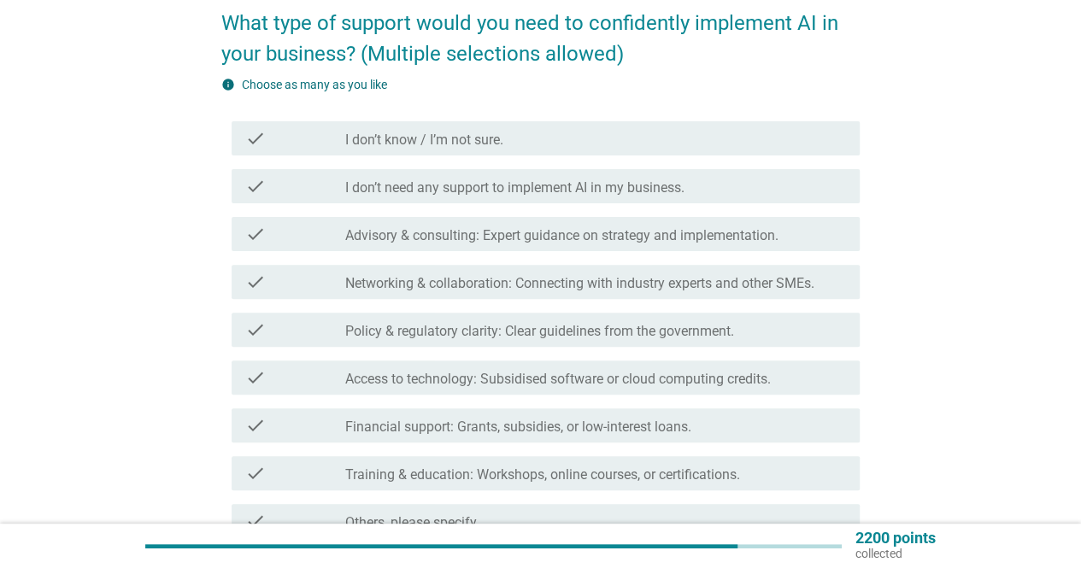
scroll to position [171, 0]
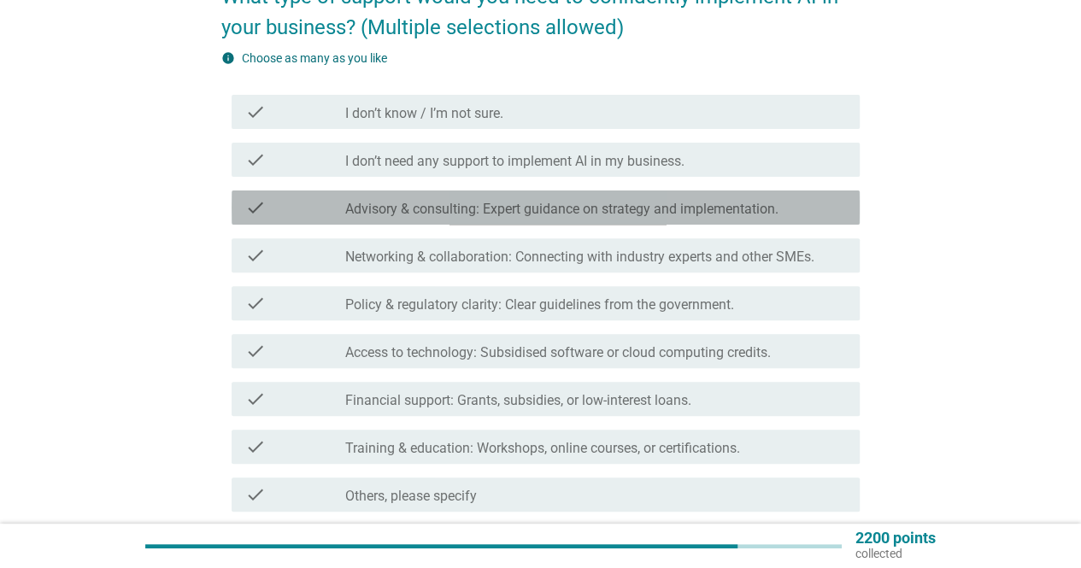
click at [786, 213] on div "check_box_outline_blank Advisory & consulting: Expert guidance on strategy and …" at bounding box center [595, 207] width 501 height 21
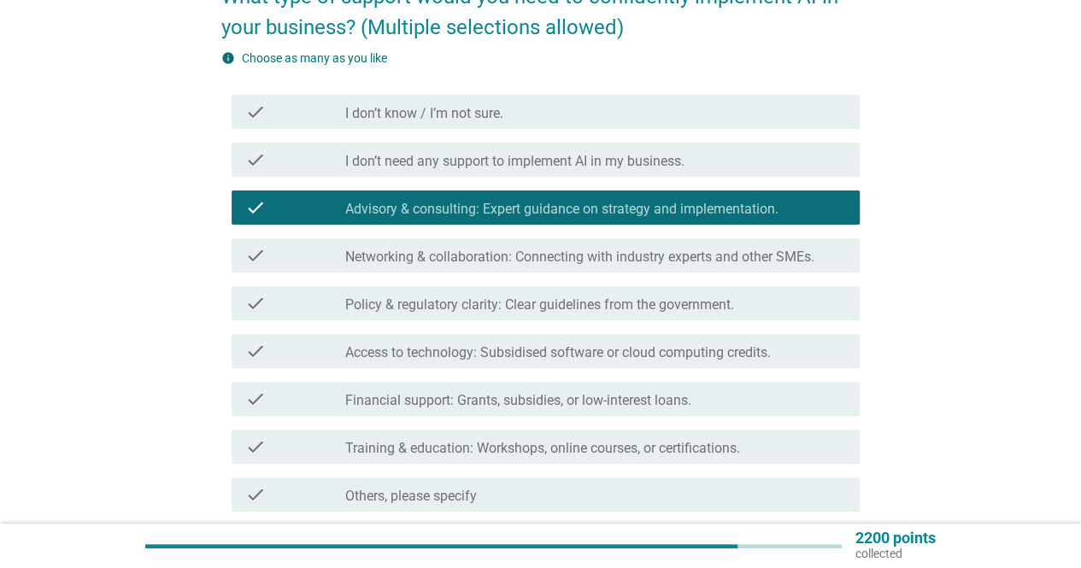
click at [685, 258] on label "Networking & collaboration: Connecting with industry experts and other SMEs." at bounding box center [579, 257] width 469 height 17
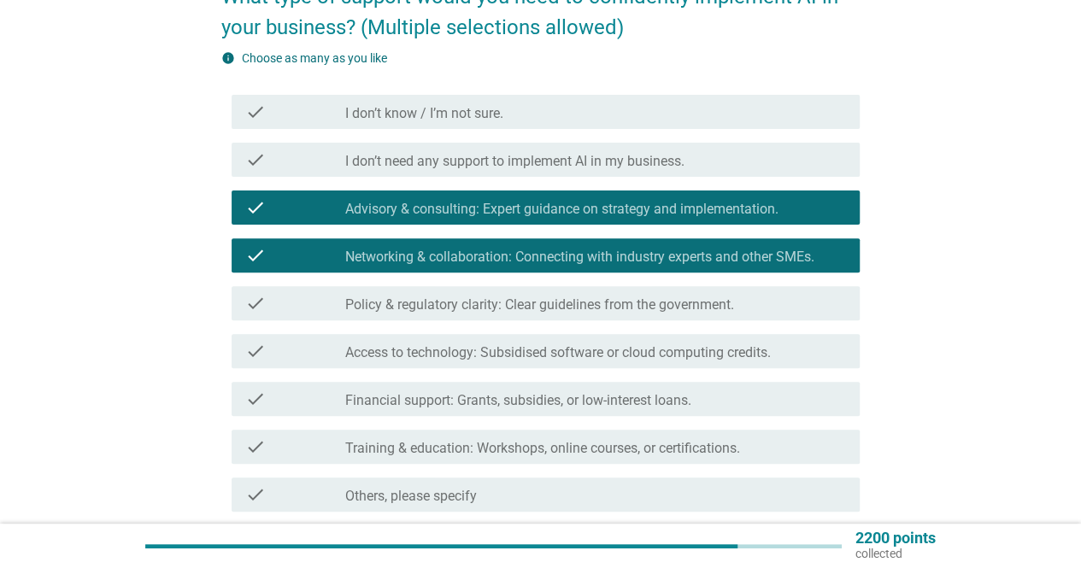
click at [655, 307] on label "Policy & regulatory clarity: Clear guidelines from the government." at bounding box center [539, 305] width 389 height 17
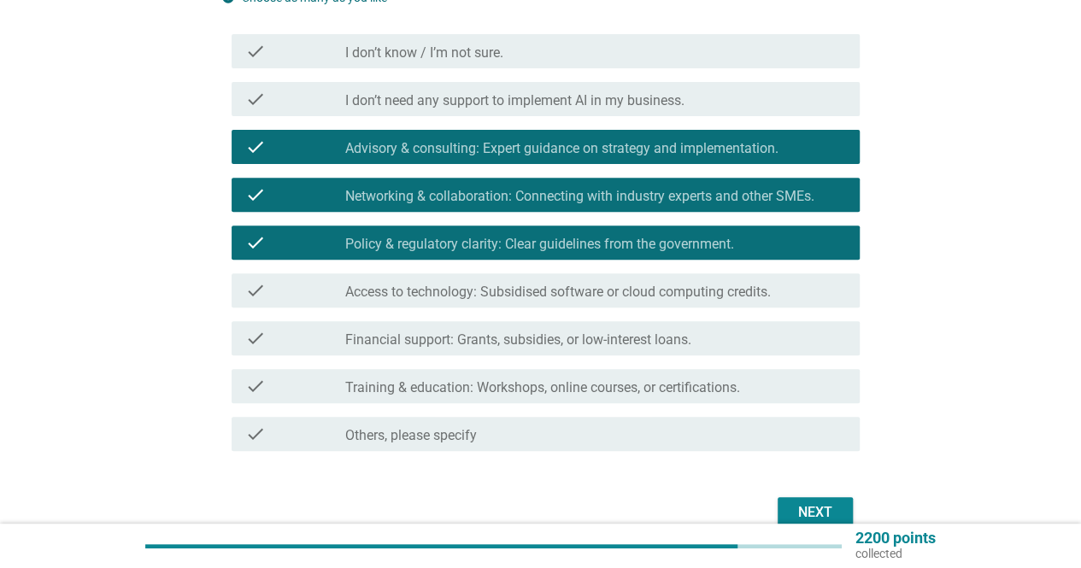
scroll to position [256, 0]
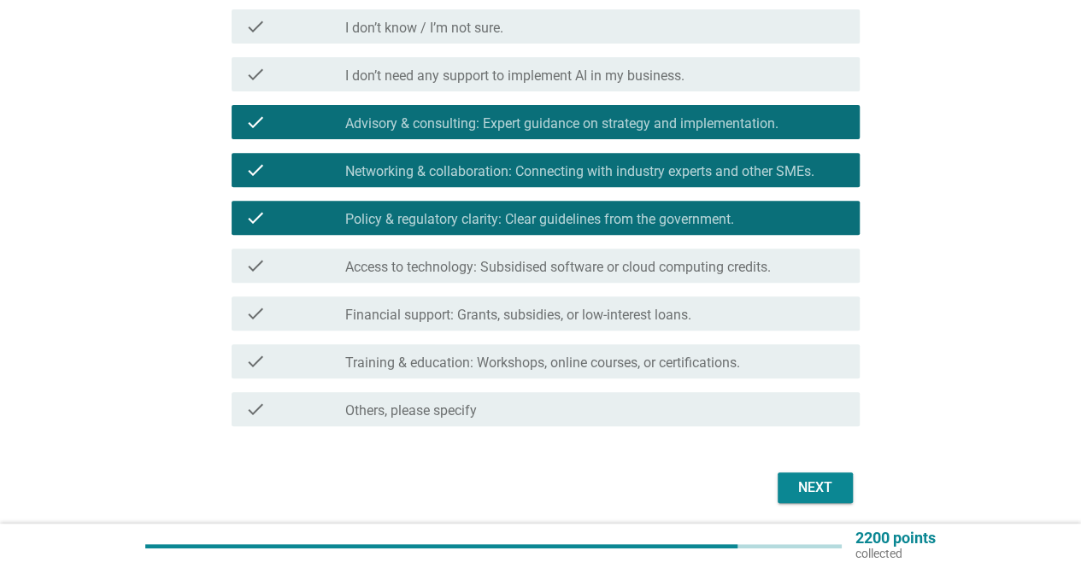
click at [667, 264] on label "Access to technology: Subsidised software or cloud computing credits." at bounding box center [558, 267] width 426 height 17
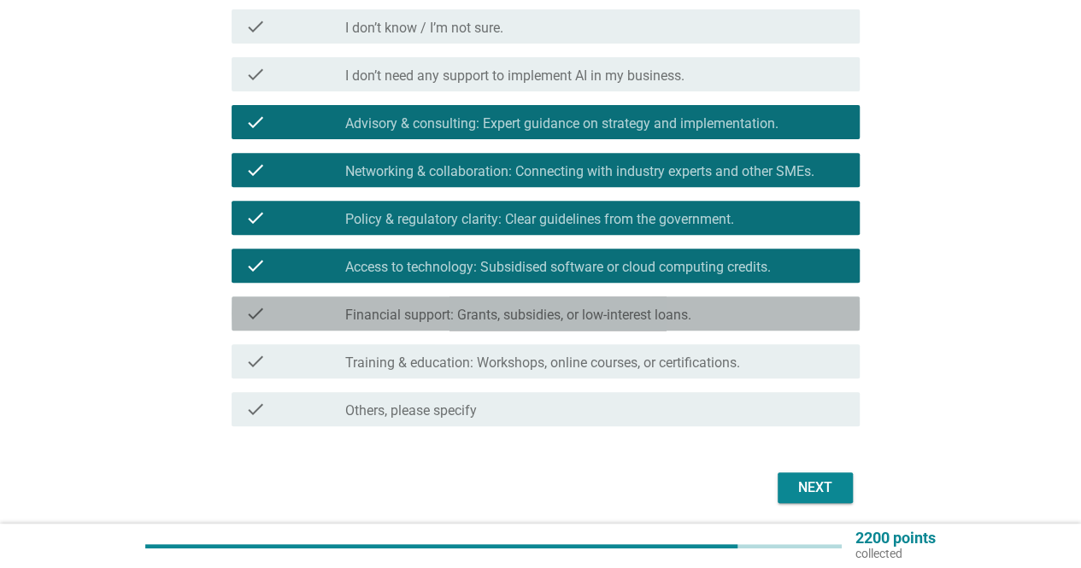
click at [646, 310] on label "Financial support: Grants, subsidies, or low-interest loans." at bounding box center [518, 315] width 346 height 17
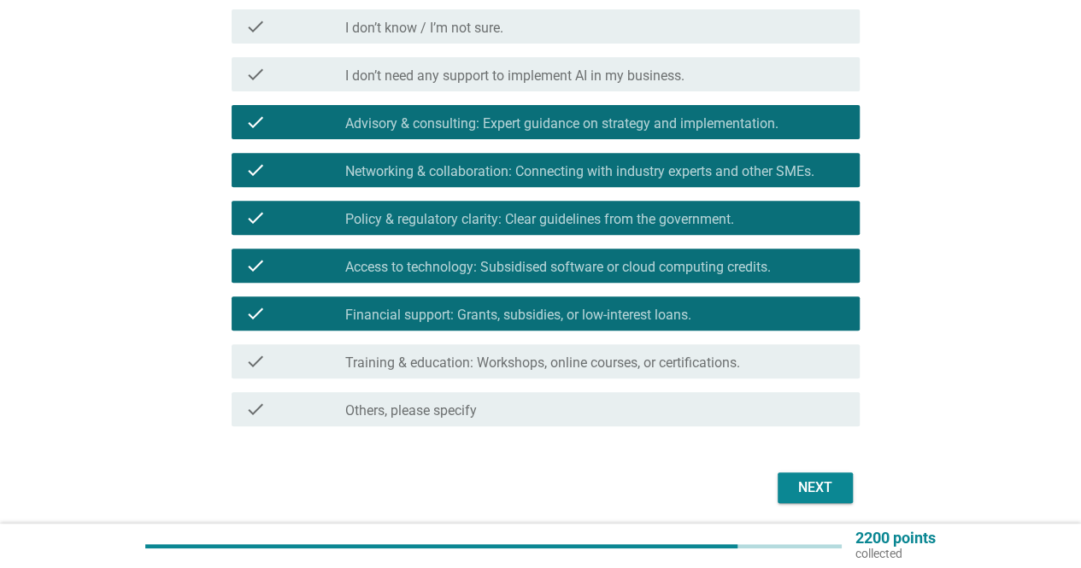
click at [610, 353] on div "check_box_outline_blank Training & education: Workshops, online courses, or cer…" at bounding box center [595, 361] width 501 height 21
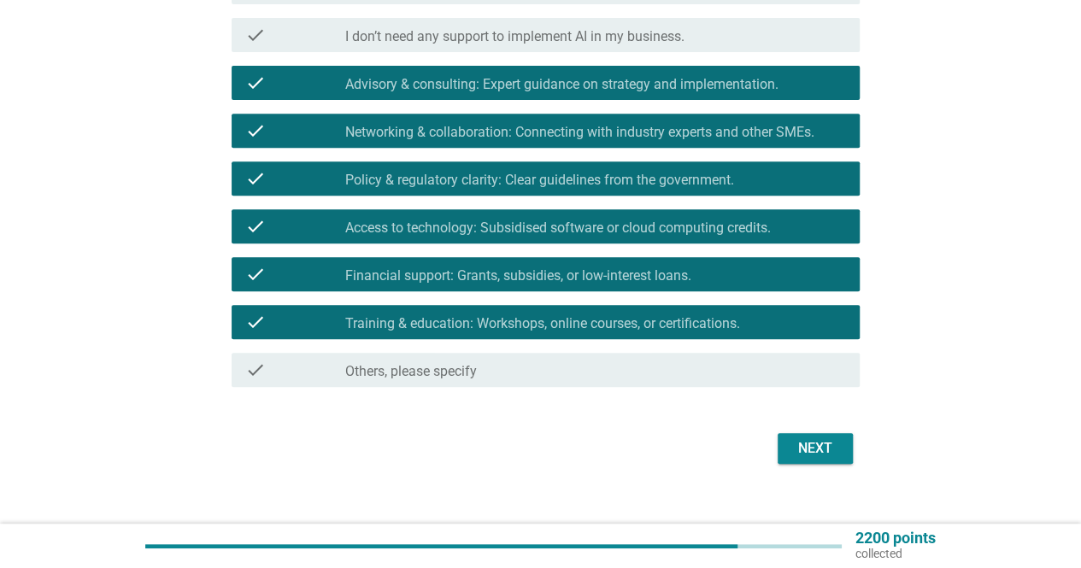
scroll to position [318, 0]
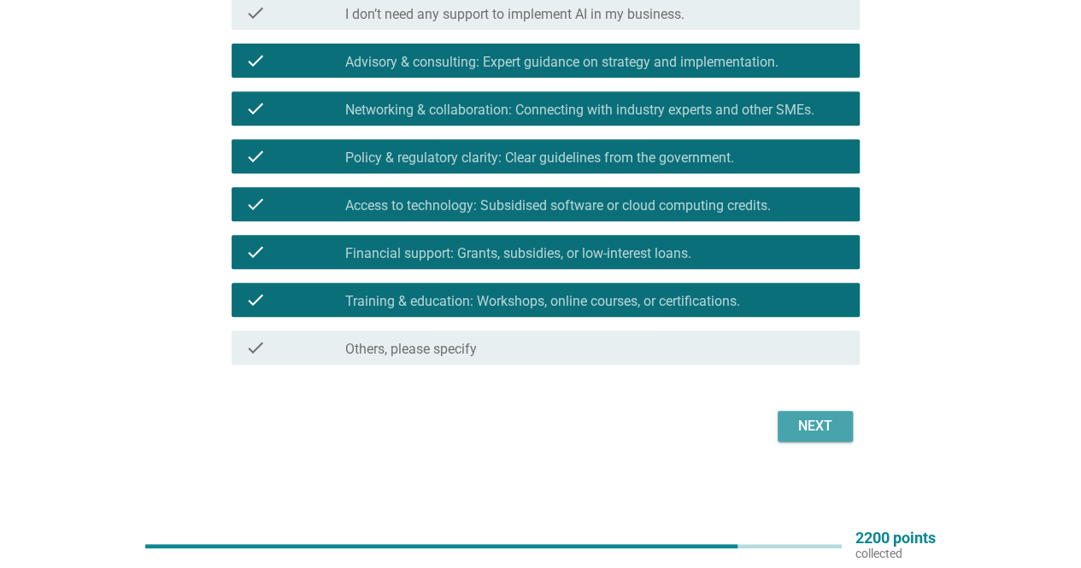
click at [844, 428] on button "Next" at bounding box center [815, 426] width 75 height 31
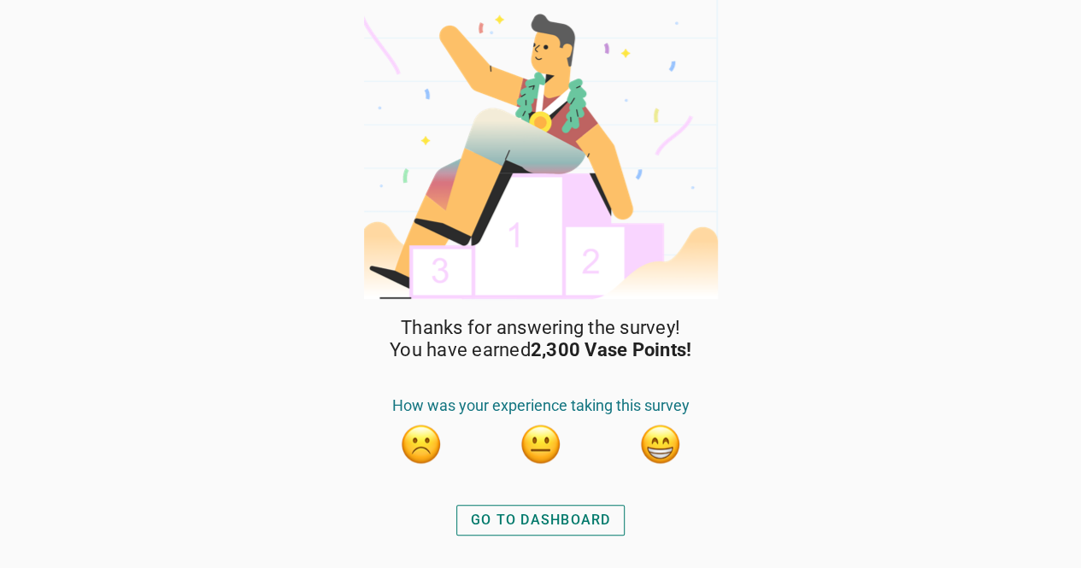
click at [570, 517] on div "GO TO DASHBOARD" at bounding box center [541, 520] width 140 height 21
